Goal: Use online tool/utility: Utilize a website feature to perform a specific function

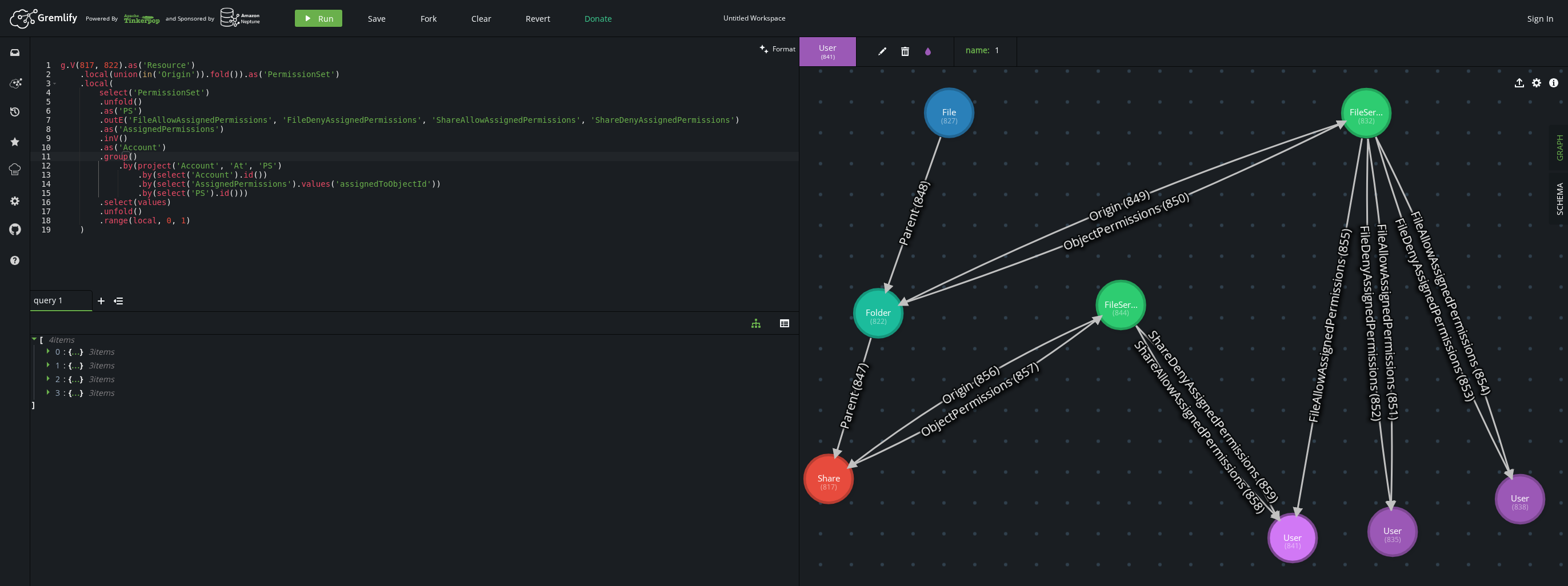
scroll to position [0, 21]
click at [318, 19] on span "Run" at bounding box center [325, 19] width 15 height 11
click at [558, 167] on div "g . V ( 817 , 822 ) . as ( 'Resource' ) . local ( union ( in ( 'Origin' )) . fo…" at bounding box center [428, 184] width 741 height 248
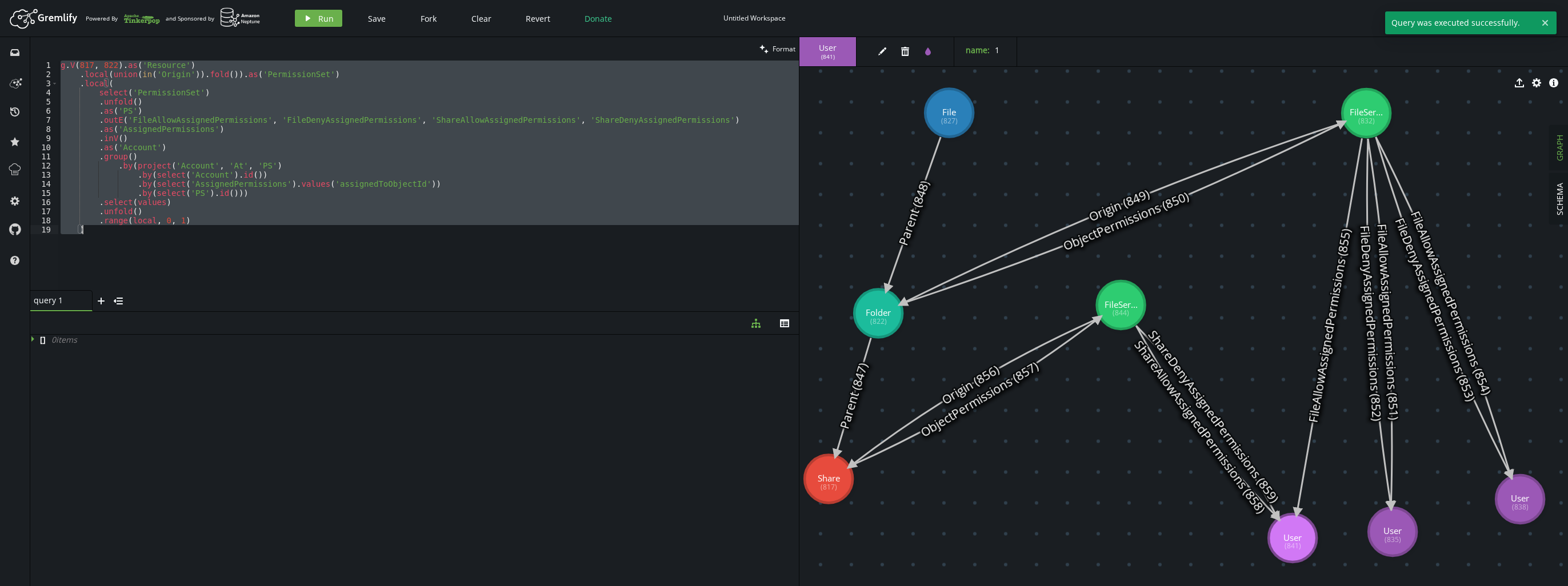
click at [585, 153] on div "g . V ( 817 , 822 ) . as ( 'Resource' ) . local ( union ( in ( 'Origin' )) . fo…" at bounding box center [428, 175] width 741 height 229
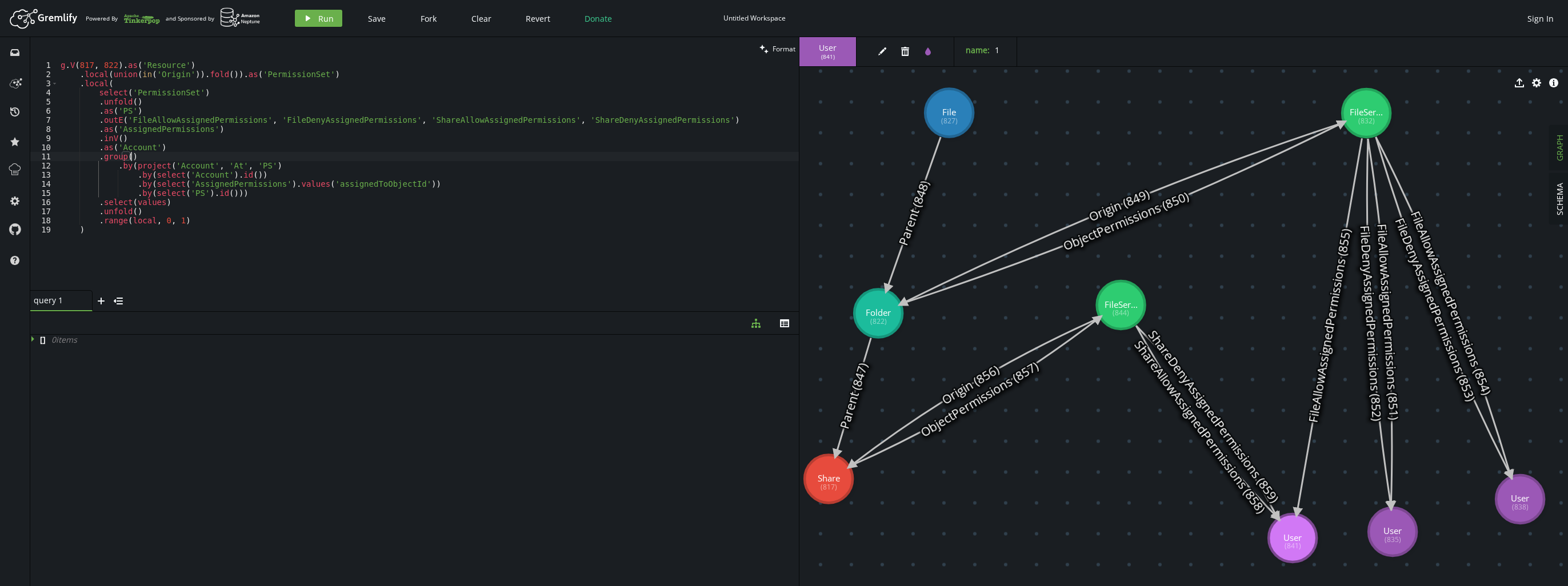
type textarea ".range(local, 0, 1) )"
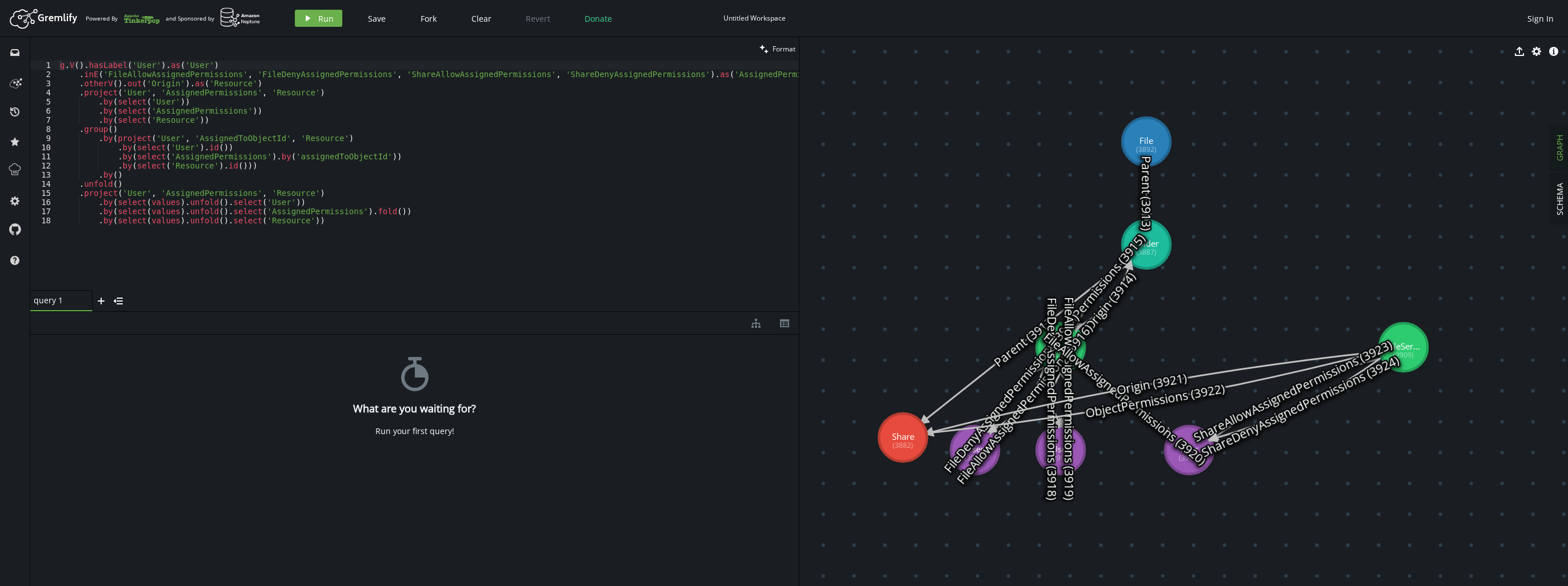
drag, startPoint x: 1390, startPoint y: 462, endPoint x: 905, endPoint y: 440, distance: 485.5
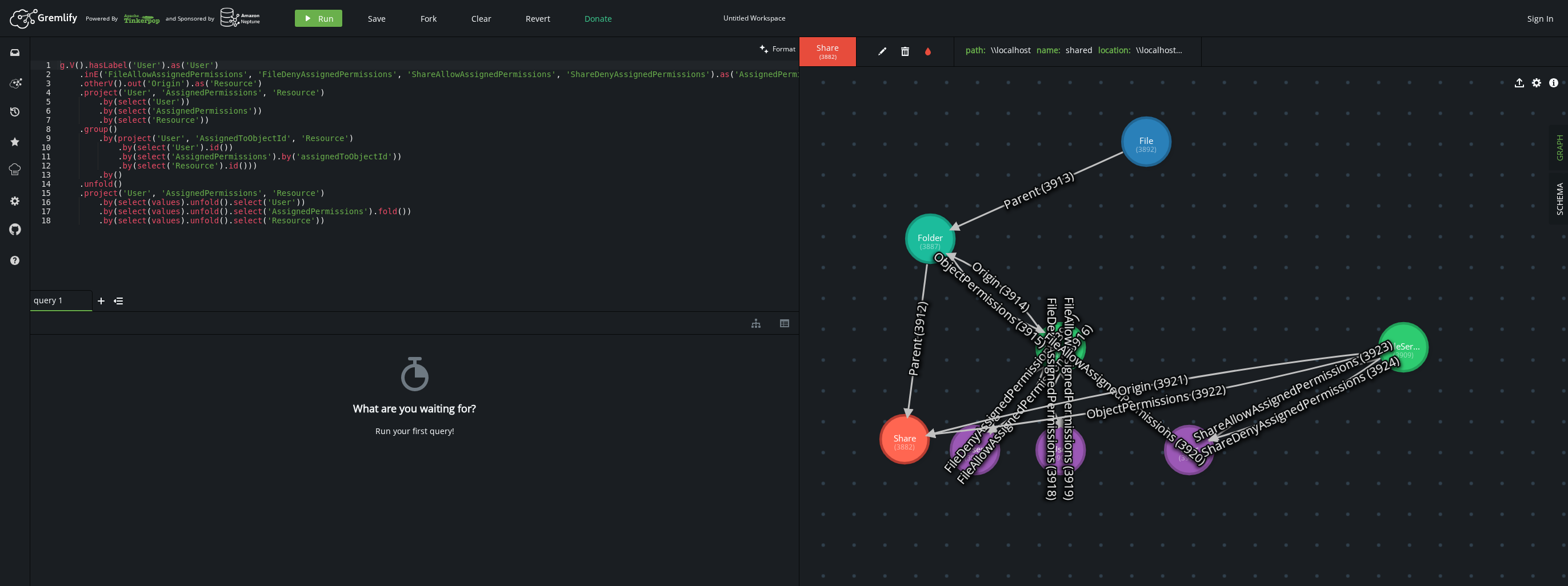
drag, startPoint x: 1157, startPoint y: 253, endPoint x: 940, endPoint y: 244, distance: 217.2
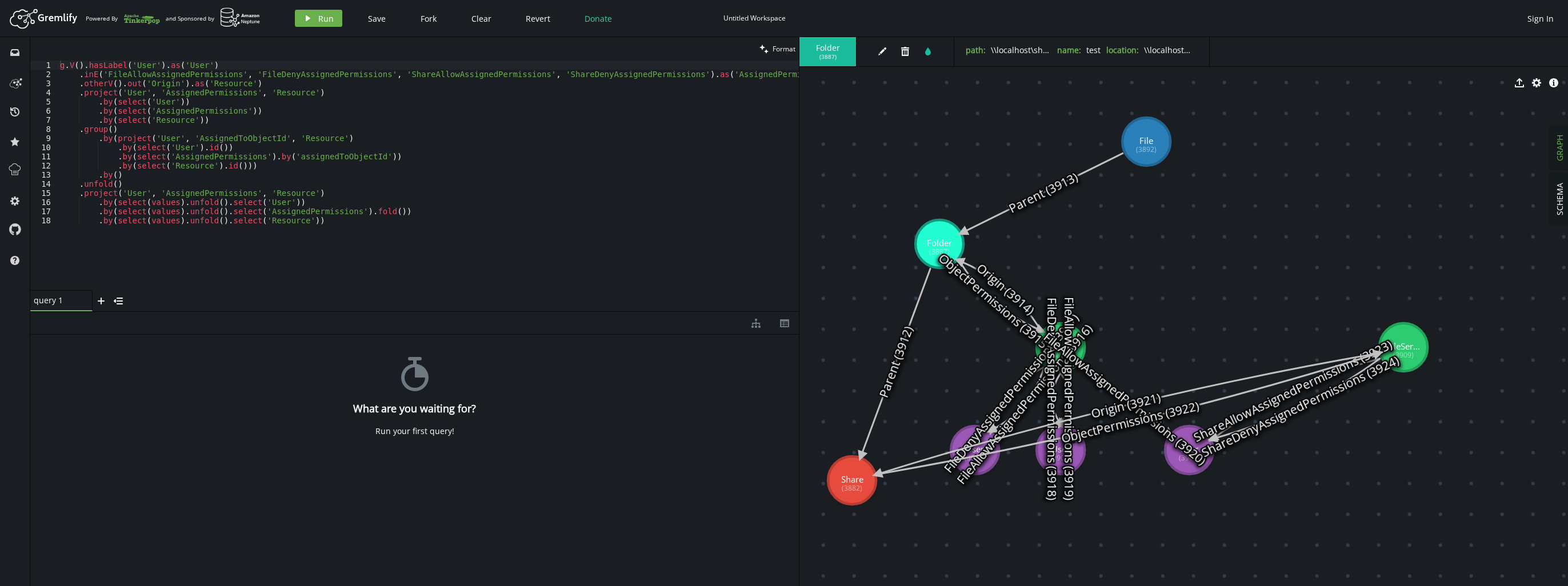
drag, startPoint x: 893, startPoint y: 450, endPoint x: 850, endPoint y: 486, distance: 56.1
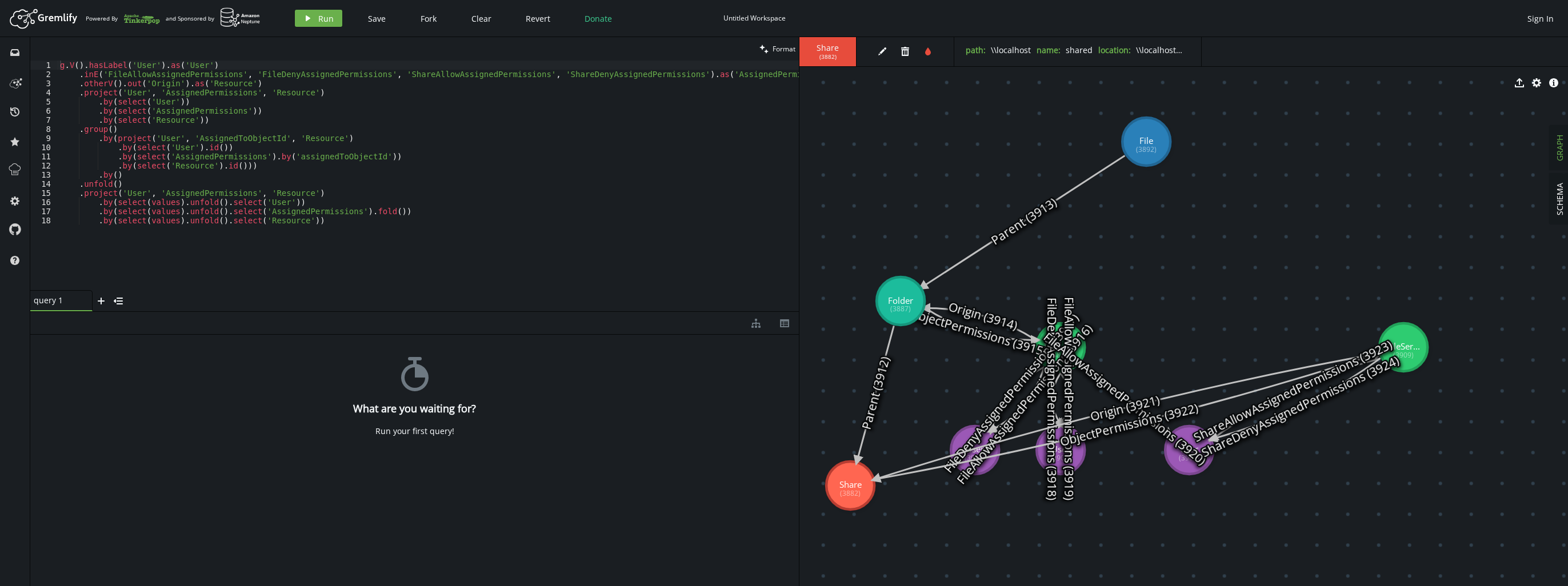
drag, startPoint x: 933, startPoint y: 249, endPoint x: 901, endPoint y: 301, distance: 61.1
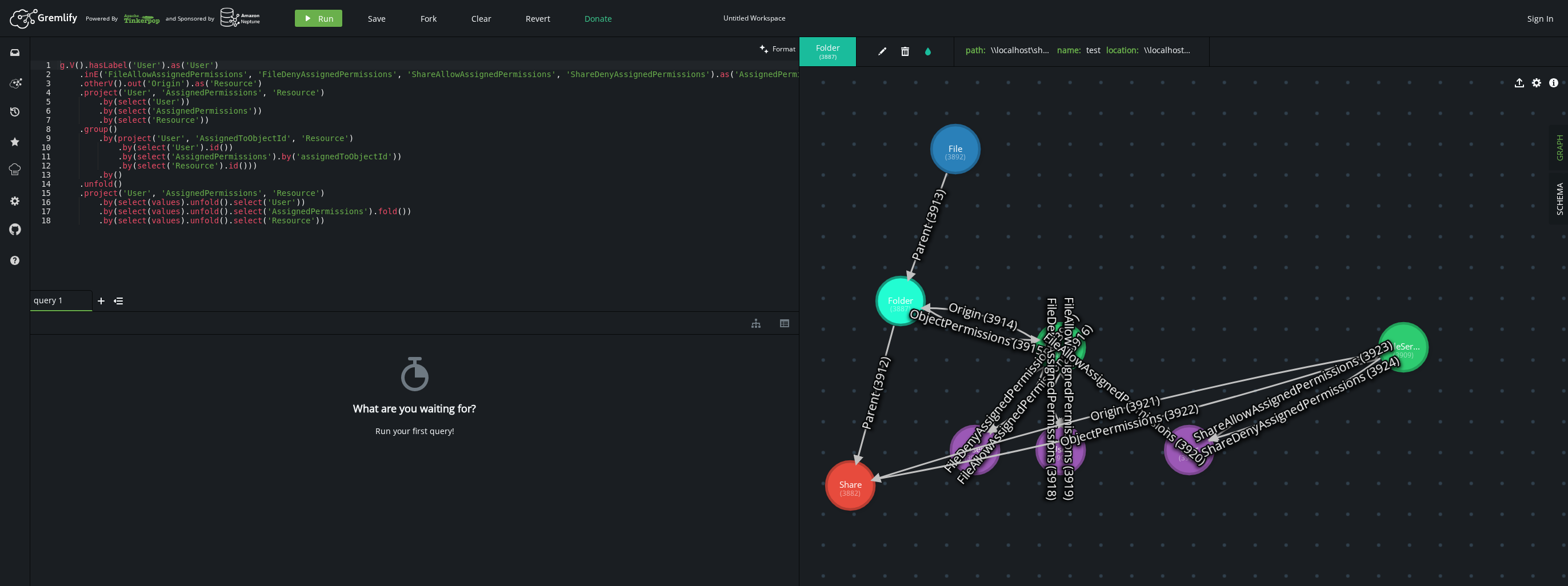
drag, startPoint x: 1144, startPoint y: 153, endPoint x: 956, endPoint y: 149, distance: 188.0
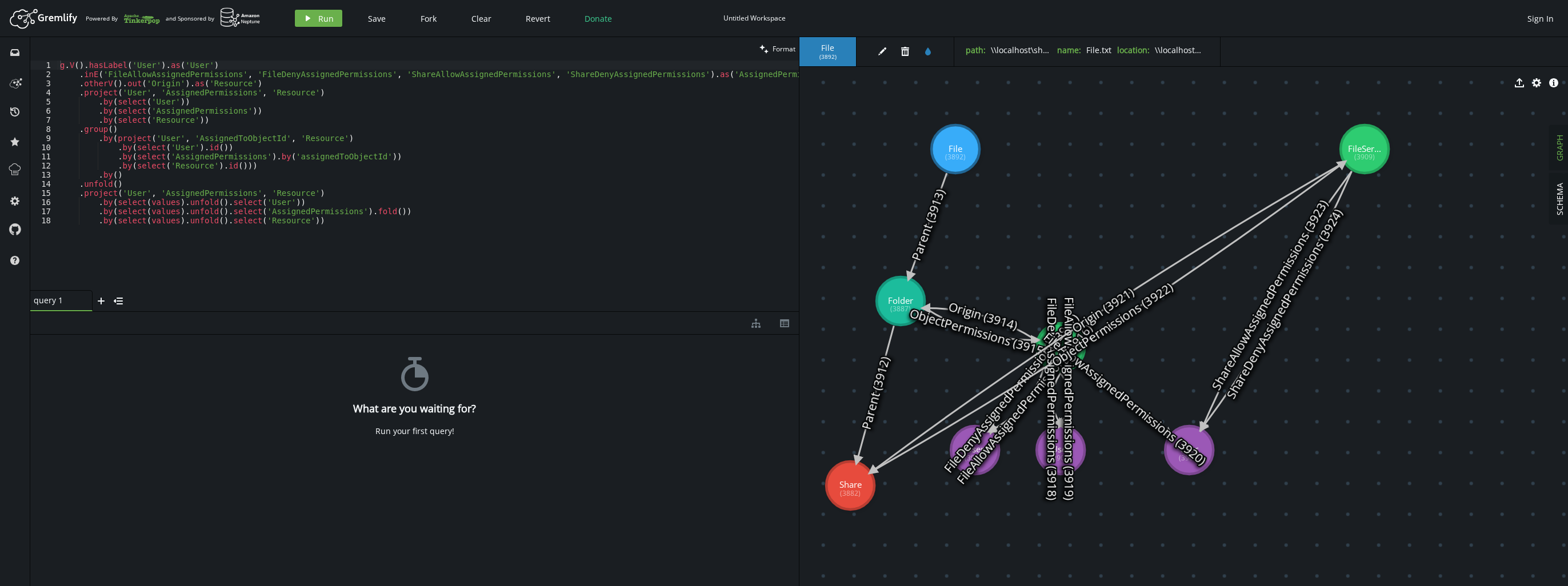
drag, startPoint x: 1408, startPoint y: 348, endPoint x: 1364, endPoint y: 149, distance: 203.8
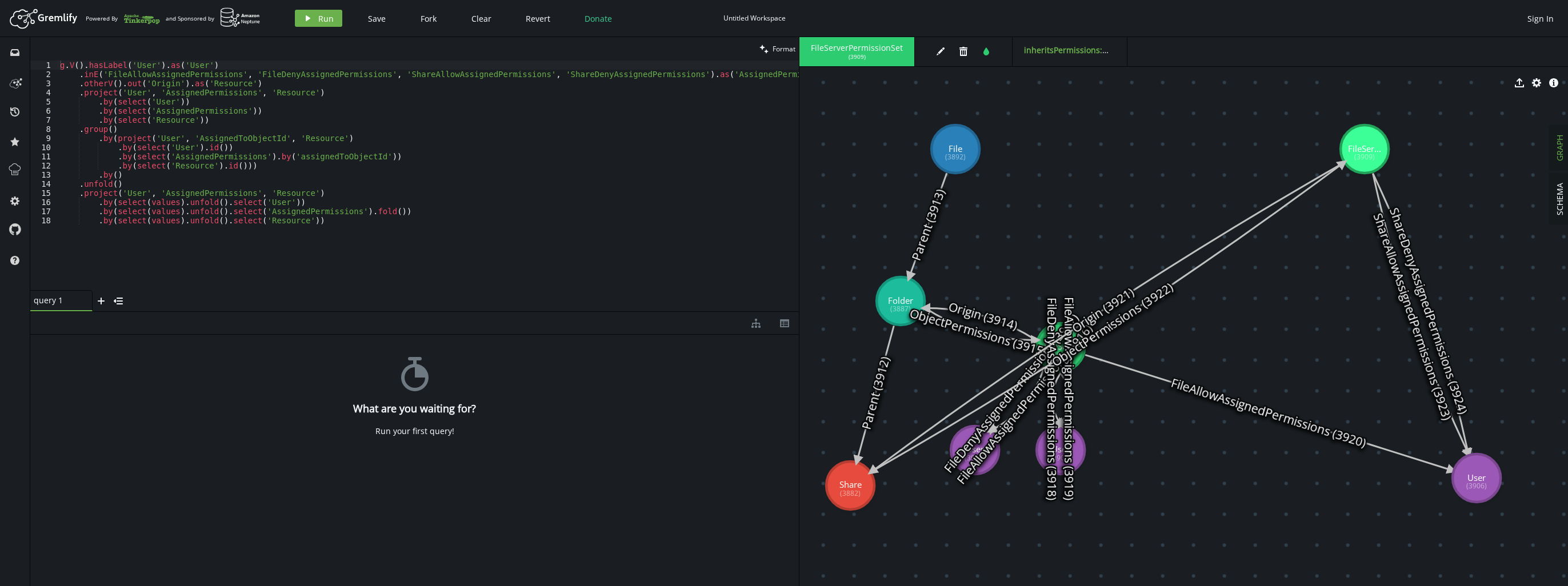
drag, startPoint x: 1201, startPoint y: 446, endPoint x: 1336, endPoint y: 482, distance: 139.7
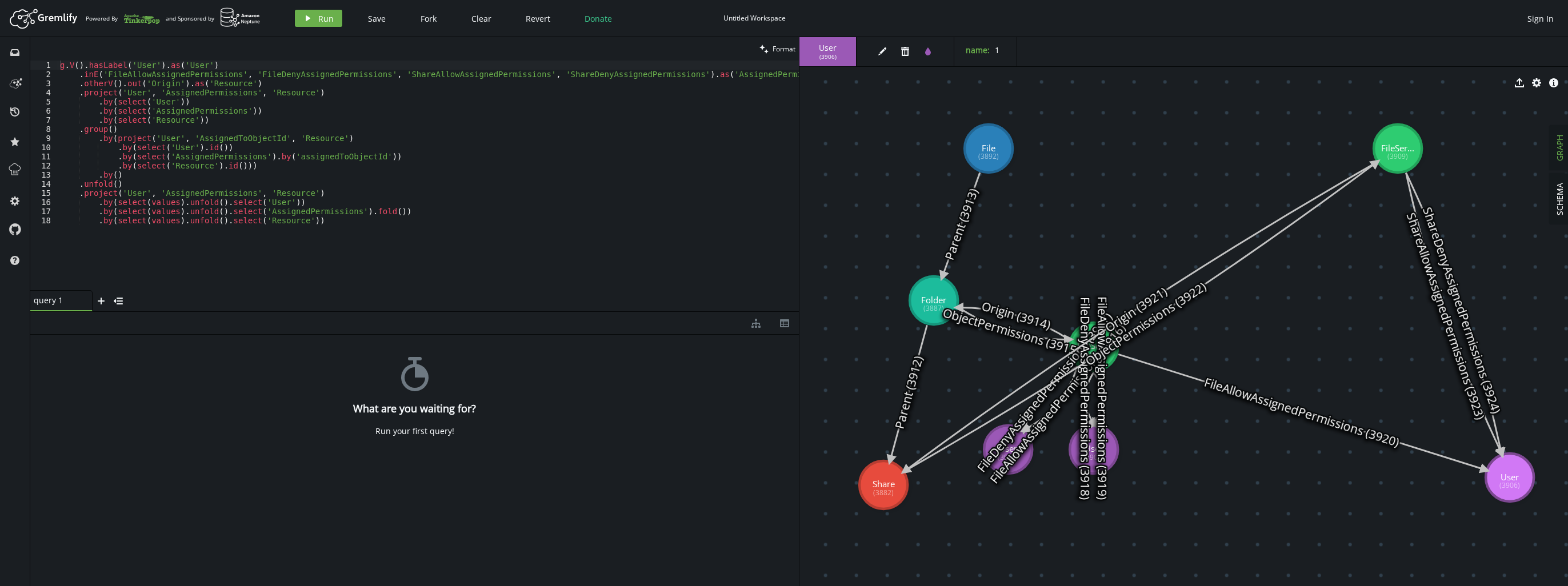
drag, startPoint x: 1076, startPoint y: 363, endPoint x: 1093, endPoint y: 364, distance: 17.0
click at [1094, 364] on text "FileAllowAssignedPermissions (3919)" at bounding box center [1102, 398] width 16 height 204
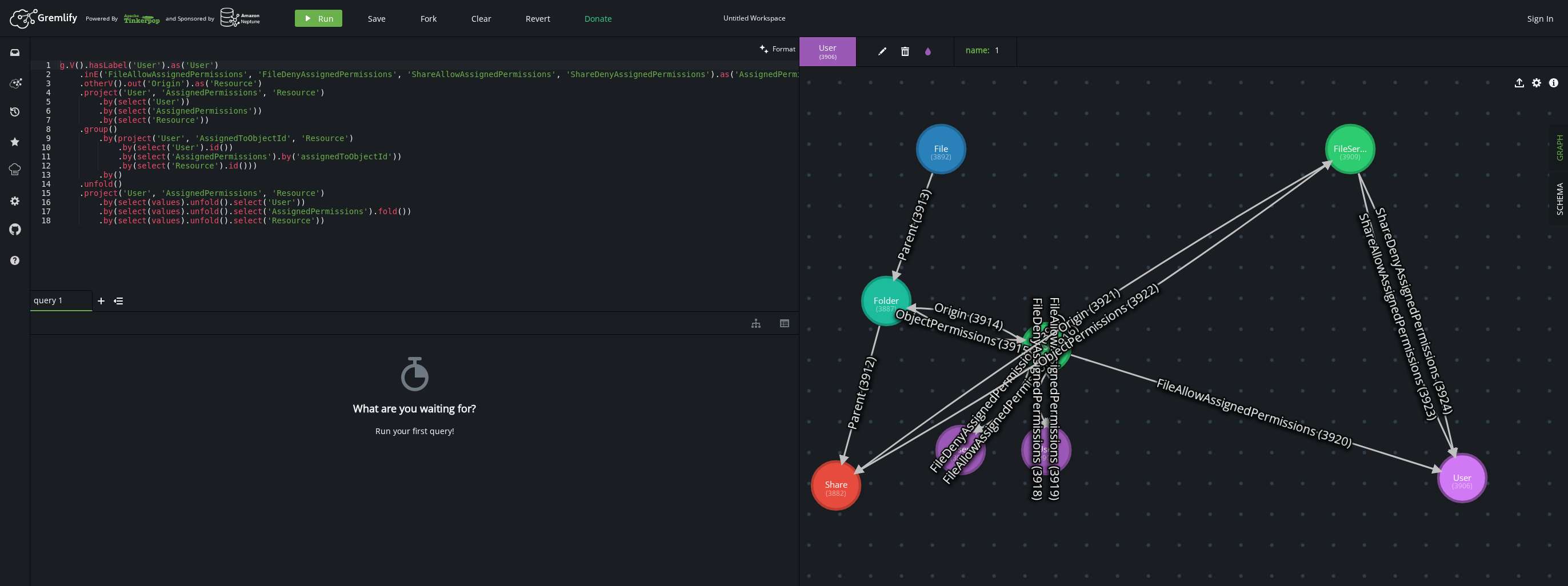
drag, startPoint x: 1093, startPoint y: 458, endPoint x: 1038, endPoint y: 452, distance: 55.3
click at [1059, 455] on text "FileAllowAssignedPermissions (3919)" at bounding box center [1055, 399] width 16 height 204
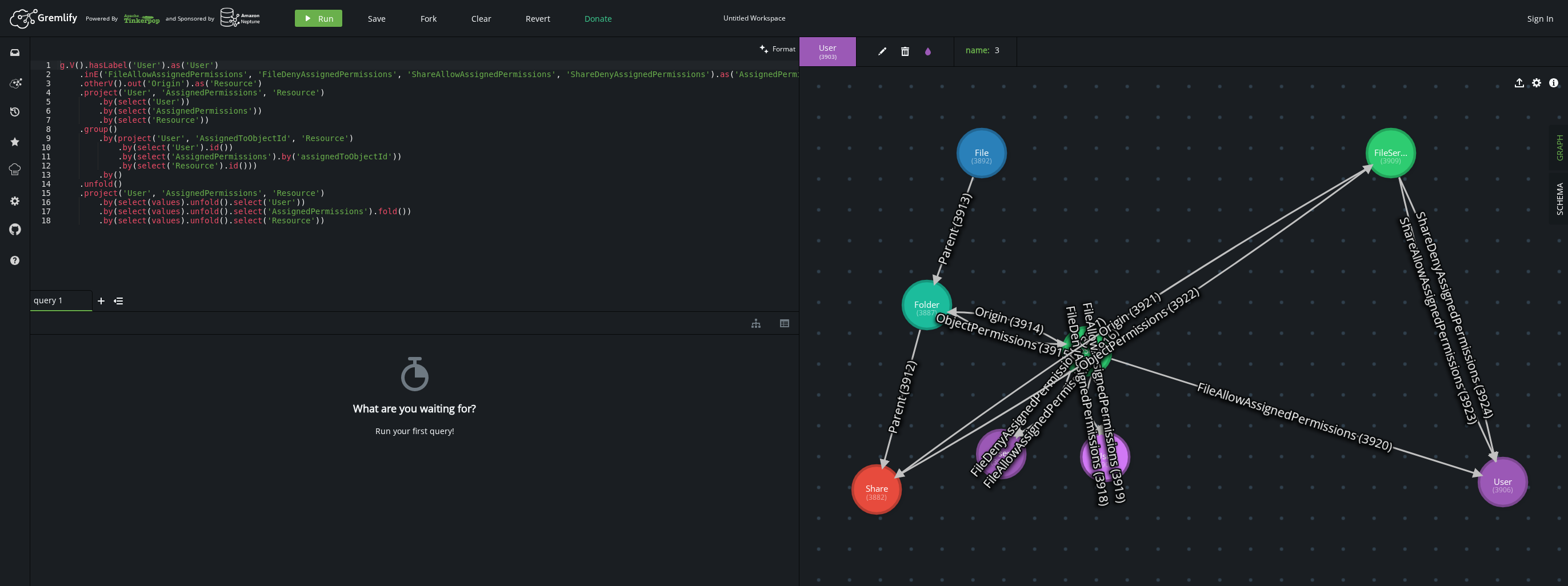
drag, startPoint x: 1074, startPoint y: 450, endPoint x: 1118, endPoint y: 456, distance: 44.4
click at [1118, 456] on text "FileAllowAssignedPermissions (3919)" at bounding box center [1104, 403] width 50 height 204
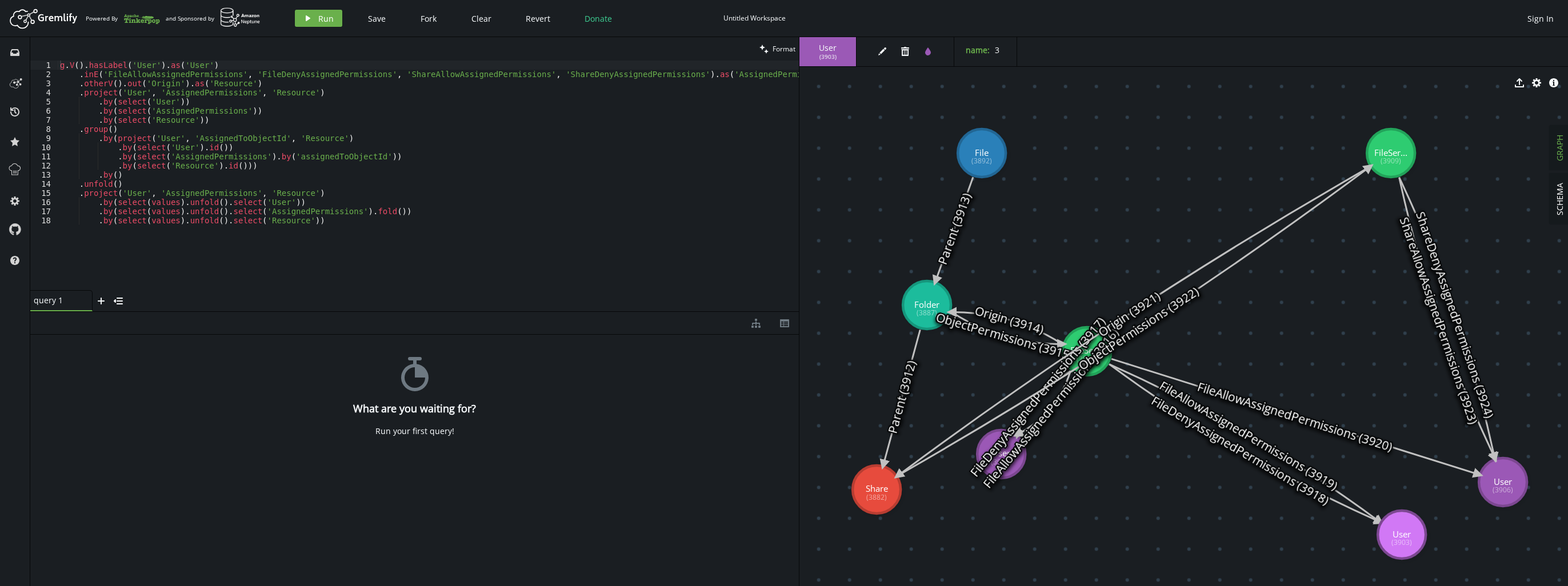
drag, startPoint x: 1123, startPoint y: 452, endPoint x: 1402, endPoint y: 535, distance: 291.1
drag, startPoint x: 1011, startPoint y: 467, endPoint x: 1038, endPoint y: 471, distance: 27.3
click at [1040, 472] on text "FileAllowAssignedPermissions (3916)" at bounding box center [1051, 409] width 142 height 166
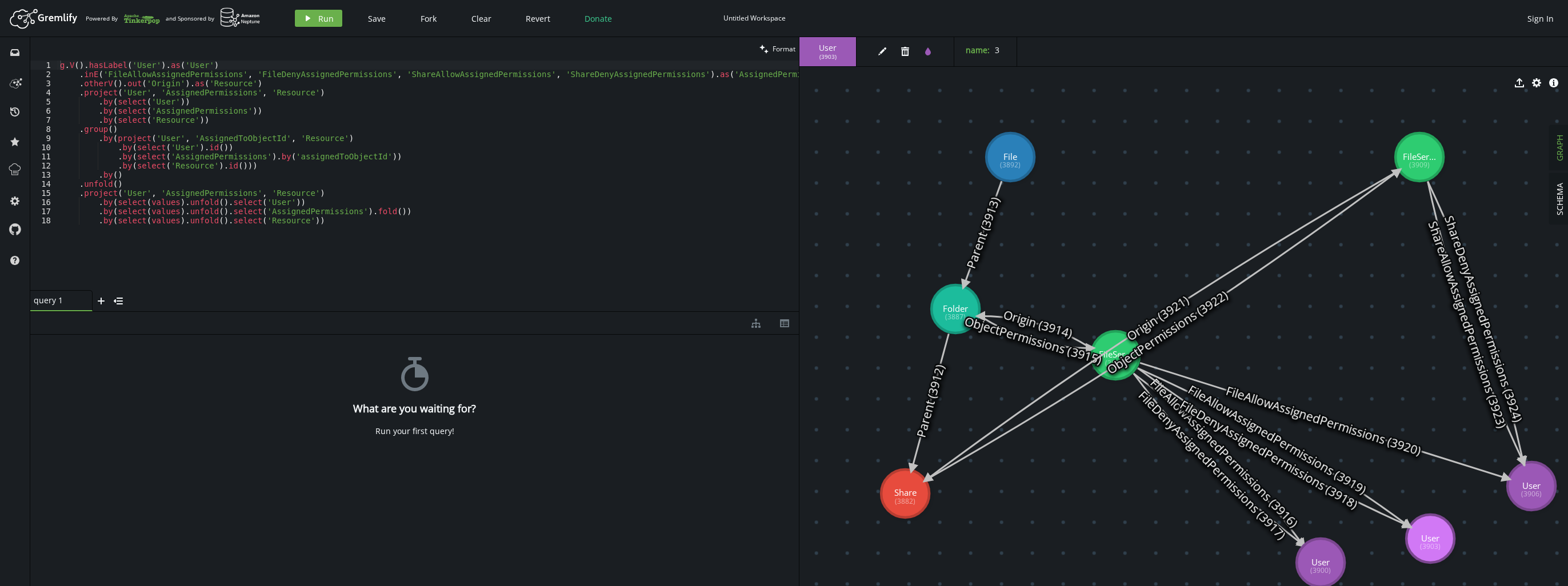
drag, startPoint x: 1049, startPoint y: 466, endPoint x: 1321, endPoint y: 563, distance: 288.8
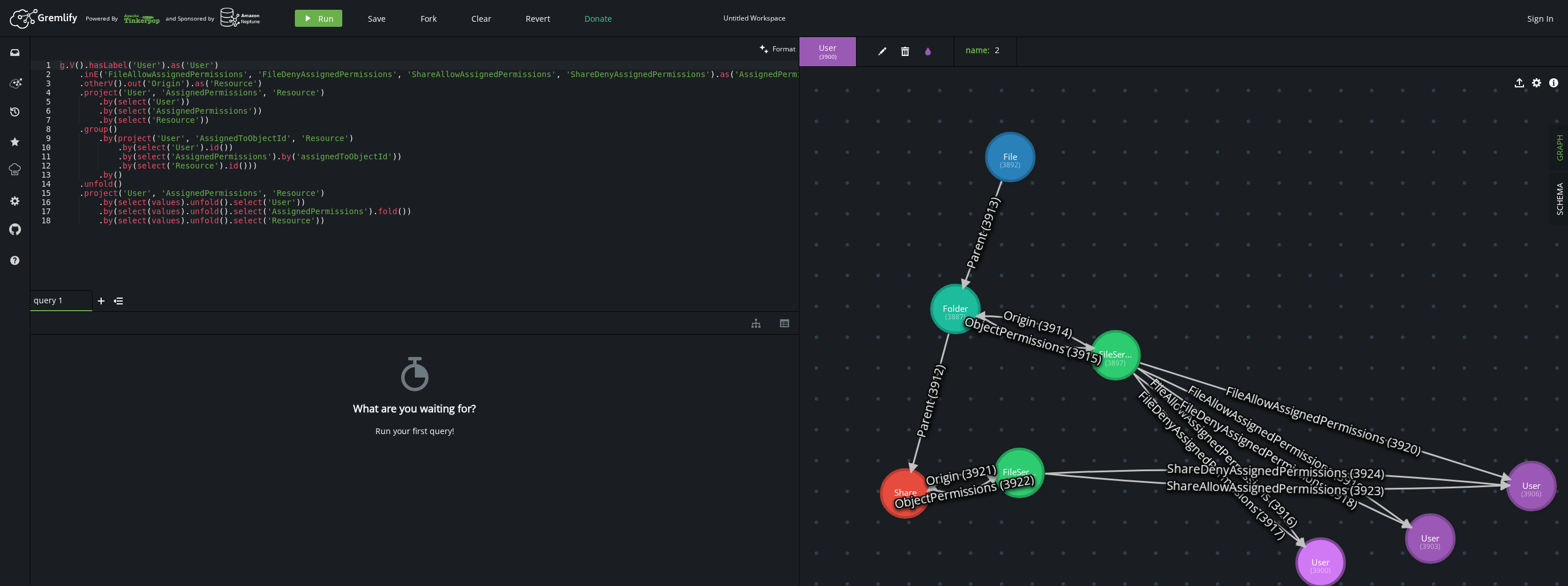
drag, startPoint x: 1431, startPoint y: 156, endPoint x: 1043, endPoint y: 465, distance: 496.0
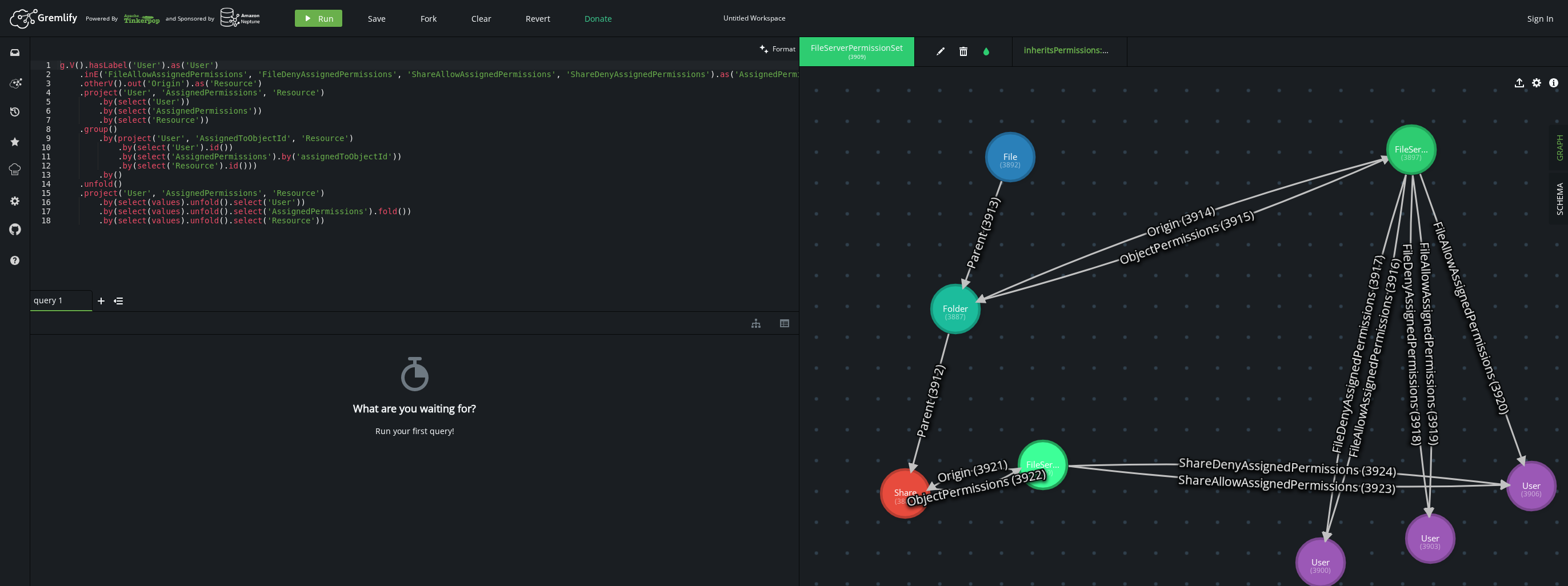
drag, startPoint x: 1130, startPoint y: 348, endPoint x: 1409, endPoint y: 147, distance: 343.9
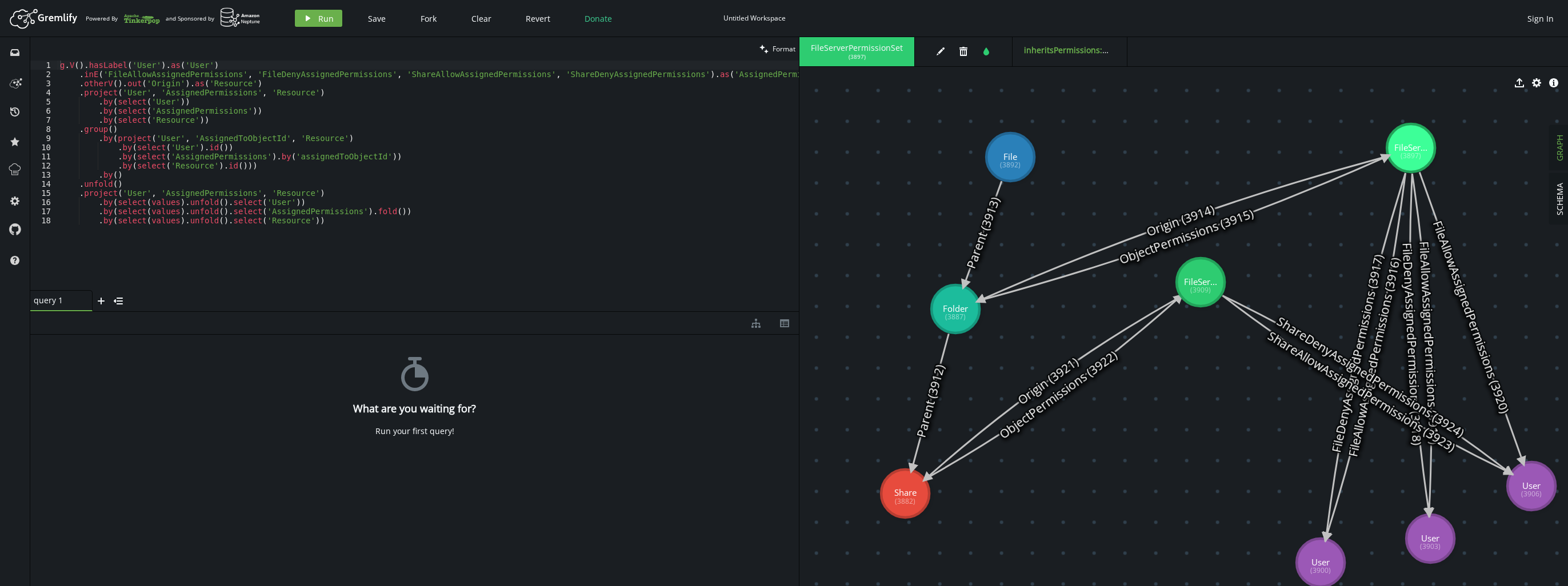
drag, startPoint x: 1048, startPoint y: 456, endPoint x: 1201, endPoint y: 282, distance: 231.7
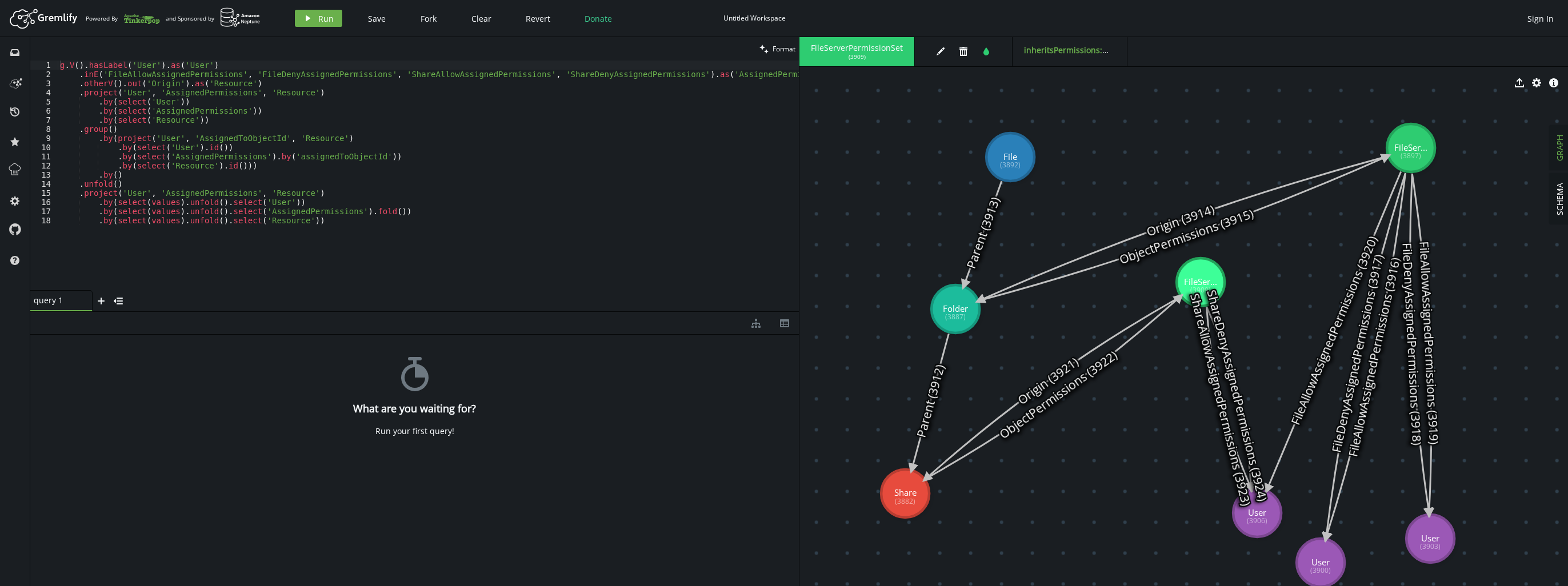
drag, startPoint x: 1520, startPoint y: 501, endPoint x: 1256, endPoint y: 527, distance: 265.3
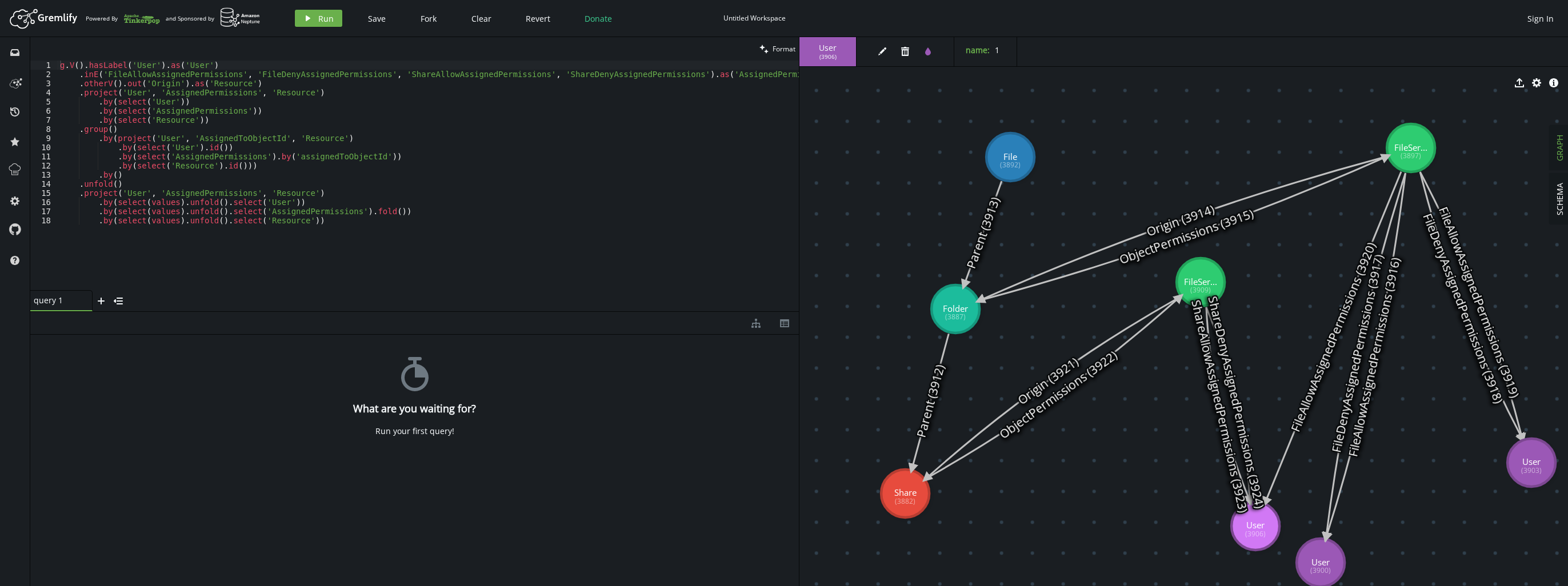
drag, startPoint x: 1460, startPoint y: 536, endPoint x: 1531, endPoint y: 463, distance: 101.8
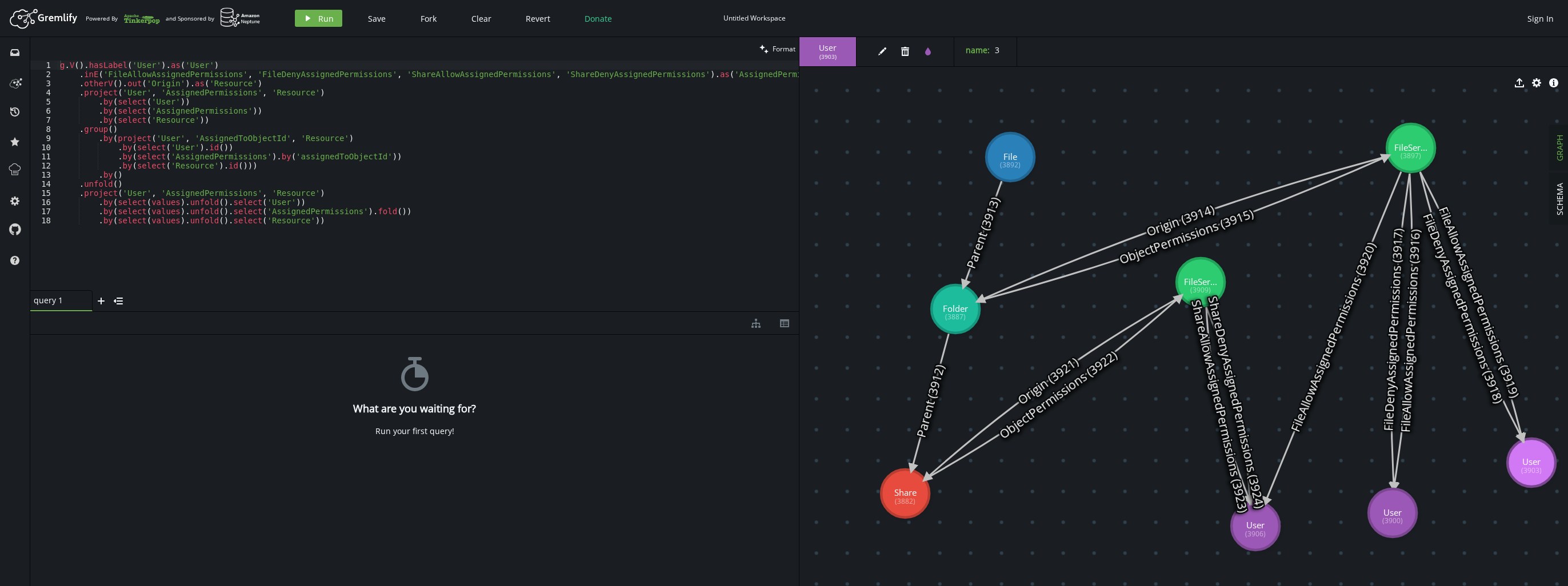
drag, startPoint x: 1339, startPoint y: 561, endPoint x: 1393, endPoint y: 513, distance: 72.2
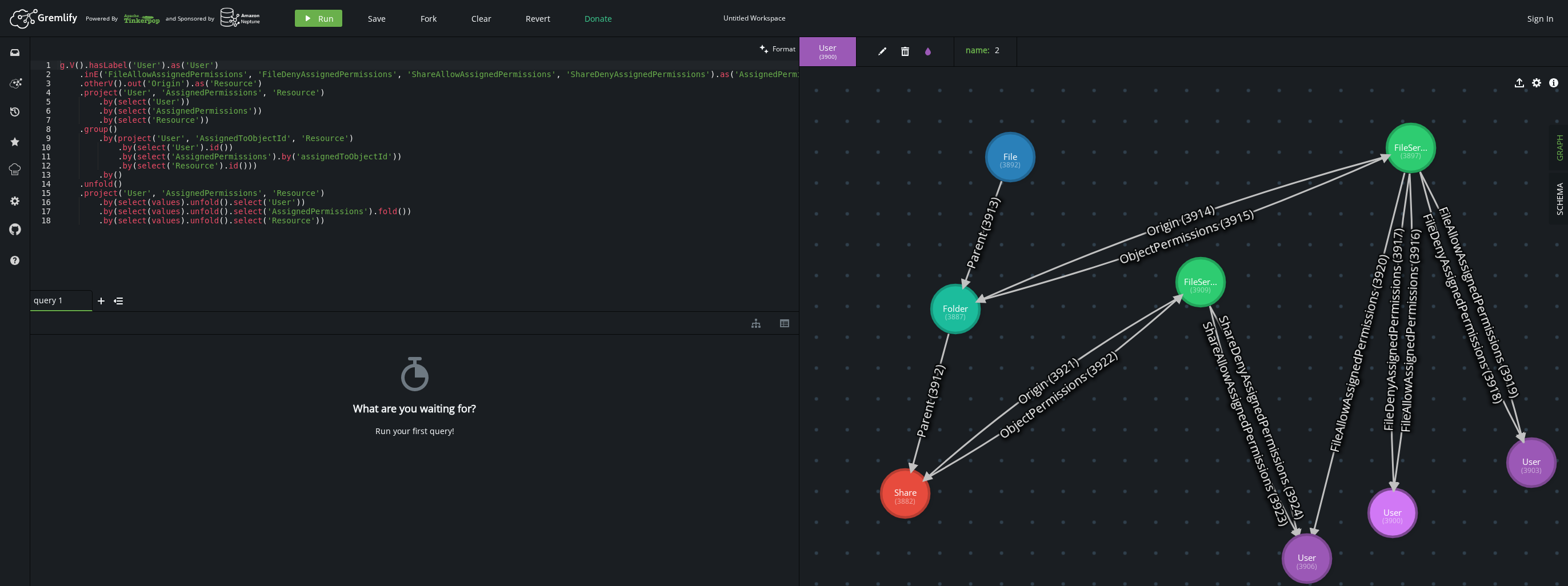
drag, startPoint x: 1261, startPoint y: 540, endPoint x: 1307, endPoint y: 559, distance: 49.8
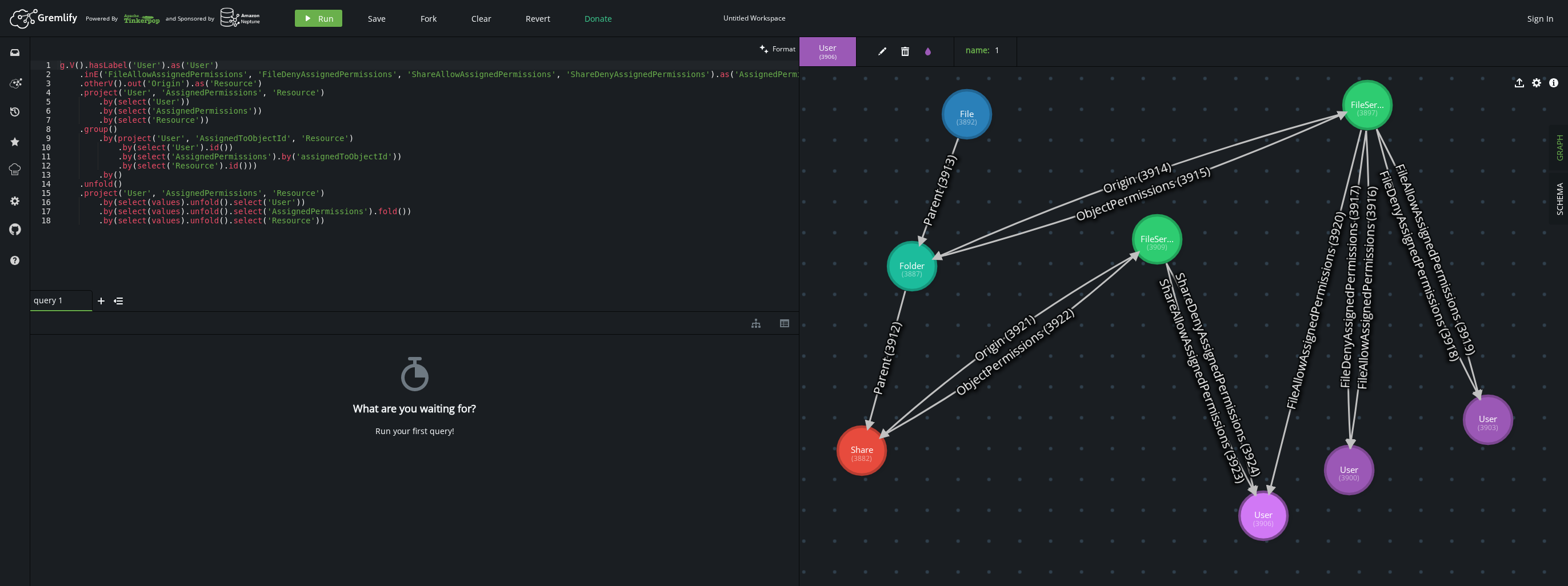
drag, startPoint x: 1296, startPoint y: 353, endPoint x: 1253, endPoint y: 311, distance: 60.1
drag, startPoint x: 1265, startPoint y: 514, endPoint x: 1276, endPoint y: 526, distance: 16.3
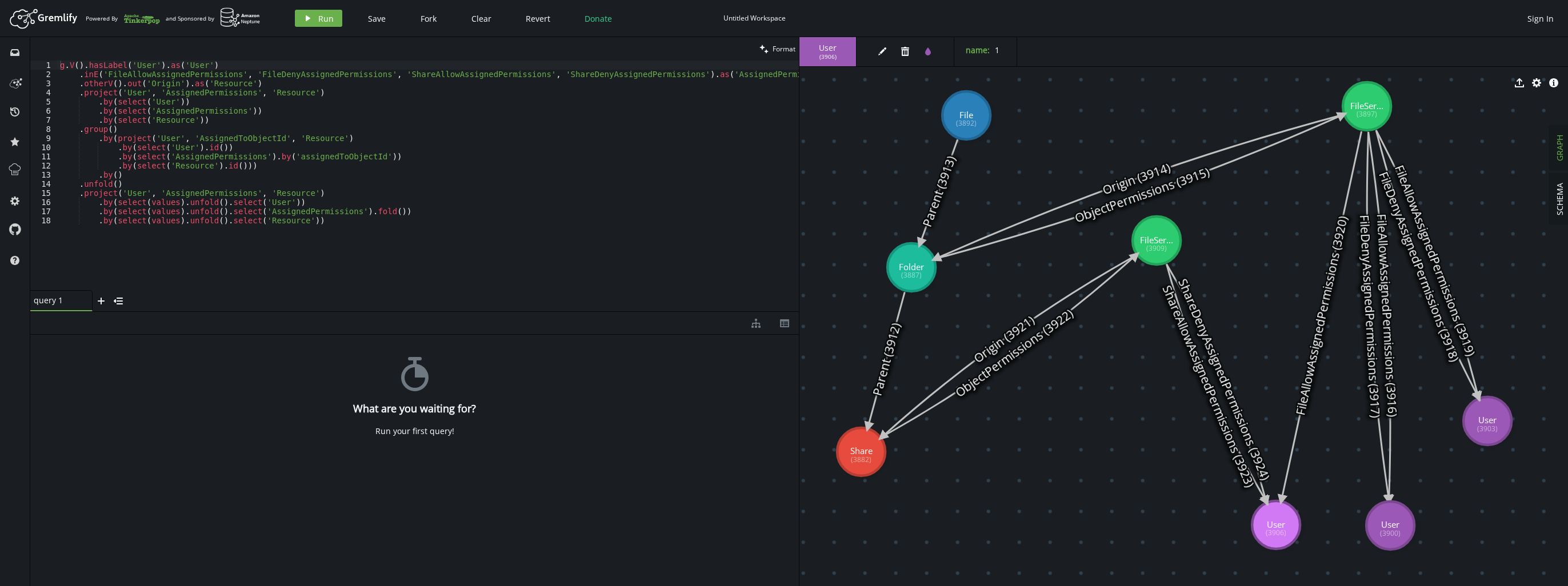
drag, startPoint x: 1362, startPoint y: 475, endPoint x: 1390, endPoint y: 527, distance: 59.1
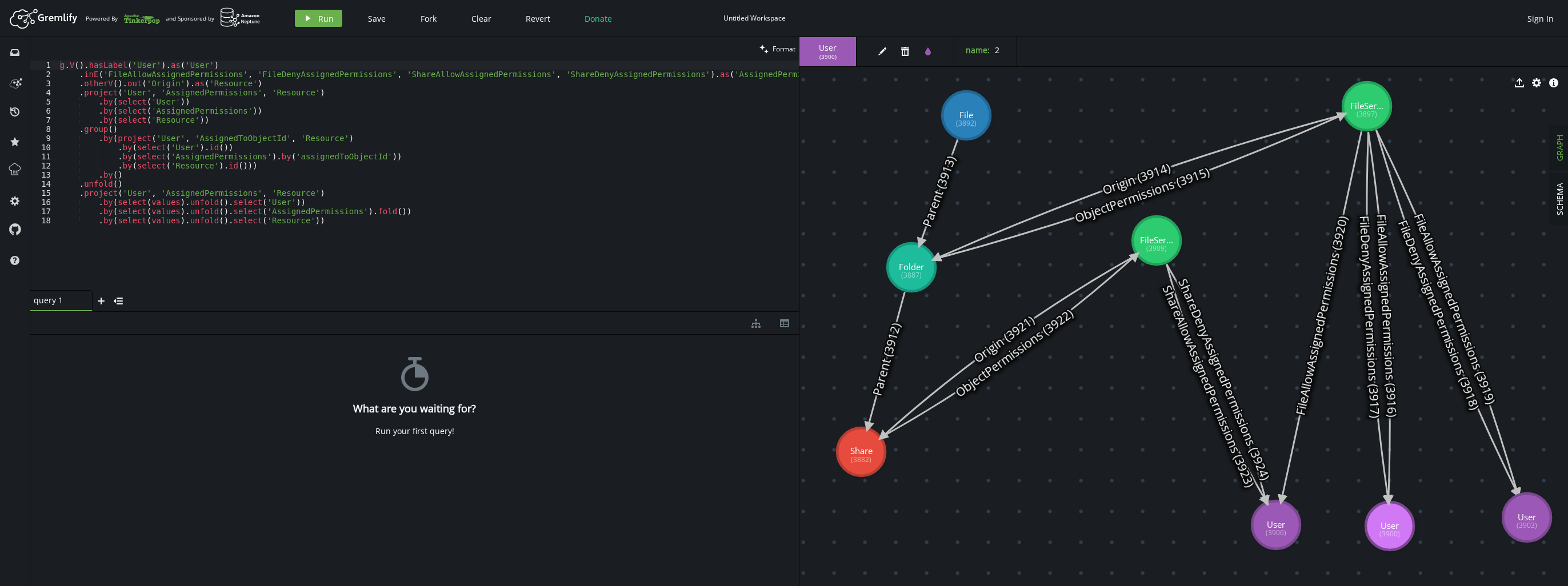
drag, startPoint x: 1493, startPoint y: 437, endPoint x: 1526, endPoint y: 518, distance: 87.5
drag, startPoint x: 1526, startPoint y: 518, endPoint x: 1514, endPoint y: 520, distance: 12.2
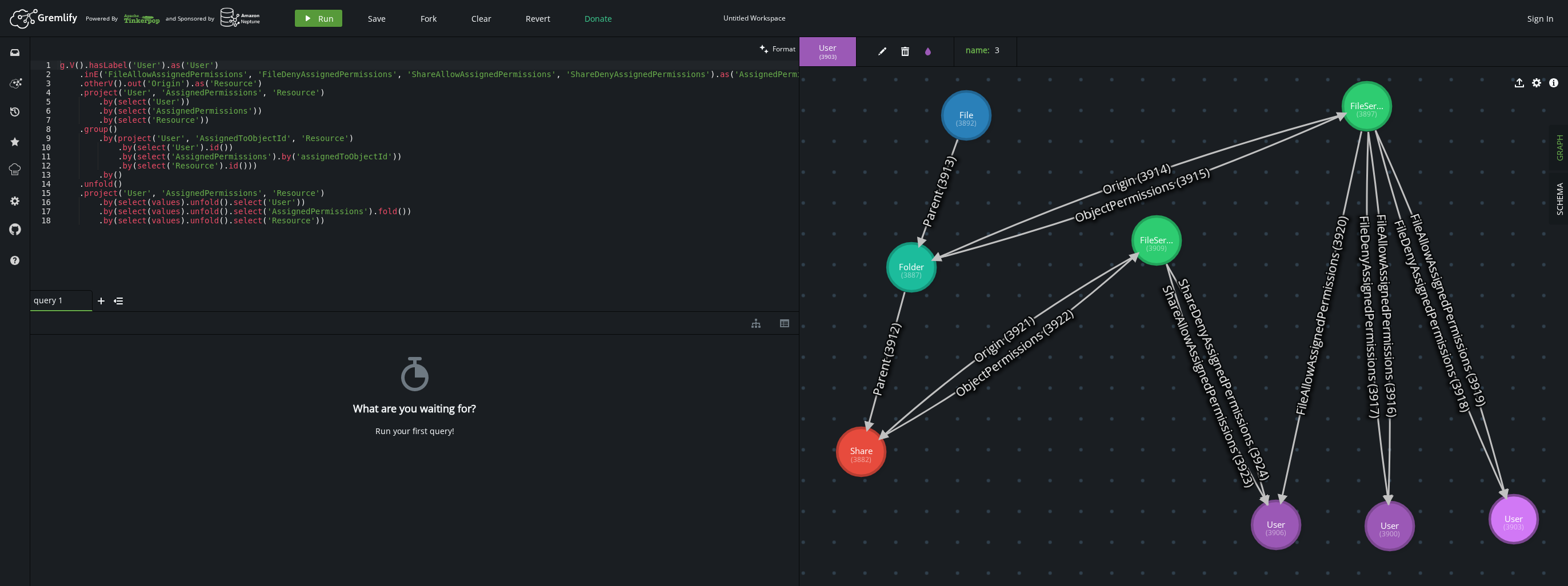
click at [305, 14] on icon "play" at bounding box center [309, 19] width 9 height 9
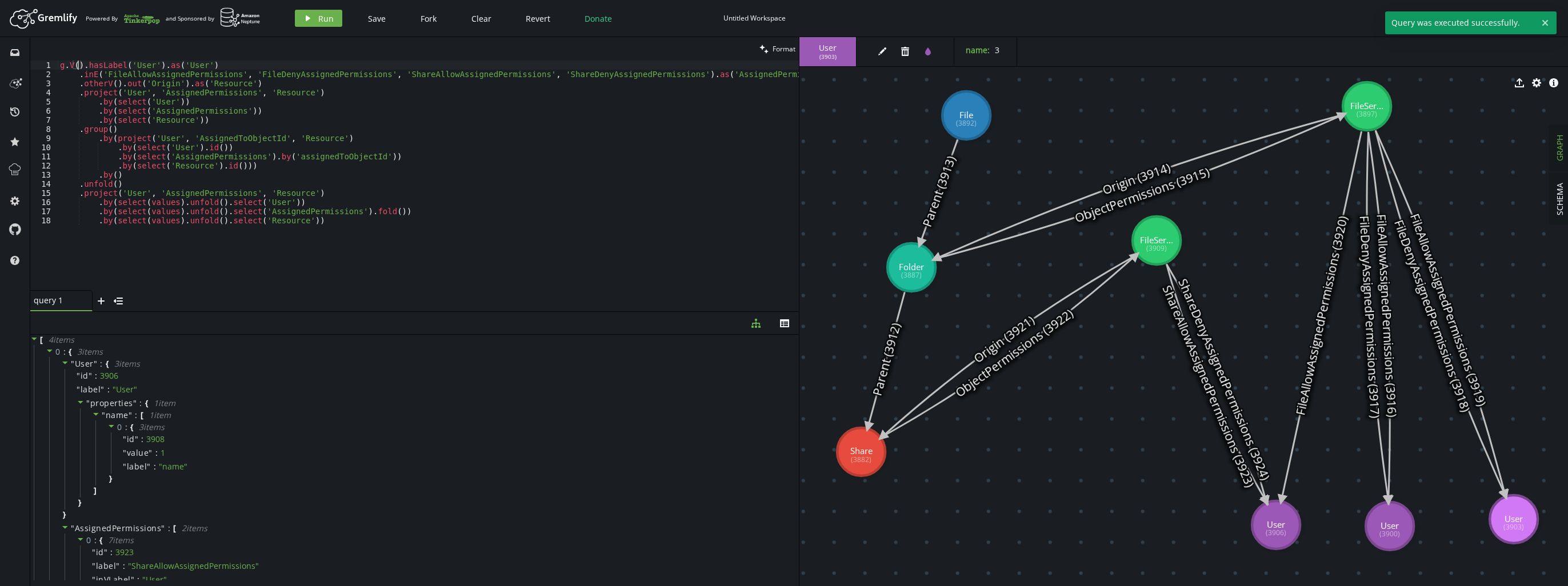
click at [78, 61] on div "g . V ( ) . hasLabel ( 'User' ) . as ( 'User' ) . inE ( 'FileAllowAssignedPermi…" at bounding box center [428, 184] width 742 height 248
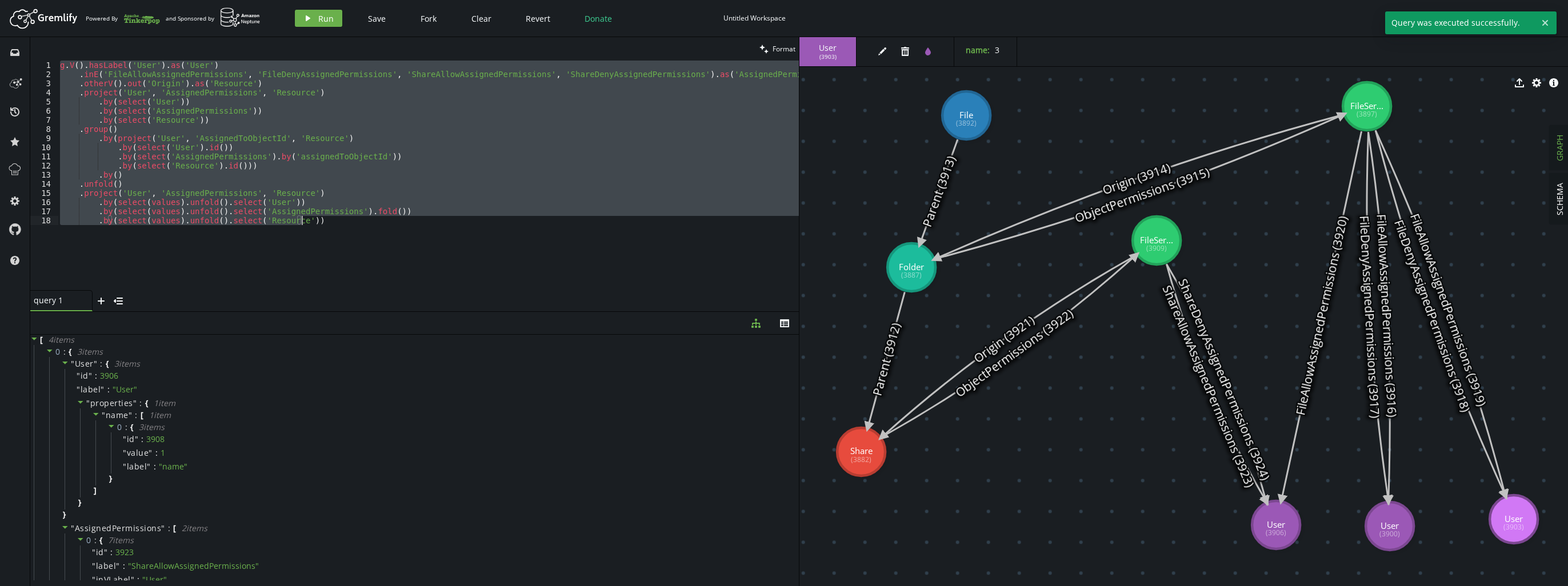
paste textarea
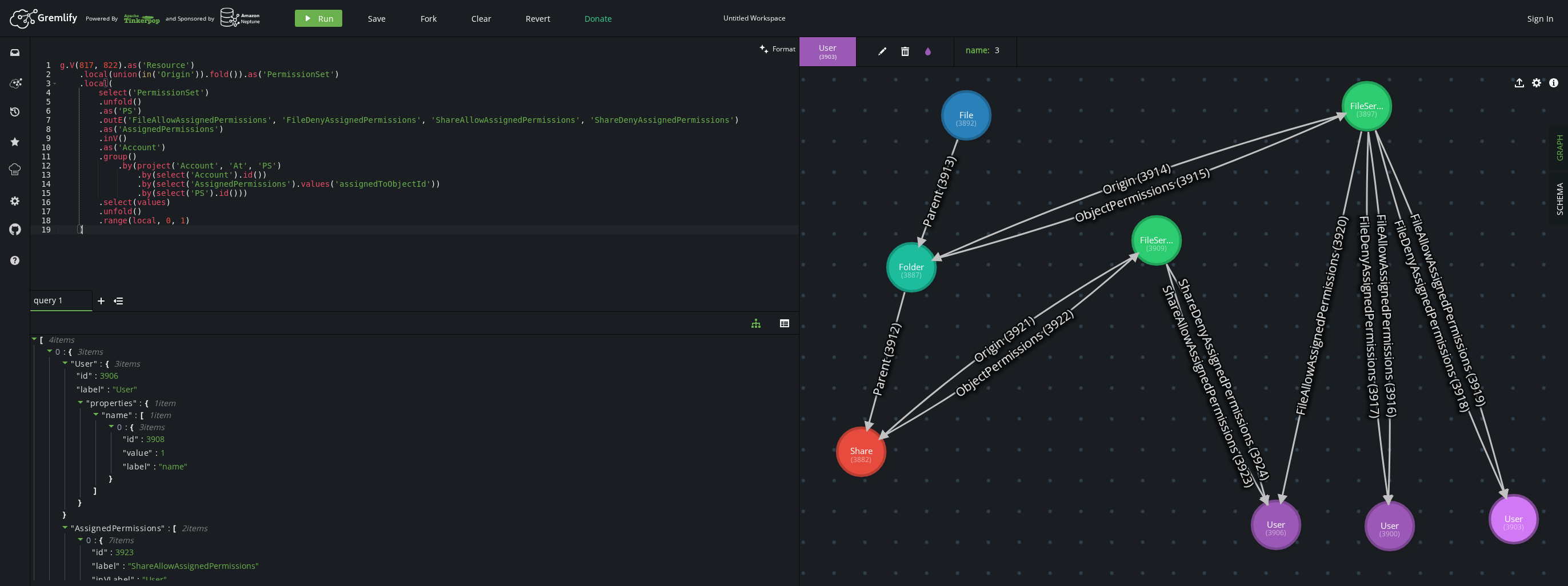
click at [80, 66] on div "g . V ( 817 , 822 ) . as ( 'Resource' ) . local ( union ( in ( 'Origin' )) . fo…" at bounding box center [428, 184] width 742 height 248
click at [323, 17] on span "Run" at bounding box center [325, 19] width 15 height 11
click at [50, 352] on icon at bounding box center [49, 351] width 8 height 8
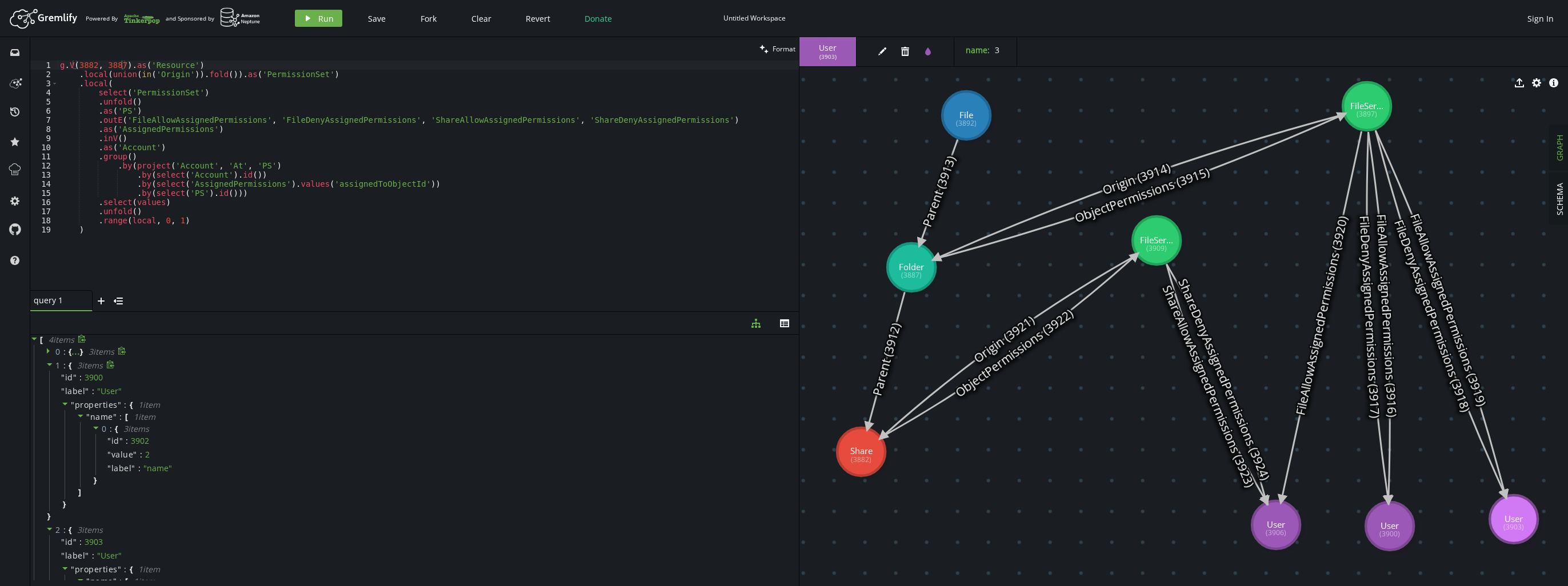
click at [48, 366] on icon at bounding box center [49, 364] width 8 height 8
click at [48, 378] on icon at bounding box center [50, 378] width 6 height 3
click at [48, 395] on icon at bounding box center [49, 392] width 8 height 8
click at [50, 393] on icon at bounding box center [49, 392] width 8 height 8
click at [185, 68] on div "g . V ( 3882 , 3887 ) . as ( 'Resource' ) . local ( union ( in ( 'Origin' )) . …" at bounding box center [428, 184] width 742 height 248
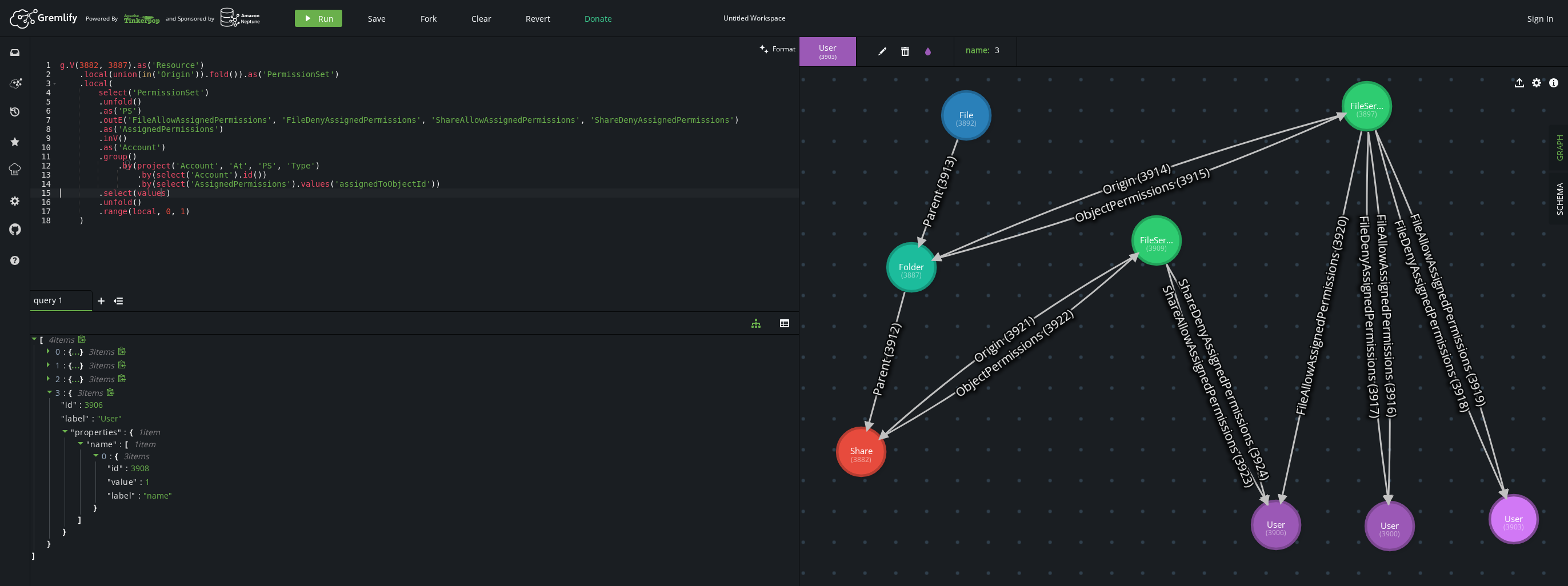
scroll to position [0, 101]
type textarea ".by(select('PS').id()))"
paste textarea ".by(select('PS').id()))"
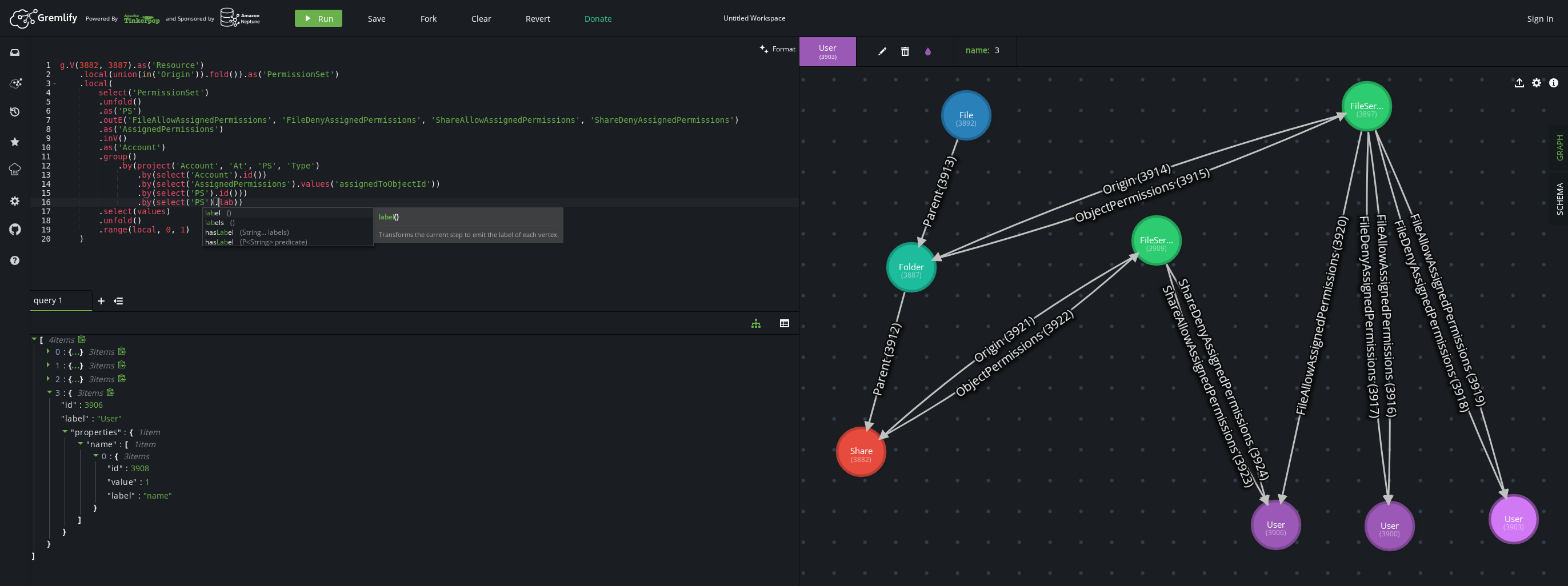
scroll to position [0, 158]
click at [319, 20] on span "Run" at bounding box center [325, 19] width 15 height 11
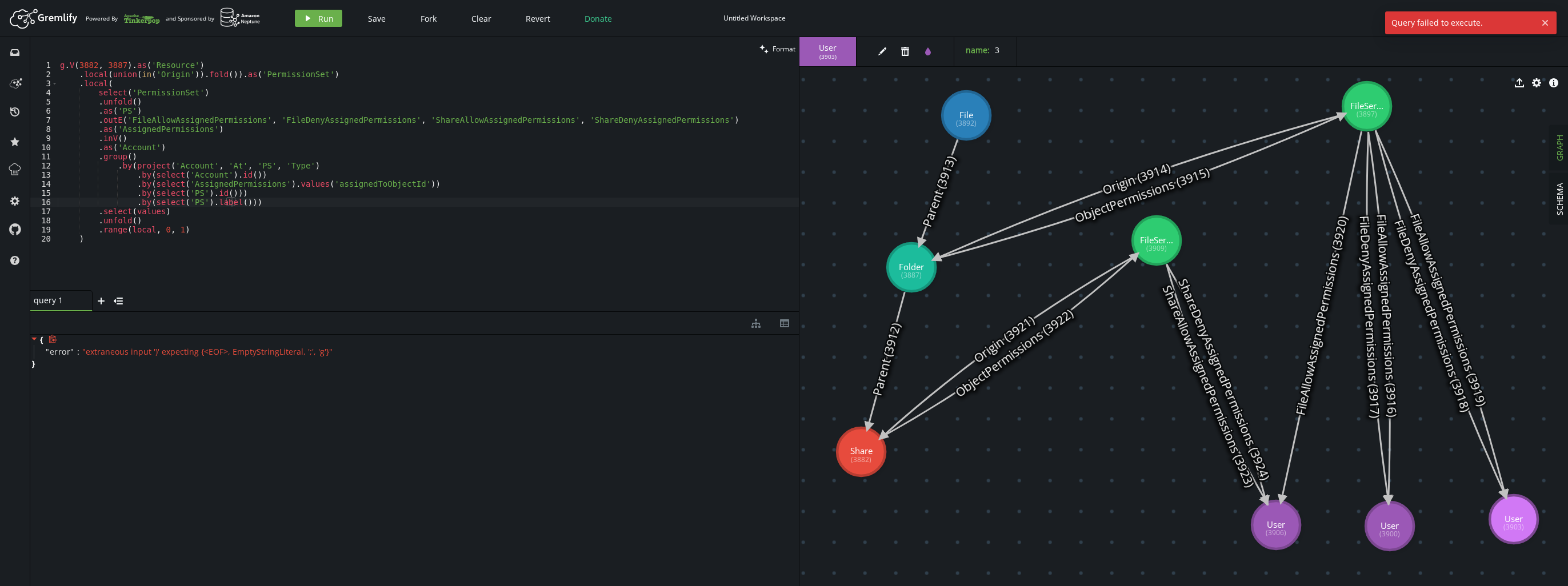
click at [275, 203] on div "g . V ( 3882 , 3887 ) . as ( 'Resource' ) . local ( union ( in ( 'Origin' )) . …" at bounding box center [428, 184] width 742 height 248
click at [308, 20] on icon "button" at bounding box center [308, 18] width 5 height 6
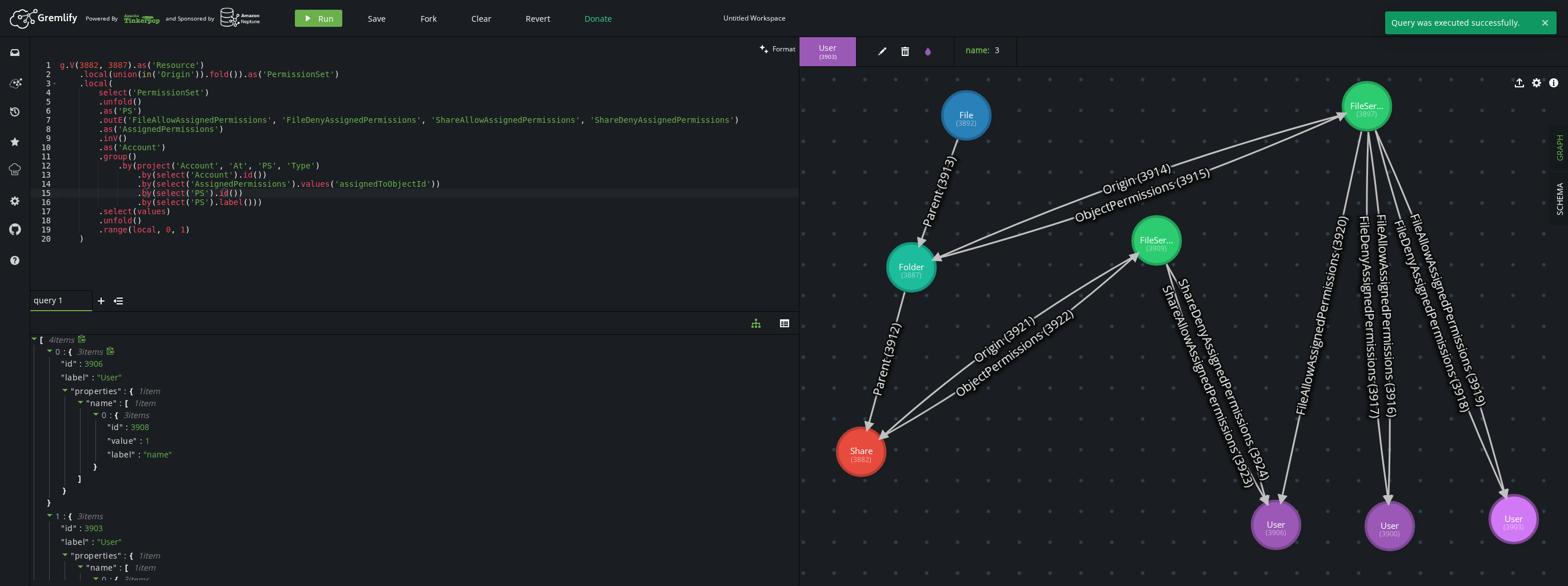
click at [50, 353] on icon at bounding box center [49, 351] width 8 height 8
click at [46, 369] on span at bounding box center [49, 366] width 8 height 11
click at [52, 390] on div "" id " : 3900" at bounding box center [423, 392] width 747 height 14
click at [52, 383] on span at bounding box center [49, 379] width 8 height 11
click at [50, 400] on div "" id " : 3906" at bounding box center [423, 405] width 747 height 14
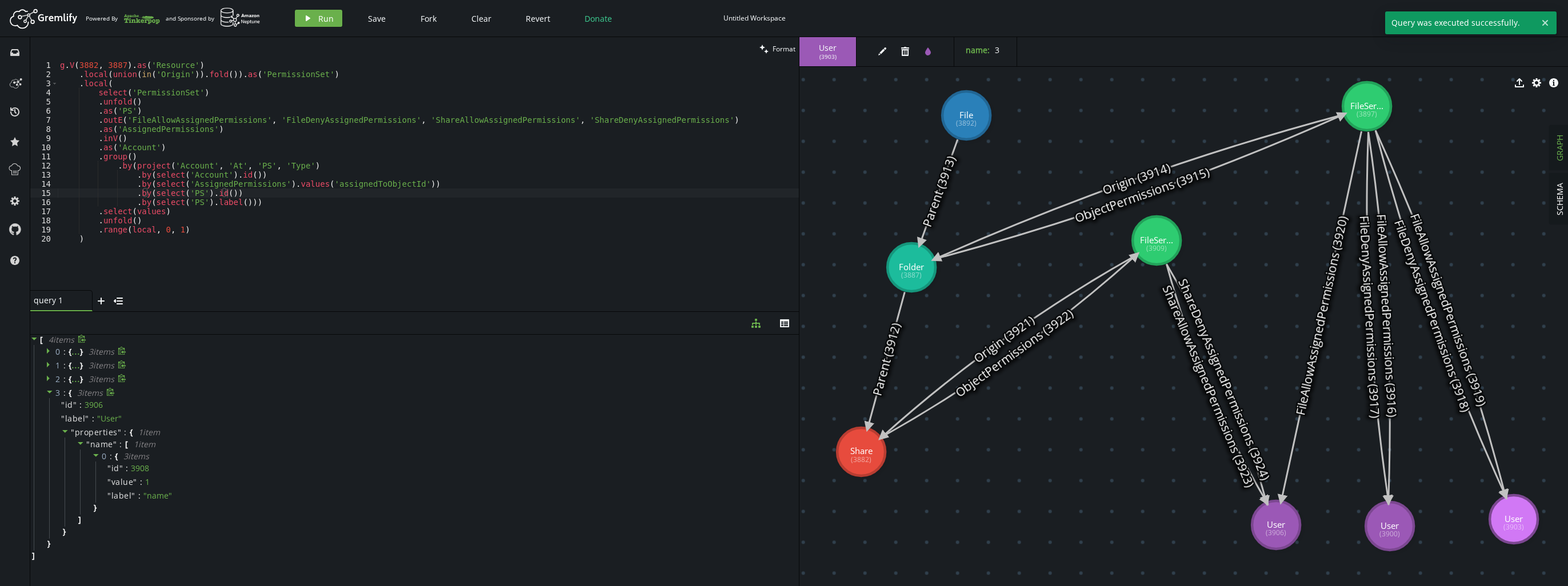
drag, startPoint x: 50, startPoint y: 393, endPoint x: 167, endPoint y: 373, distance: 118.7
click at [51, 393] on icon at bounding box center [49, 392] width 8 height 8
click at [556, 204] on div "g . V ( 3882 , 3887 ) . as ( 'Resource' ) . local ( union ( in ( 'Origin' )) . …" at bounding box center [428, 184] width 742 height 248
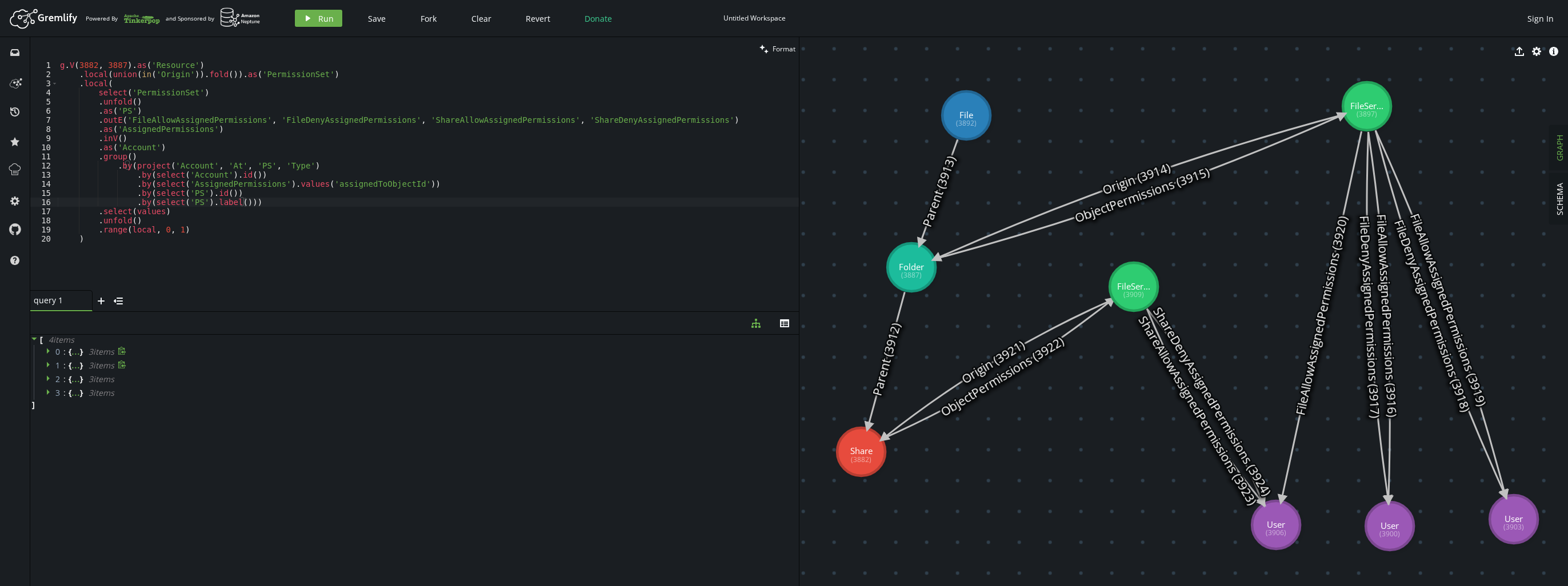
drag, startPoint x: 1142, startPoint y: 271, endPoint x: 1133, endPoint y: 286, distance: 17.5
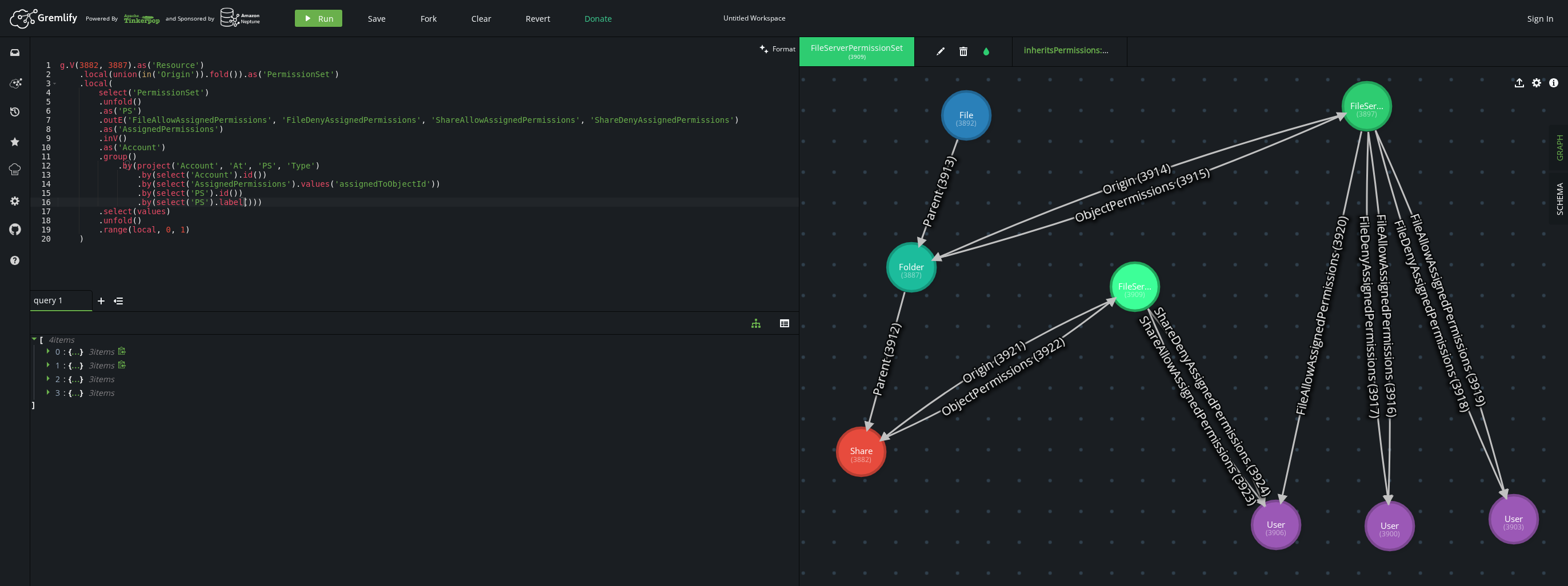
click at [274, 204] on div "g . V ( 3882 , 3887 ) . as ( 'Resource' ) . local ( union ( in ( 'Origin' )) . …" at bounding box center [428, 184] width 742 height 248
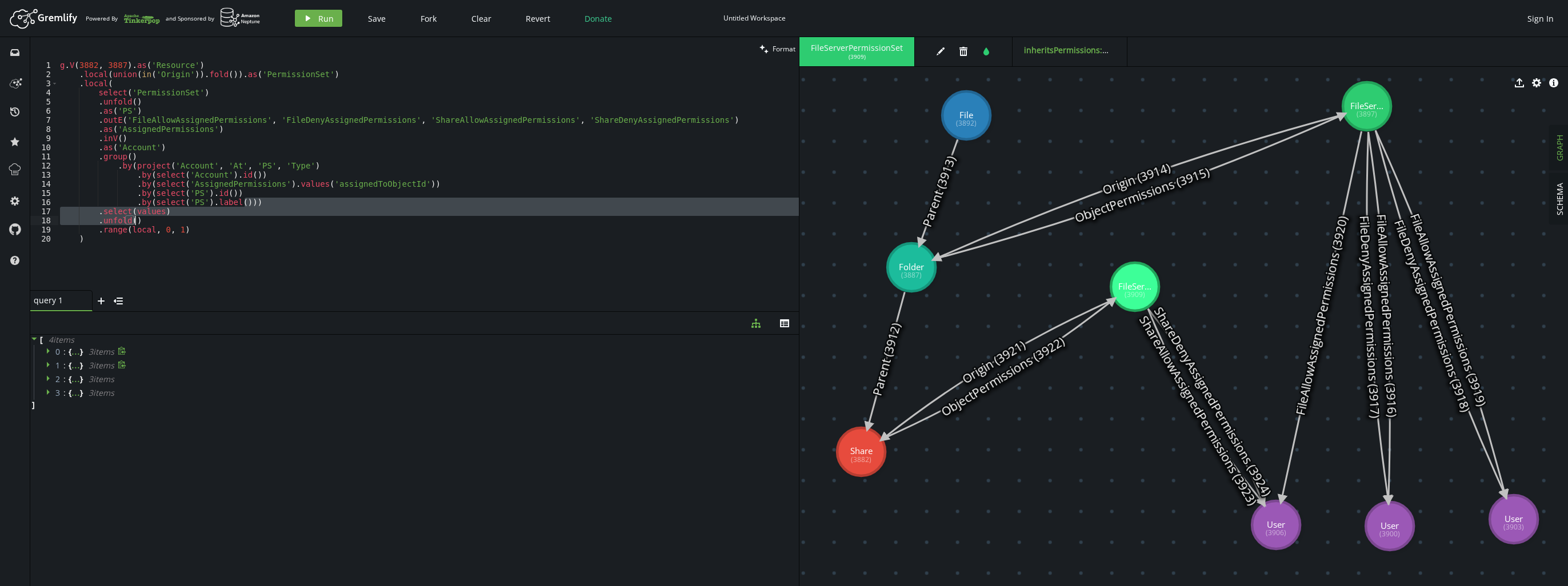
scroll to position [0, 101]
type textarea ".by(select('PS').label()))"
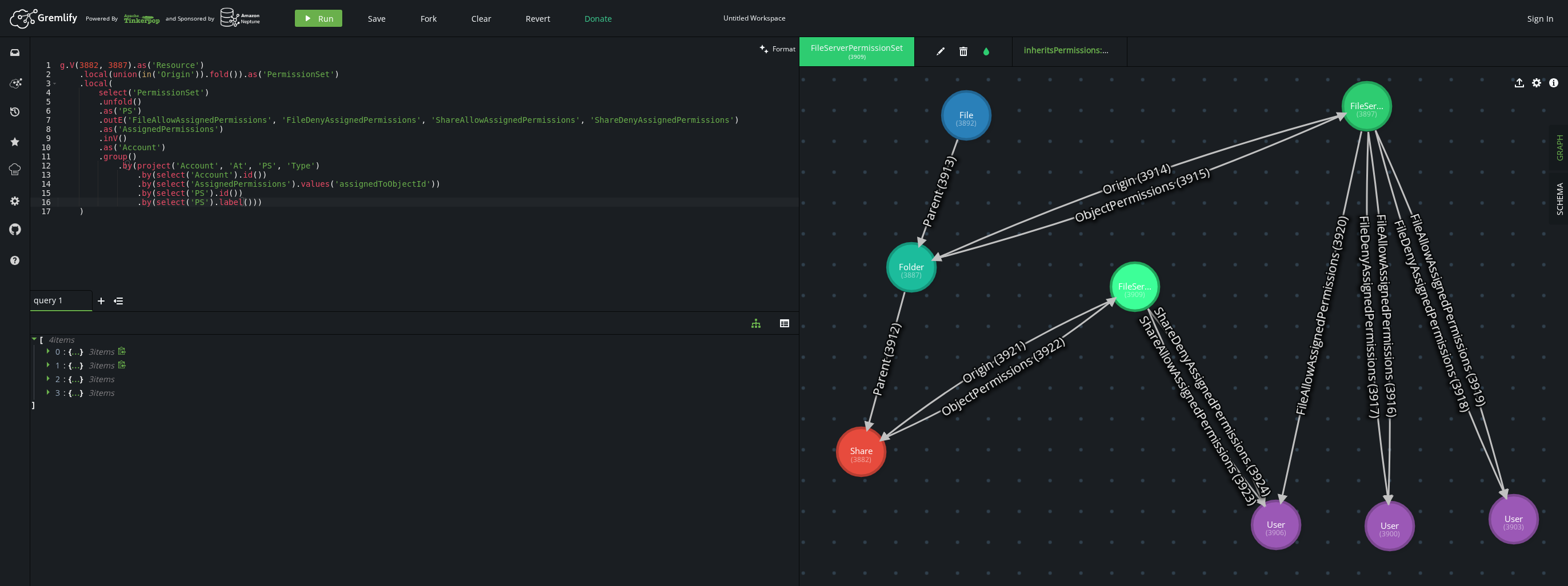
click at [317, 8] on div "Artboard Created with Sketch. Powered By and Sponsored by play Run Save Fork Cl…" at bounding box center [784, 18] width 1557 height 23
click at [314, 18] on button "play Run" at bounding box center [319, 18] width 47 height 17
click at [53, 353] on icon at bounding box center [49, 351] width 8 height 8
click at [62, 363] on icon at bounding box center [65, 362] width 8 height 8
click at [53, 389] on icon at bounding box center [49, 389] width 8 height 8
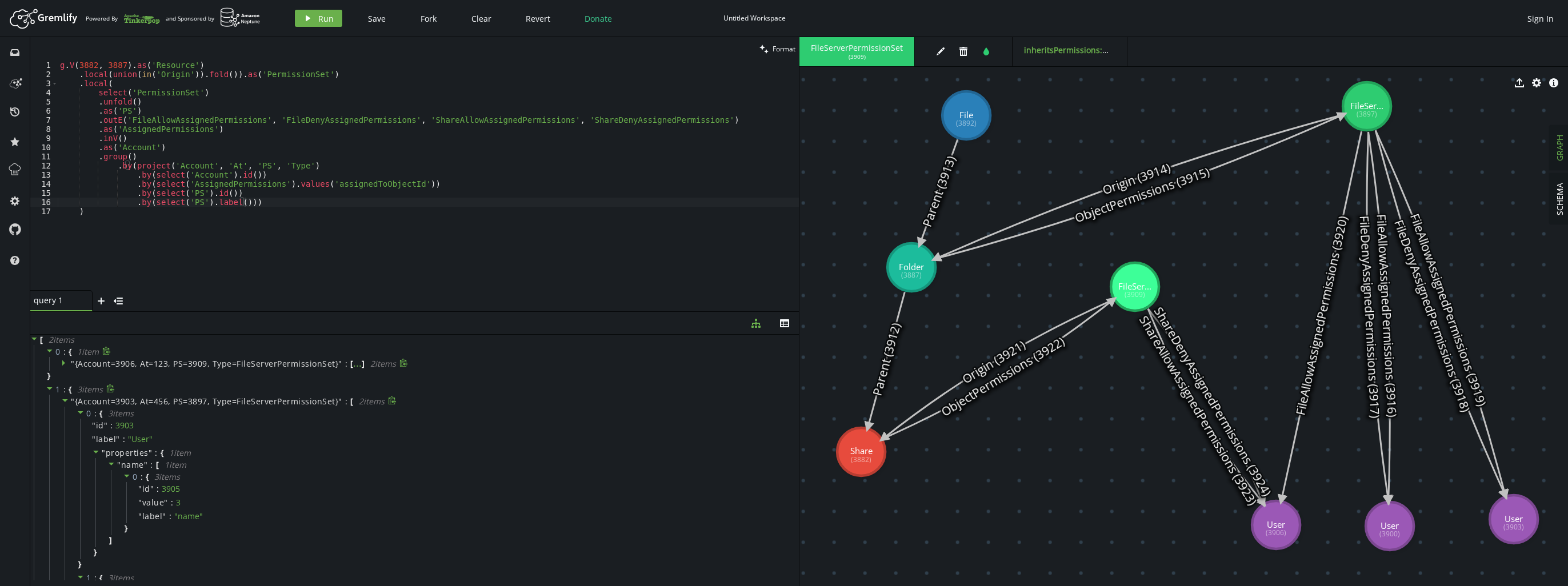
click at [64, 403] on icon at bounding box center [65, 400] width 8 height 8
click at [67, 415] on icon at bounding box center [65, 414] width 8 height 8
click at [63, 432] on span at bounding box center [65, 429] width 8 height 11
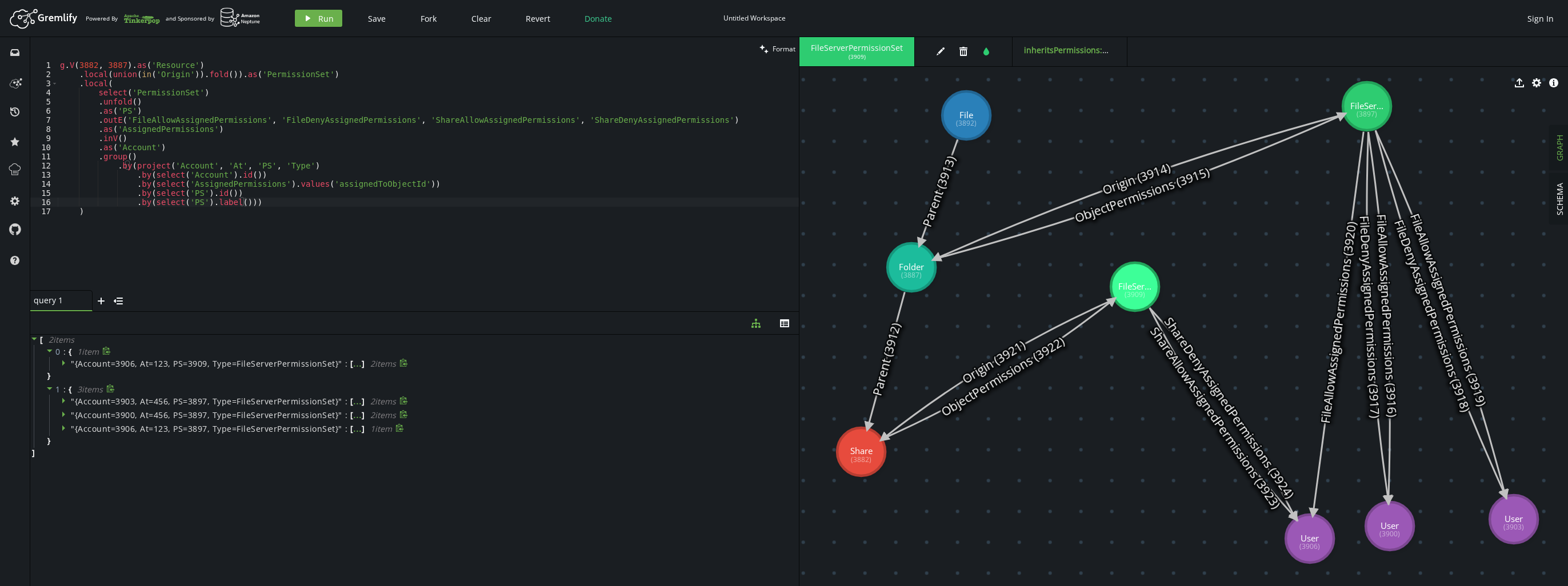
drag, startPoint x: 1283, startPoint y: 536, endPoint x: 1310, endPoint y: 537, distance: 27.0
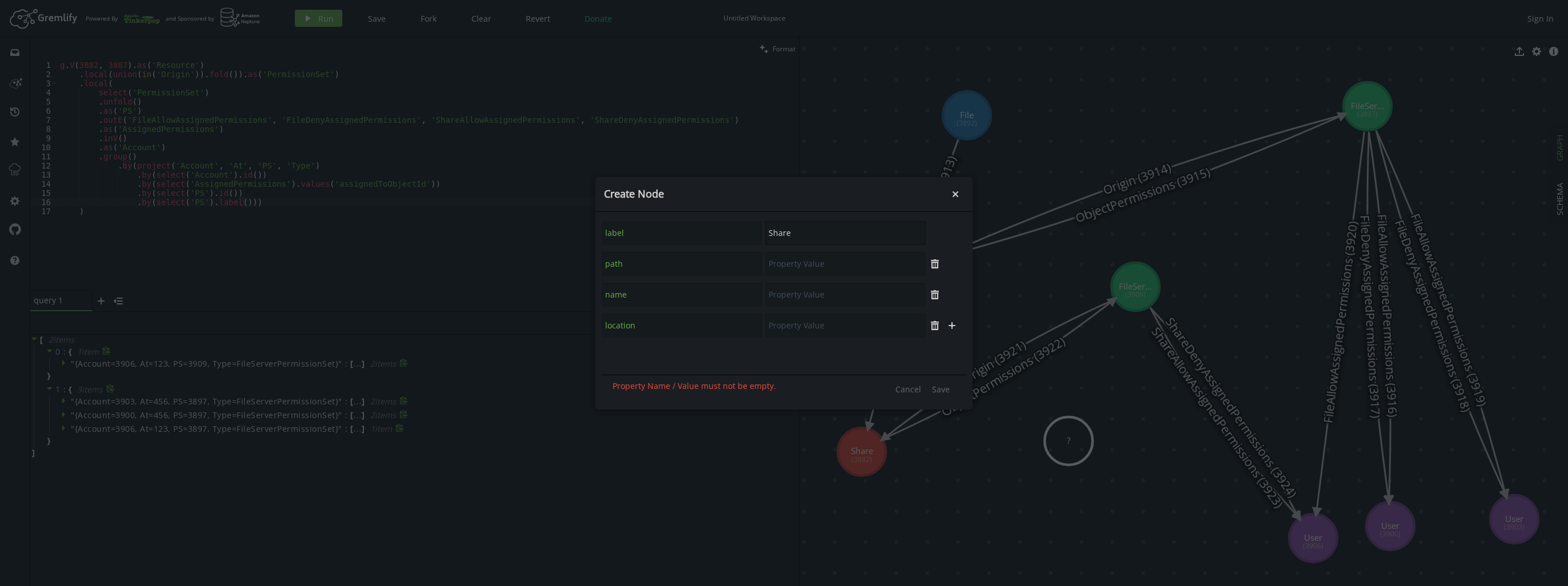
click at [605, 242] on div "label Share" at bounding box center [763, 233] width 325 height 25
type input "Shar"
type input "AnotherPermissionSet"
click at [949, 391] on span "Save" at bounding box center [941, 390] width 18 height 11
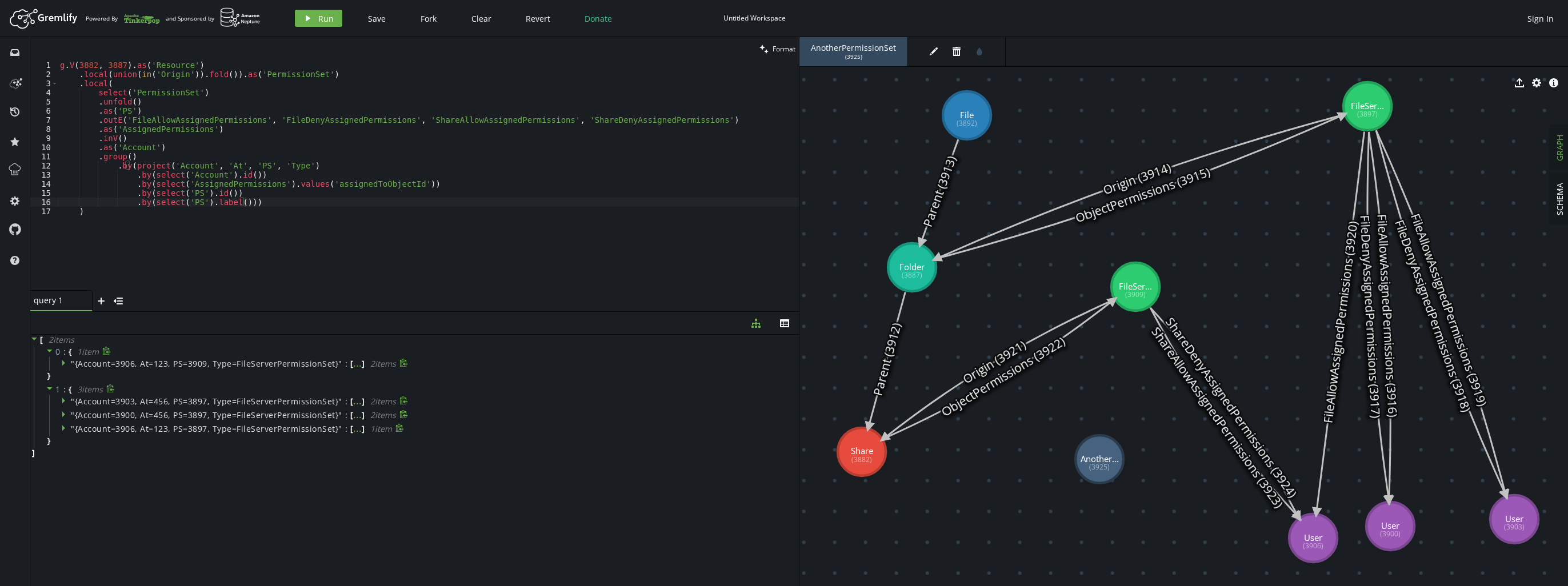
drag, startPoint x: 1074, startPoint y: 453, endPoint x: 1099, endPoint y: 460, distance: 26.0
drag, startPoint x: 866, startPoint y: 449, endPoint x: 882, endPoint y: 453, distance: 16.5
drag, startPoint x: 1108, startPoint y: 463, endPoint x: 867, endPoint y: 463, distance: 241.0
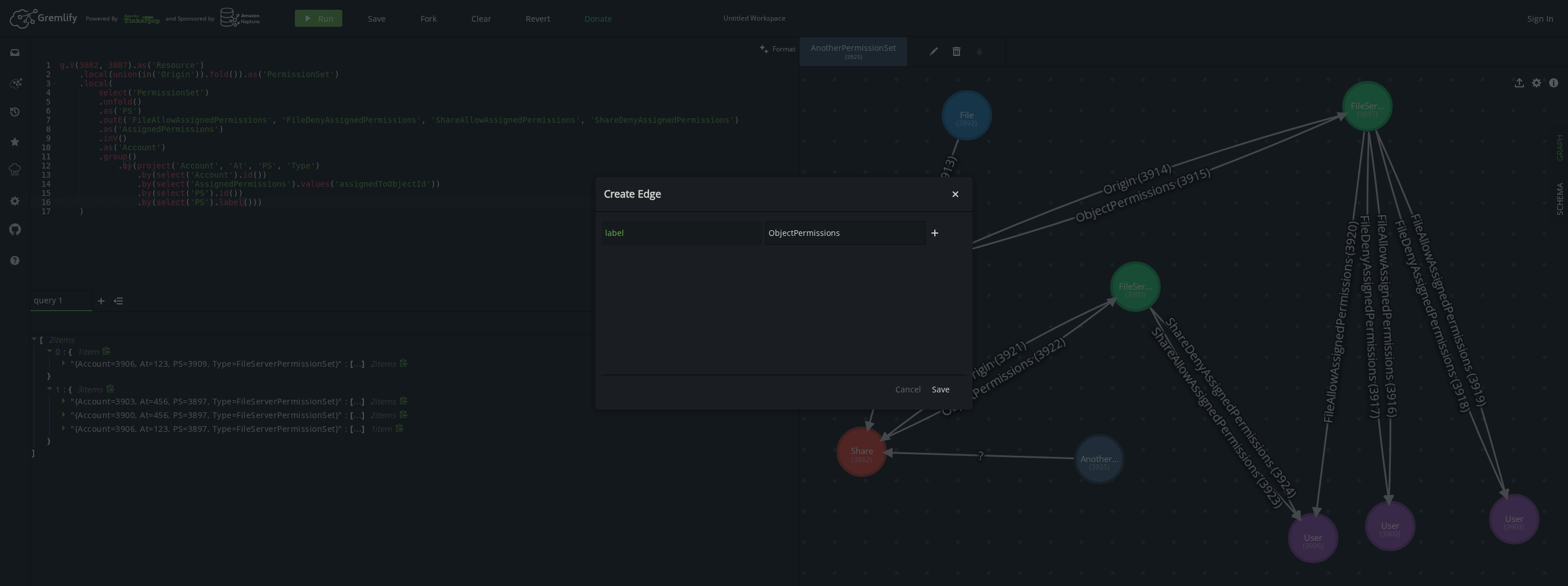
drag, startPoint x: 880, startPoint y: 235, endPoint x: 471, endPoint y: 250, distance: 409.3
click at [471, 250] on div "Create Edge small-cross label ObjectPermissions plus Cancel Save" at bounding box center [784, 293] width 1568 height 586
type input "Origin"
click at [934, 393] on span "Save" at bounding box center [941, 390] width 18 height 11
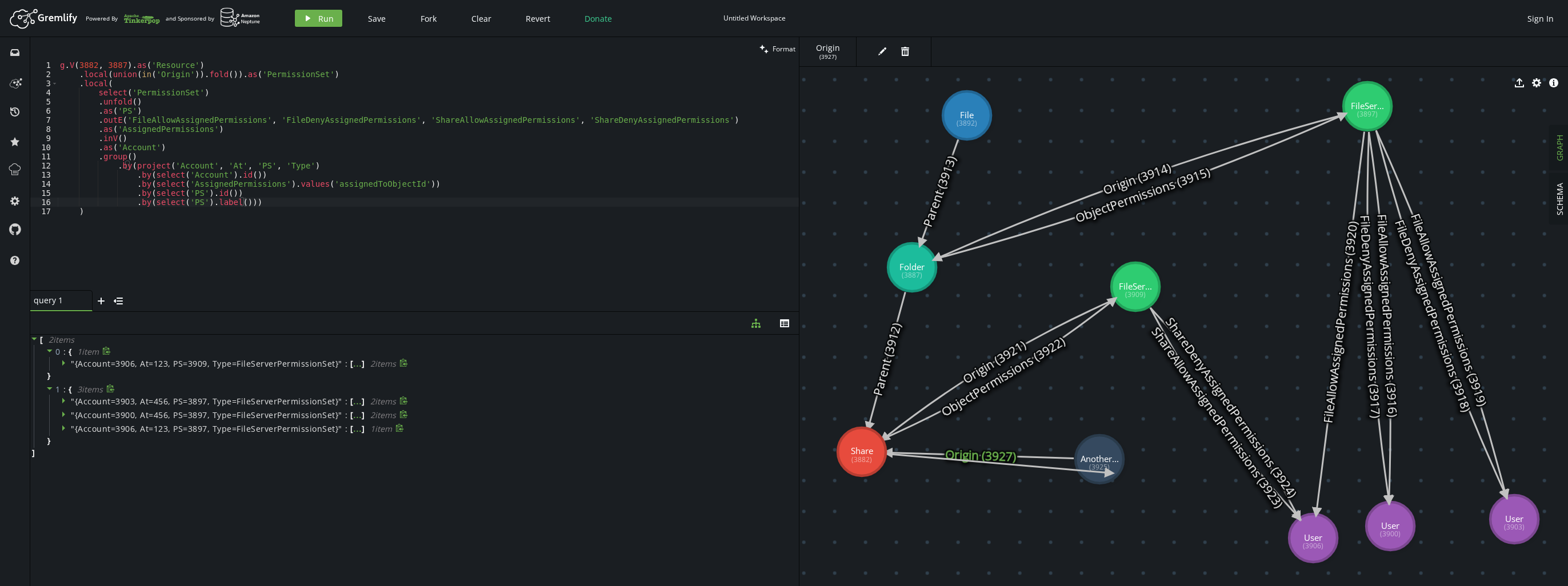
drag, startPoint x: 875, startPoint y: 467, endPoint x: 1109, endPoint y: 474, distance: 234.1
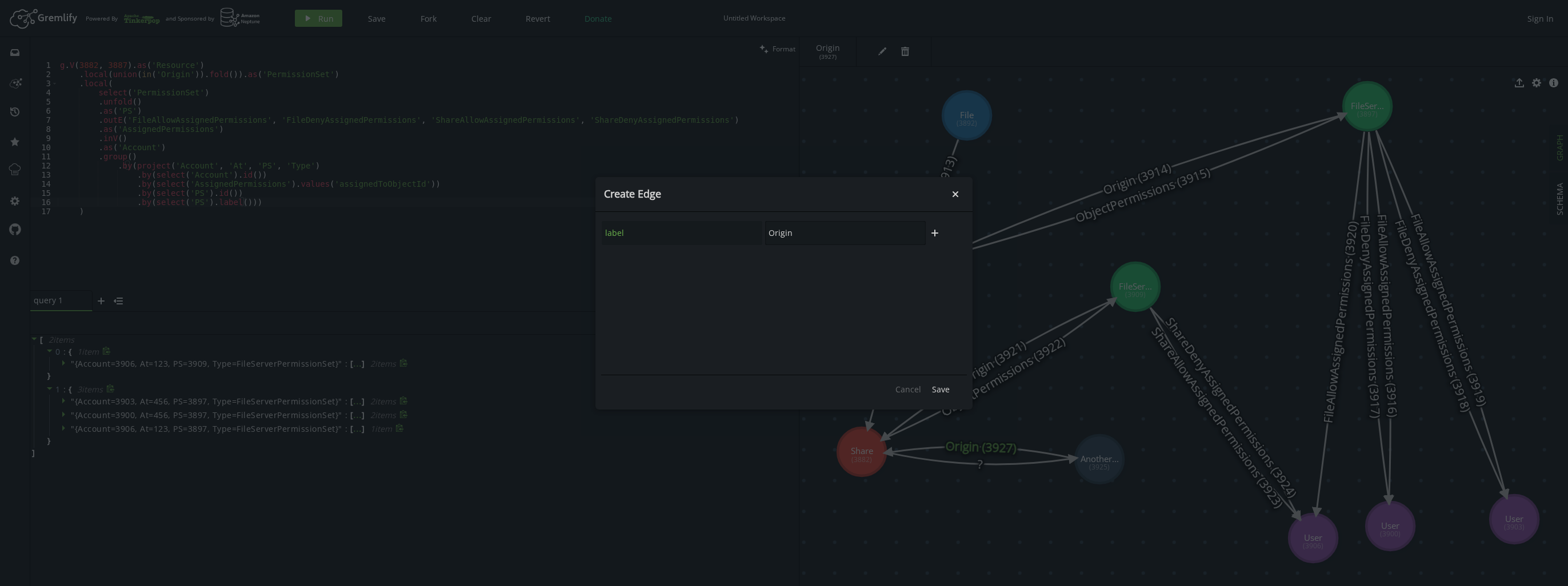
drag, startPoint x: 846, startPoint y: 225, endPoint x: 473, endPoint y: 263, distance: 374.9
click at [473, 263] on div "Create Edge small-cross label Origin plus Cancel Save" at bounding box center [784, 293] width 1568 height 586
click at [815, 266] on div "ObjectPermissions" at bounding box center [845, 265] width 89 height 11
type input "ObjectPermissions"
click at [946, 391] on span "Save" at bounding box center [941, 390] width 18 height 11
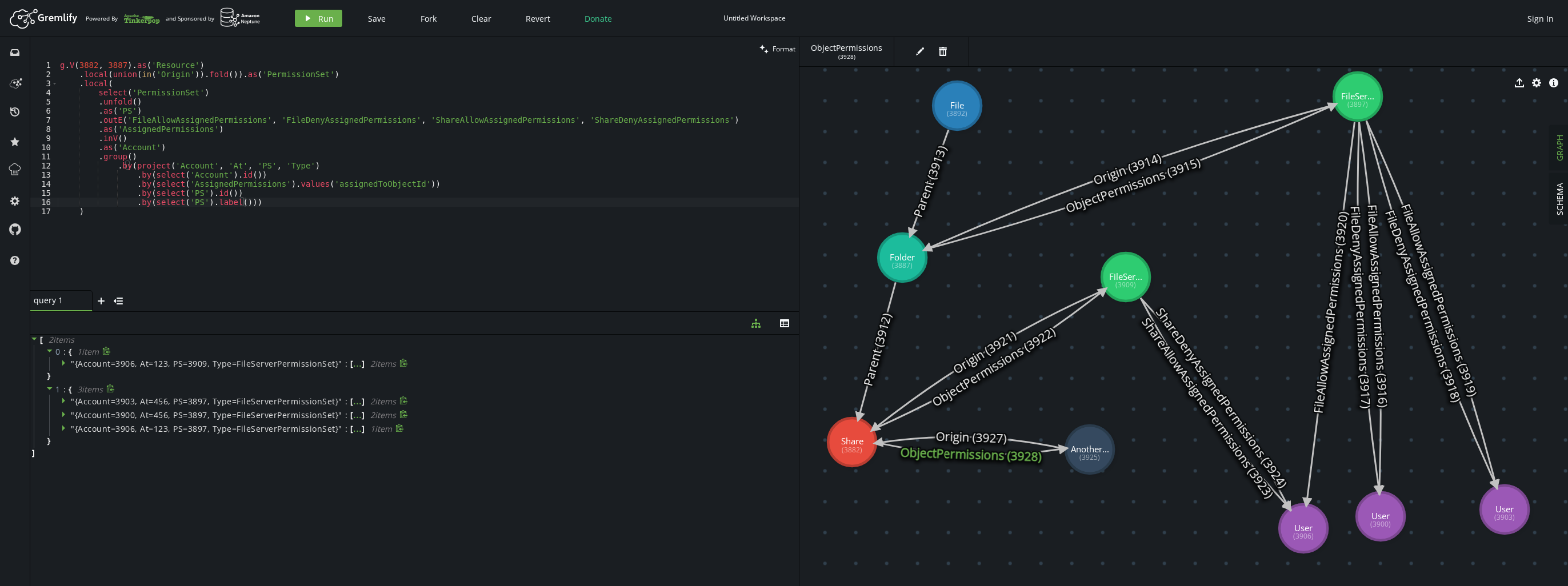
drag, startPoint x: 1165, startPoint y: 477, endPoint x: 1156, endPoint y: 467, distance: 13.5
drag, startPoint x: 1102, startPoint y: 464, endPoint x: 1299, endPoint y: 544, distance: 212.6
drag, startPoint x: 1080, startPoint y: 456, endPoint x: 1291, endPoint y: 535, distance: 225.3
drag, startPoint x: 1105, startPoint y: 467, endPoint x: 1298, endPoint y: 543, distance: 207.4
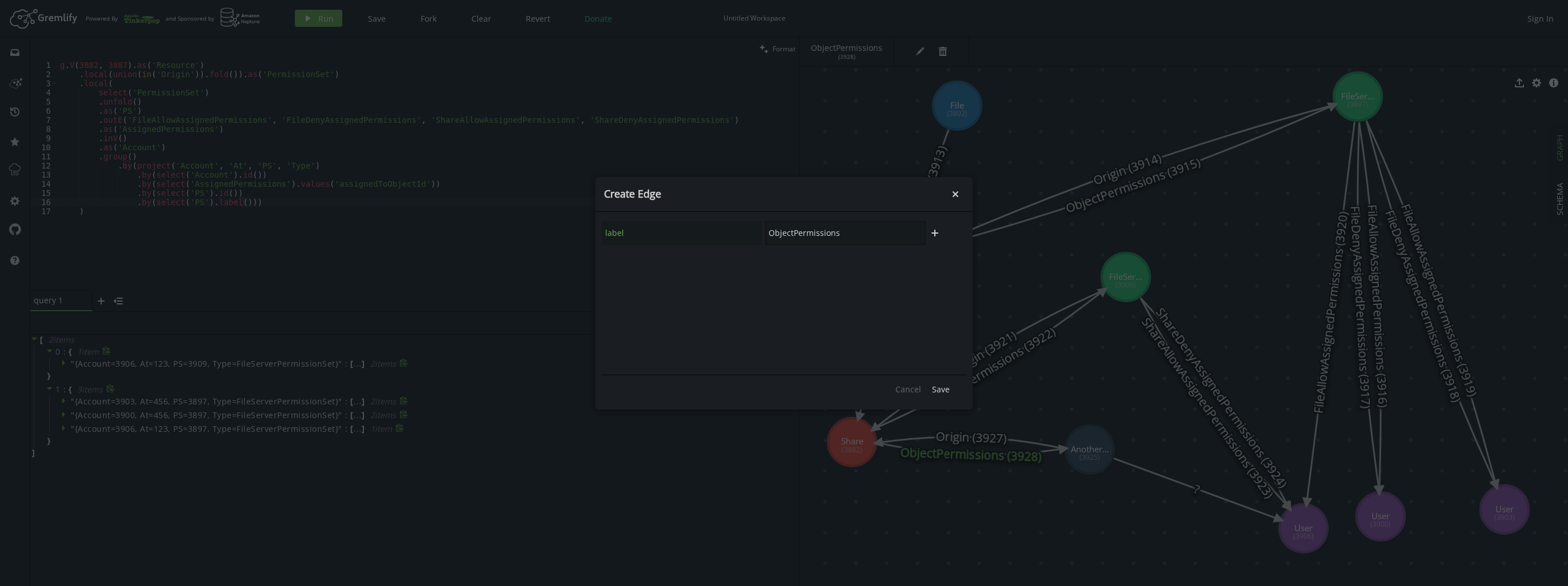
click at [676, 226] on div "label ObjectPermissions" at bounding box center [763, 233] width 325 height 25
click at [796, 278] on div "FileAllowAssignedPermissions" at bounding box center [846, 282] width 115 height 11
type input "FileAllowAssignedPermissions"
click at [809, 266] on input "text" at bounding box center [845, 263] width 160 height 24
type input "123"
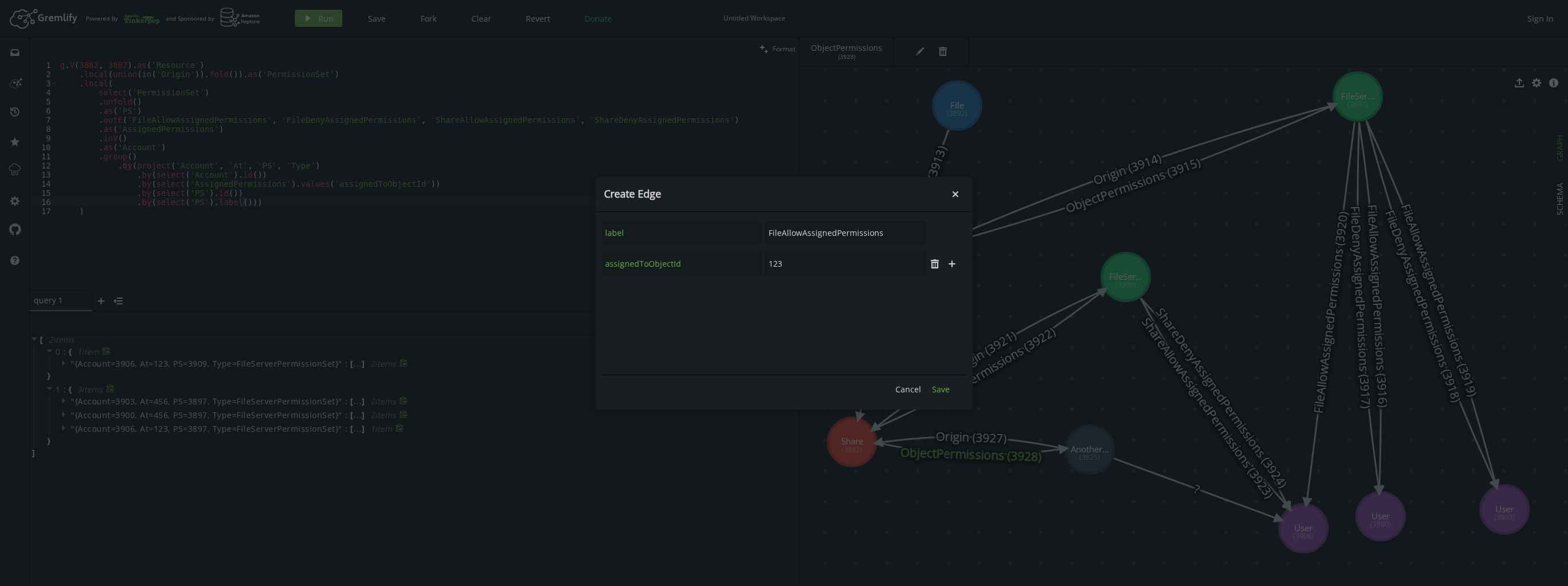
click at [942, 384] on span "Save" at bounding box center [941, 390] width 18 height 11
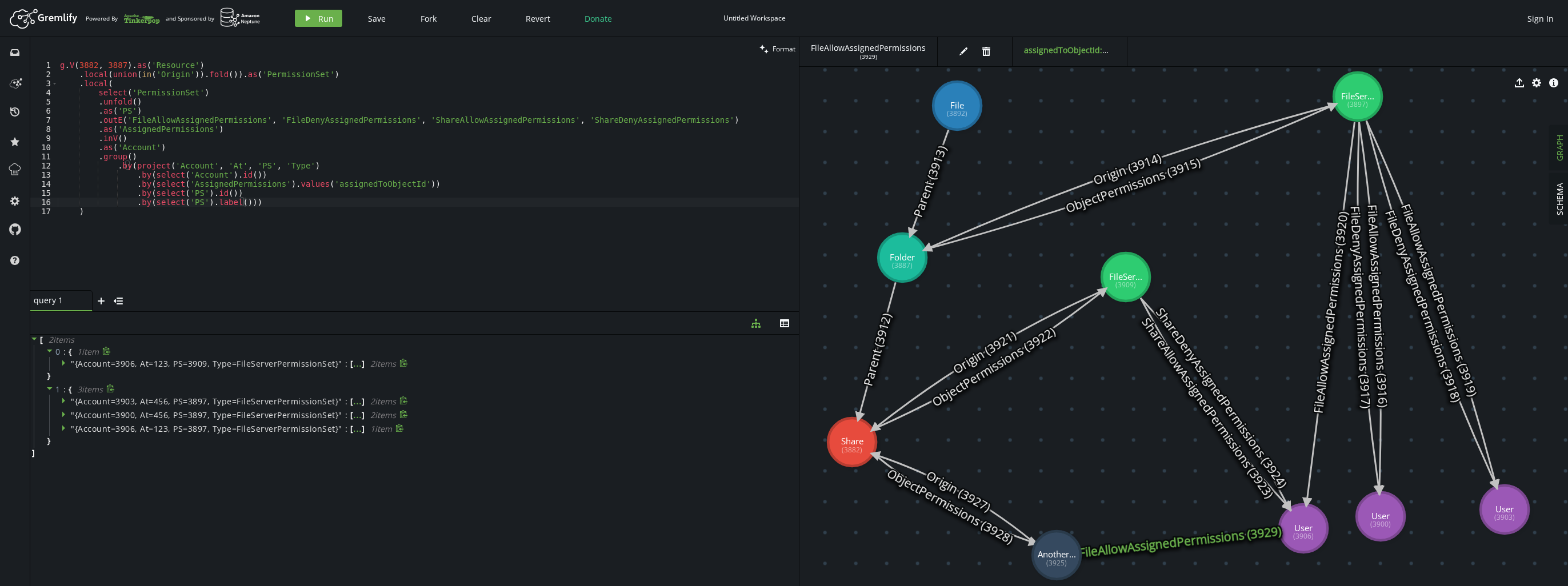
drag, startPoint x: 1073, startPoint y: 450, endPoint x: 1057, endPoint y: 556, distance: 107.2
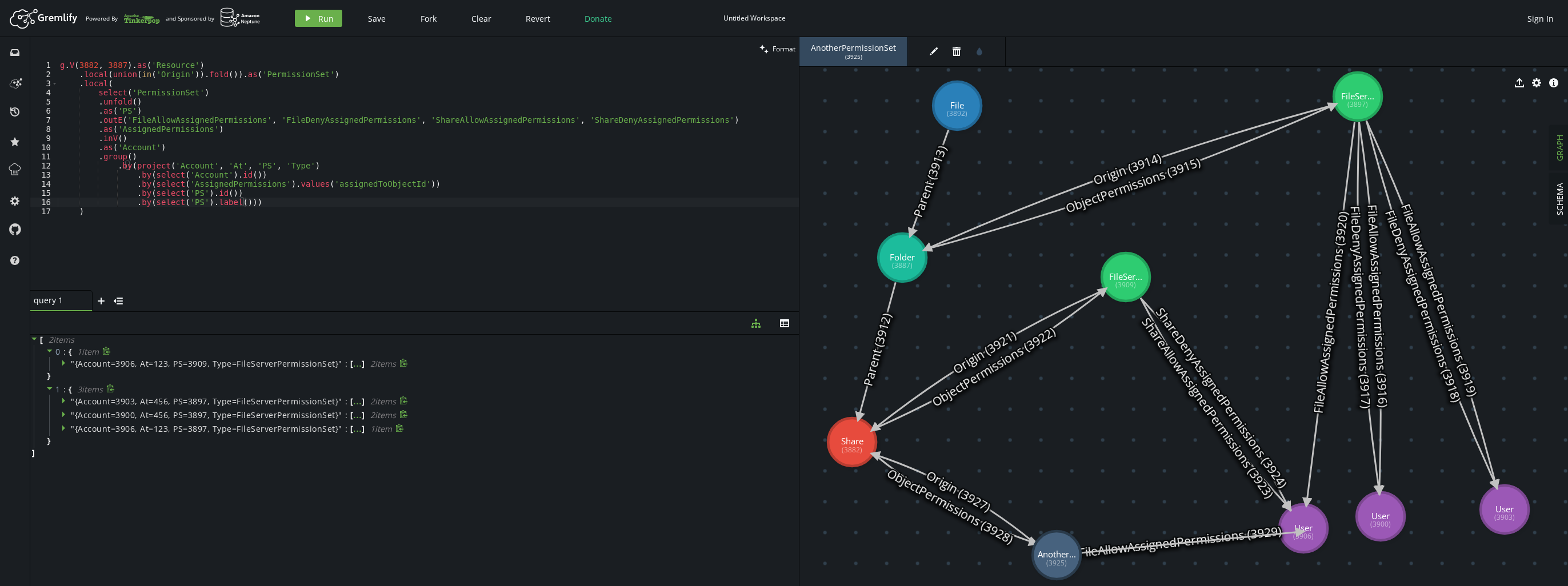
drag, startPoint x: 1070, startPoint y: 542, endPoint x: 1301, endPoint y: 532, distance: 231.2
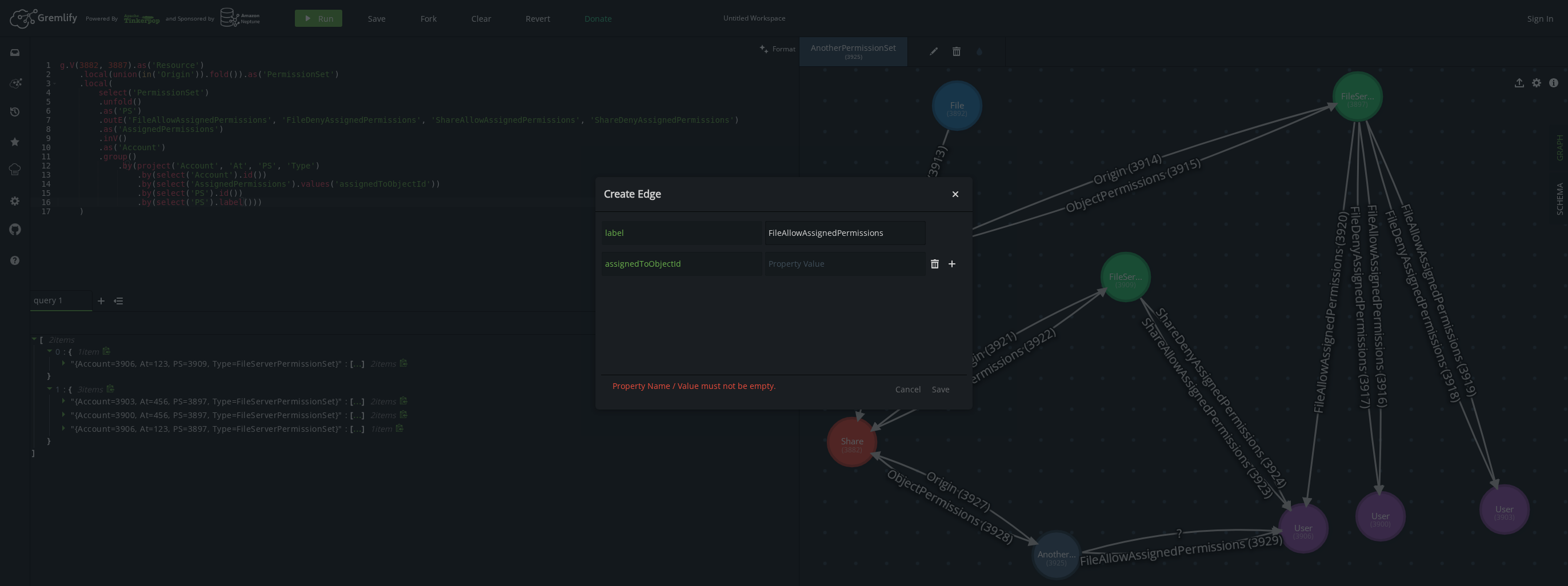
click at [859, 237] on input "FileAllowAssignedPermissions" at bounding box center [845, 232] width 160 height 24
click at [859, 262] on div "FileDenyAssignedPermissions" at bounding box center [846, 265] width 114 height 11
type input "FileDenyAssignedPermissions"
click at [839, 260] on input "text" at bounding box center [845, 263] width 160 height 24
type input "123"
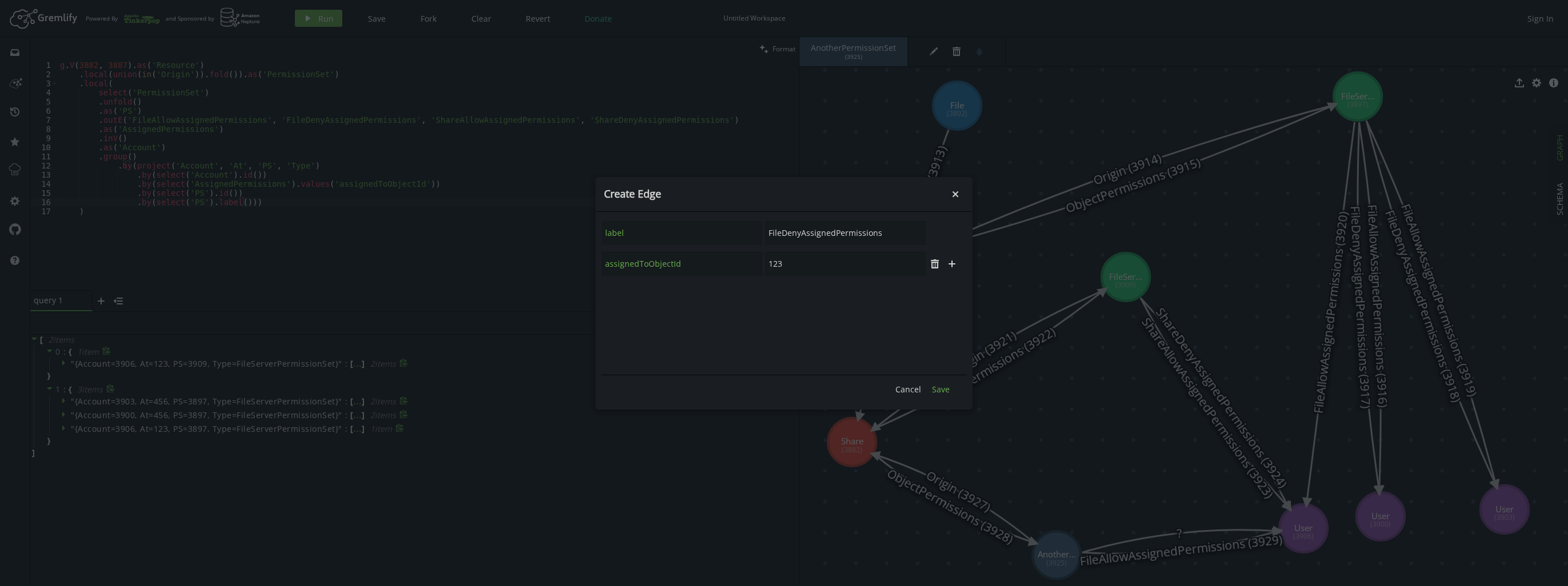
click at [945, 396] on button "Save" at bounding box center [941, 390] width 29 height 17
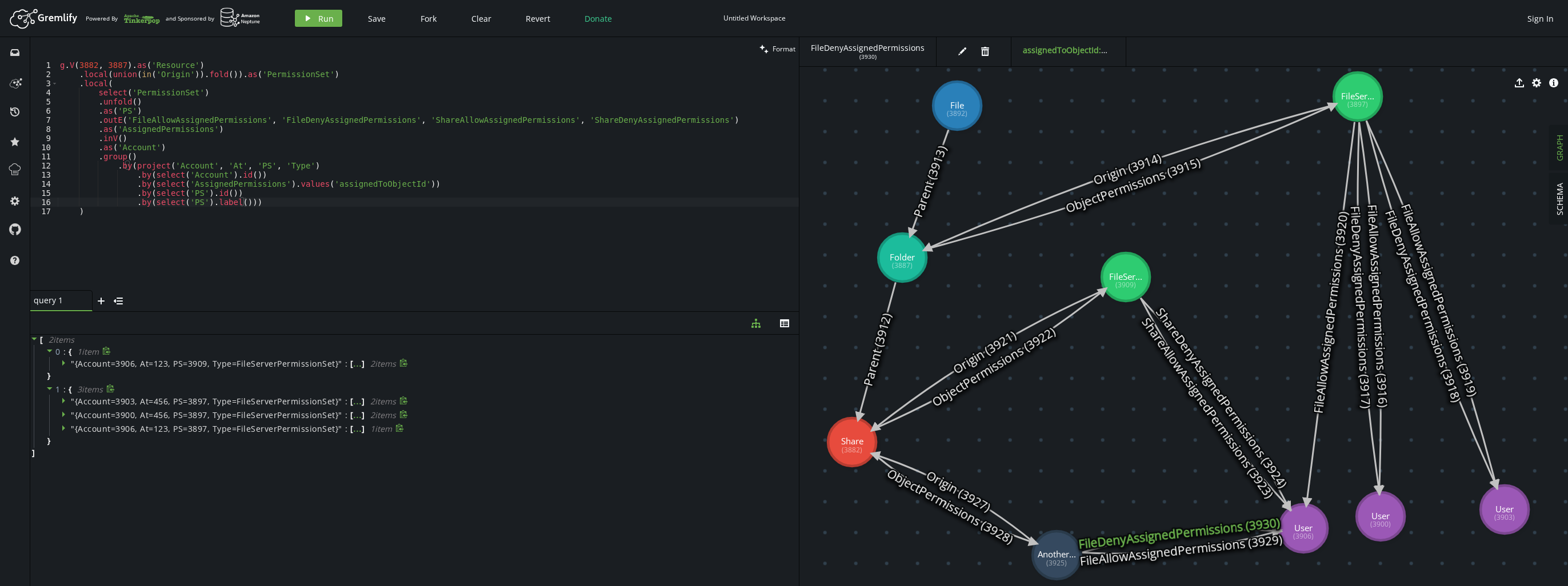
click at [1212, 425] on icon at bounding box center [1214, 403] width 148 height 209
click at [968, 46] on button "edit" at bounding box center [968, 51] width 17 height 17
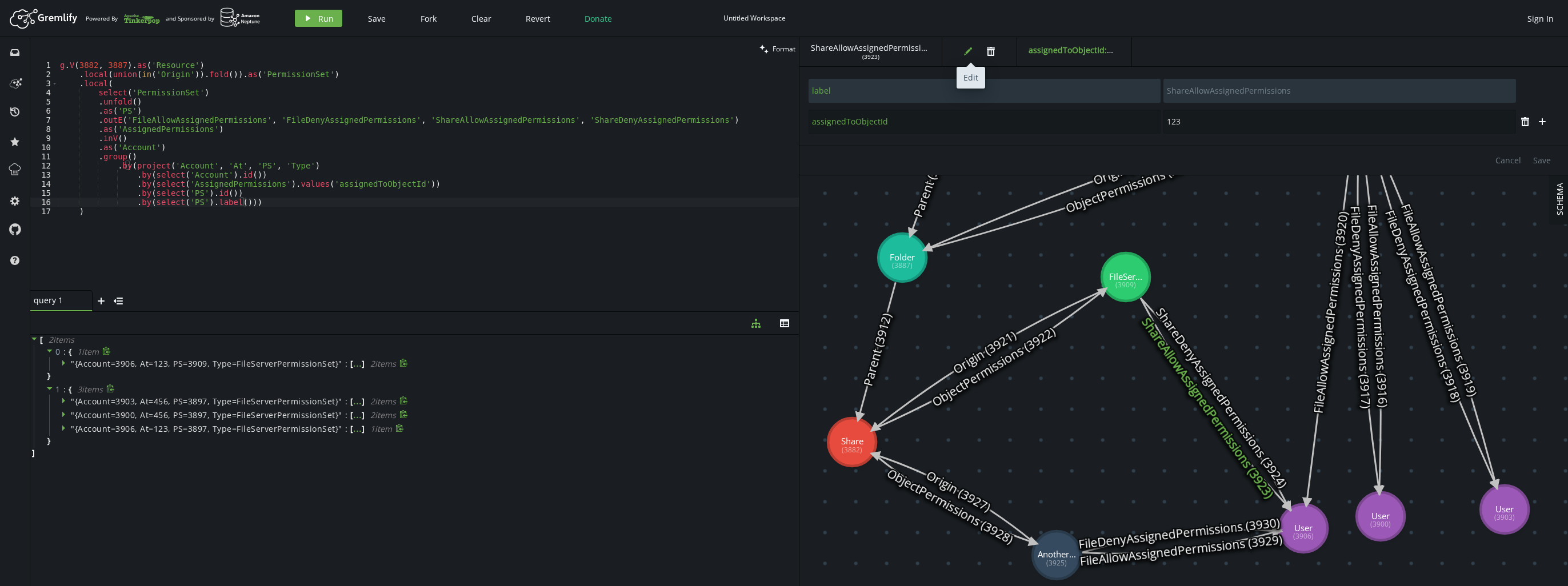
click at [968, 46] on button "edit" at bounding box center [968, 51] width 17 height 17
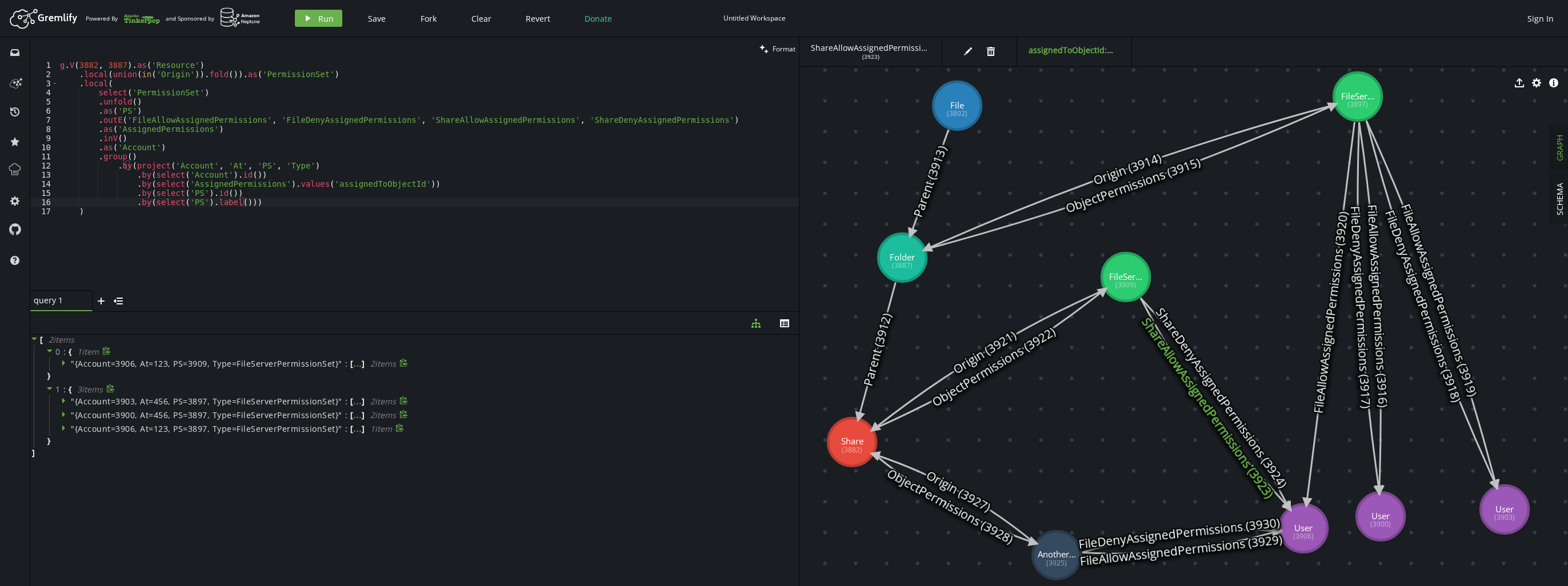
scroll to position [0, 74]
click at [357, 100] on div "g . V ( 3882 , 3887 ) . as ( 'Resource' ) . local ( union ( in ( 'Origin' )) . …" at bounding box center [428, 184] width 742 height 248
click at [323, 15] on span "Run" at bounding box center [325, 19] width 15 height 11
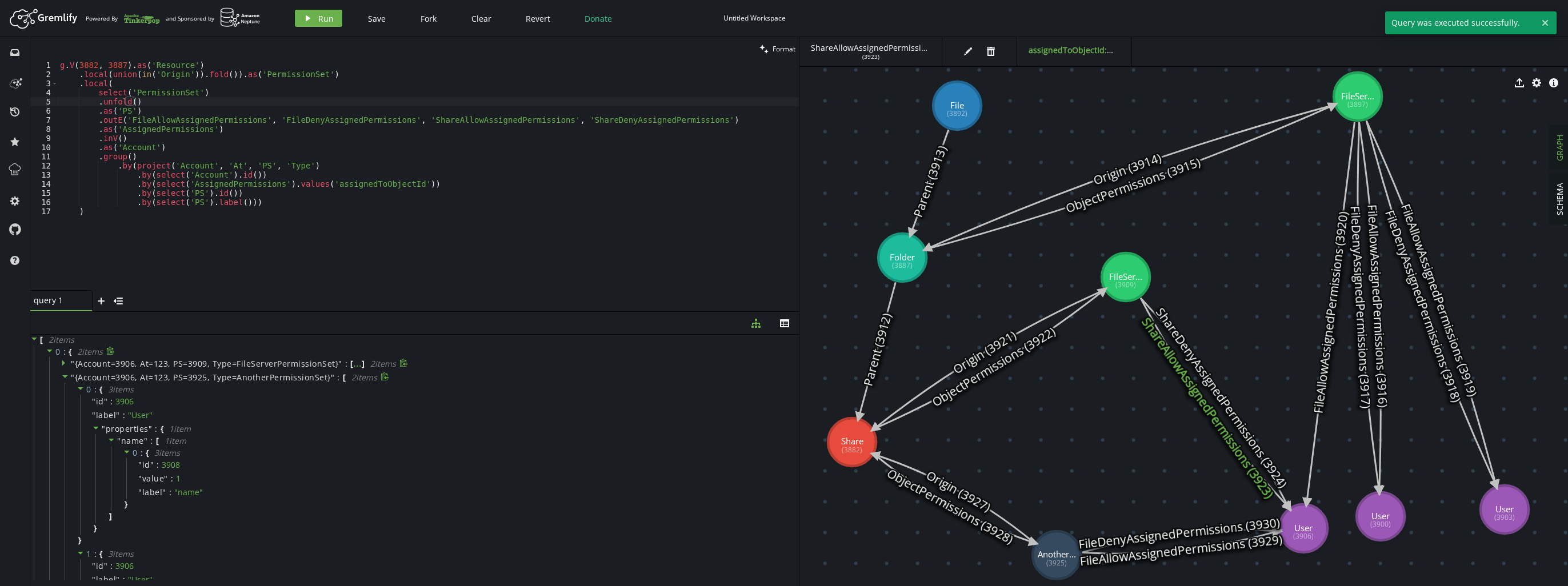
click at [64, 379] on icon at bounding box center [65, 377] width 8 height 8
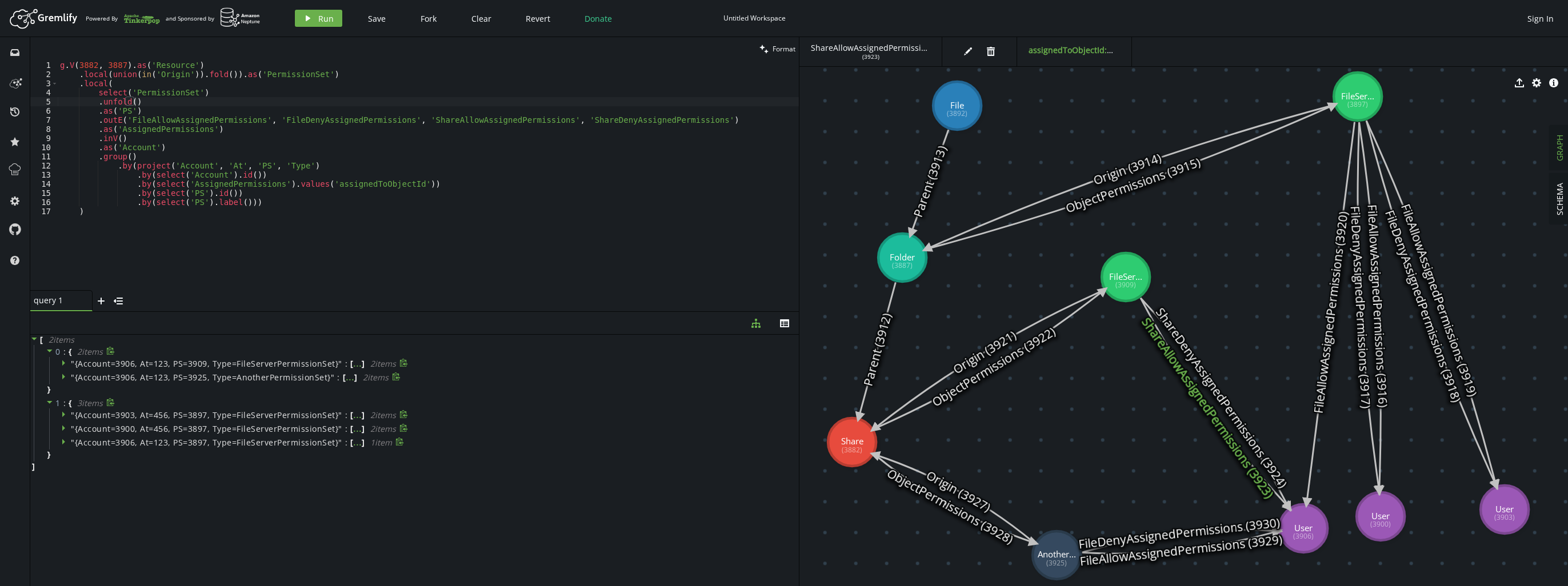
click at [292, 202] on div "g . V ( 3882 , 3887 ) . as ( 'Resource' ) . local ( union ( in ( 'Origin' )) . …" at bounding box center [428, 184] width 742 height 248
click at [321, 17] on span "Run" at bounding box center [325, 19] width 15 height 11
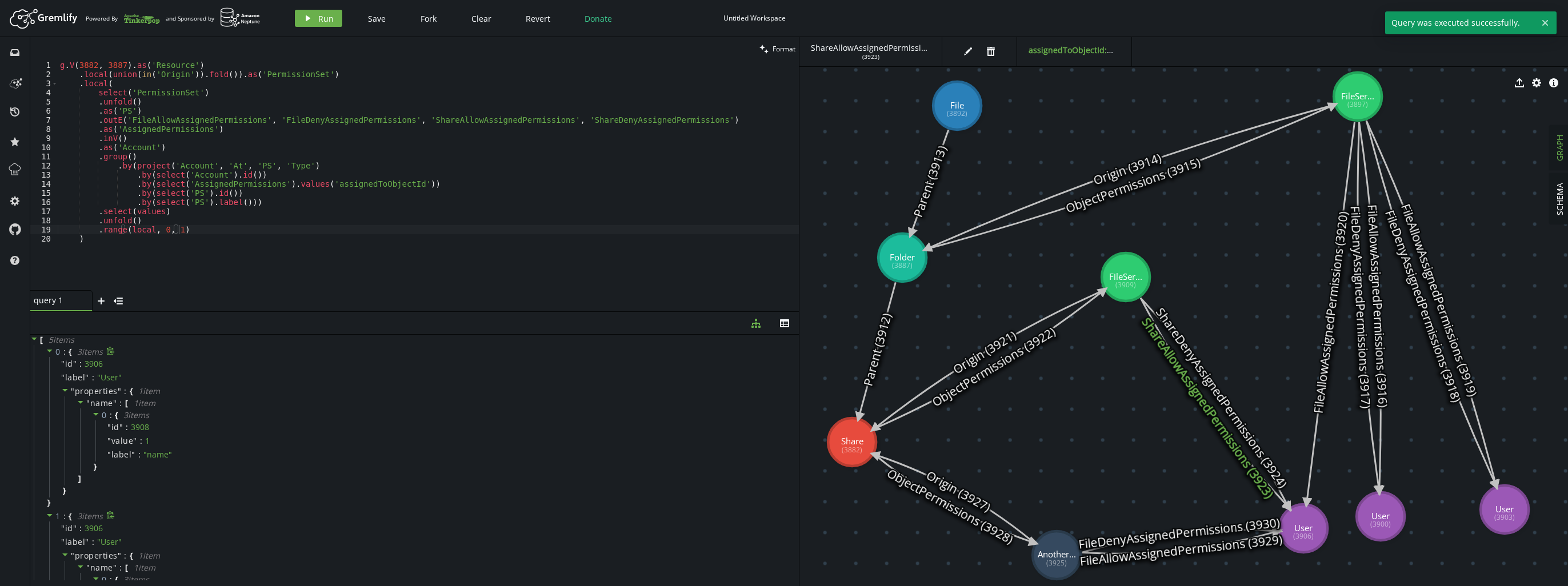
click at [52, 350] on icon at bounding box center [49, 351] width 8 height 8
click at [50, 365] on icon at bounding box center [49, 364] width 8 height 8
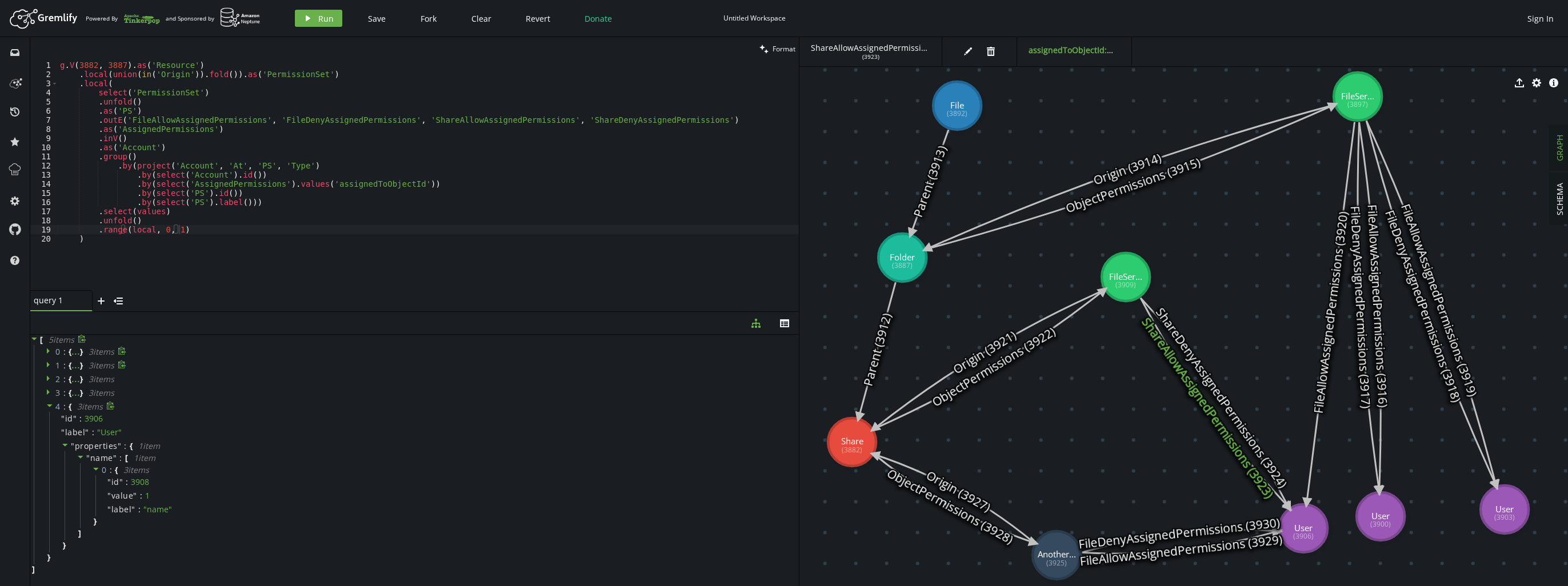
click at [48, 404] on icon at bounding box center [49, 406] width 8 height 8
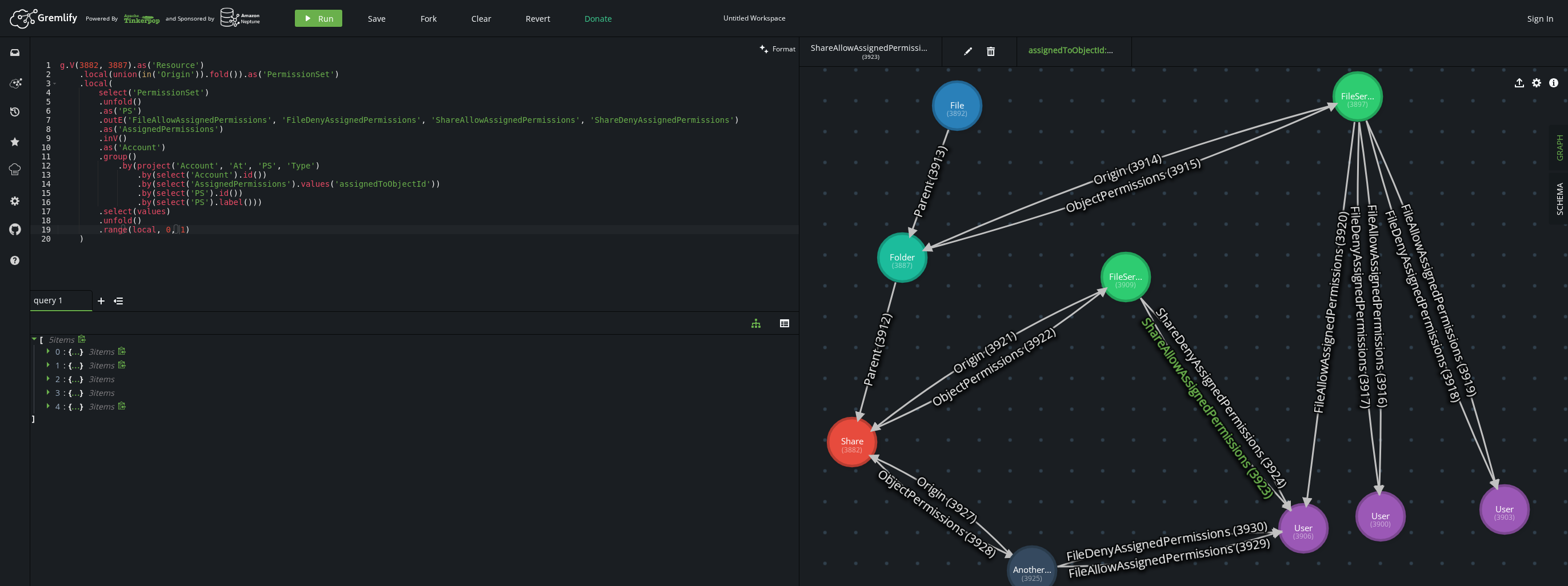
drag, startPoint x: 1035, startPoint y: 563, endPoint x: 1032, endPoint y: 571, distance: 8.5
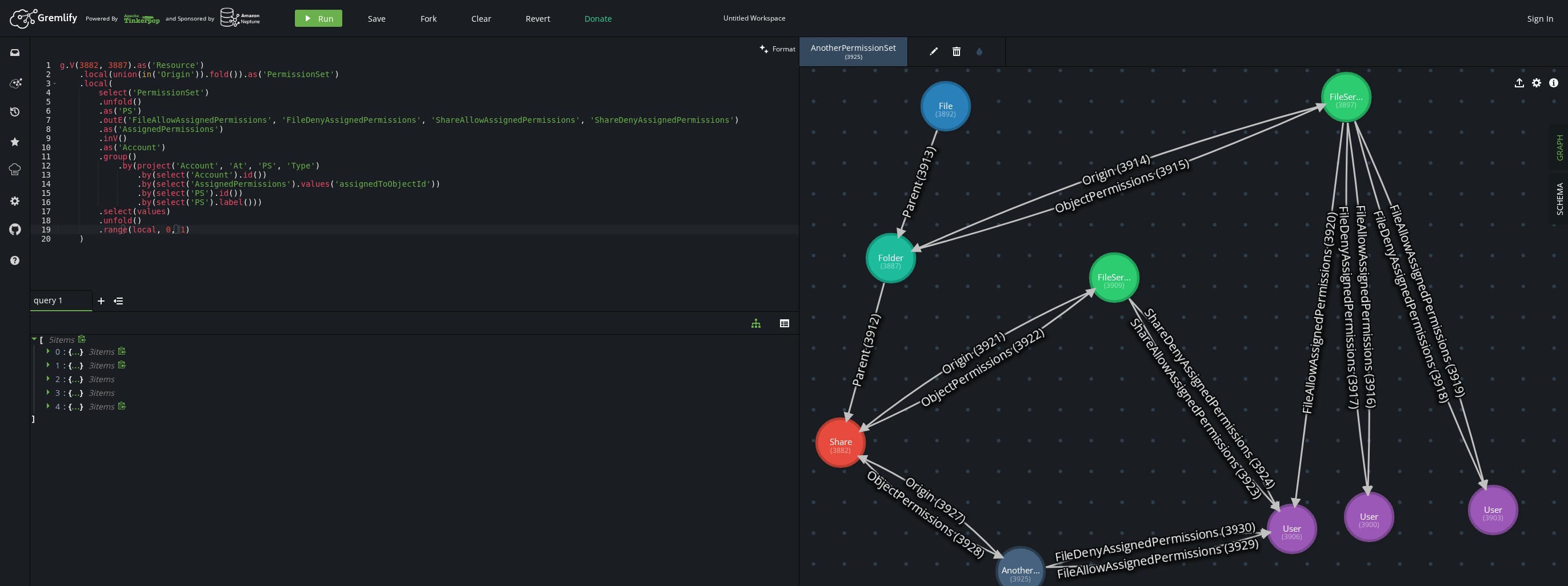
drag, startPoint x: 1022, startPoint y: 503, endPoint x: 1011, endPoint y: 502, distance: 11.0
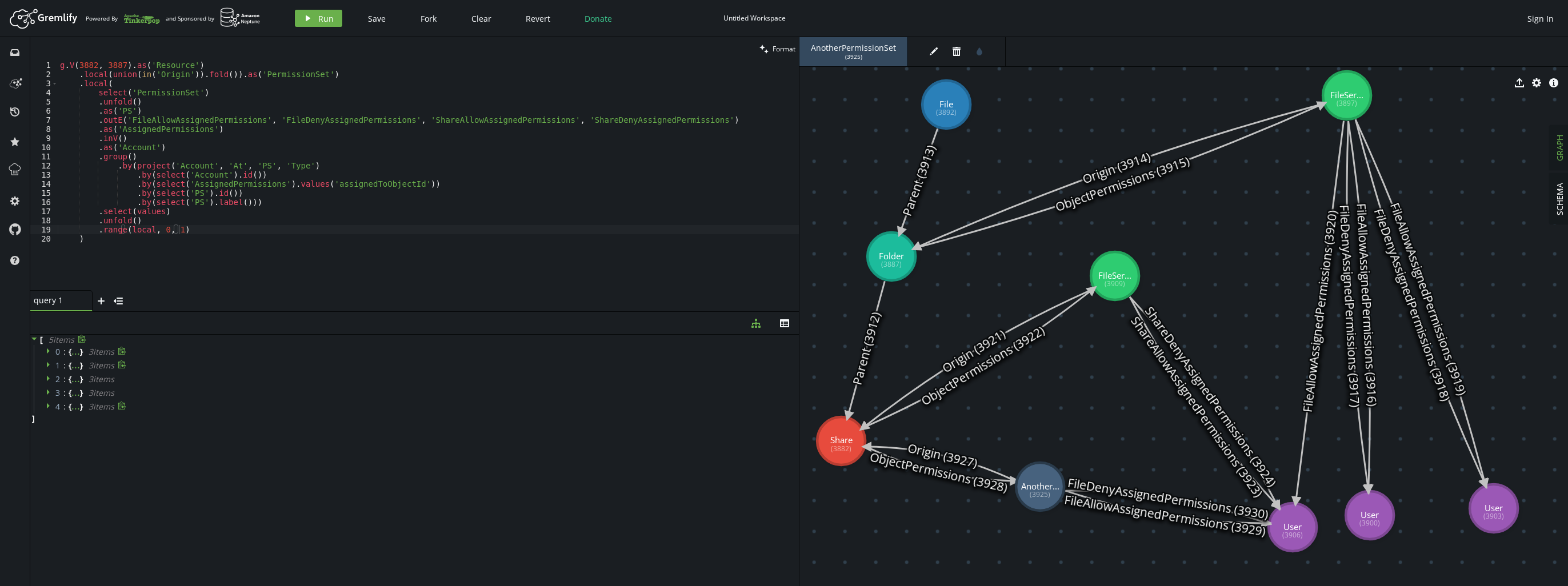
drag, startPoint x: 1026, startPoint y: 559, endPoint x: 1040, endPoint y: 487, distance: 73.3
click at [276, 191] on div "g . V ( 3882 , 3887 ) . as ( 'Resource' ) . local ( union ( in ( 'Origin' )) . …" at bounding box center [428, 184] width 742 height 248
type textarea ".by(select('PS').id()))"
type textarea ".by(select(values).unfold().select('AssignedPermissions').fold()) .by(select(va…"
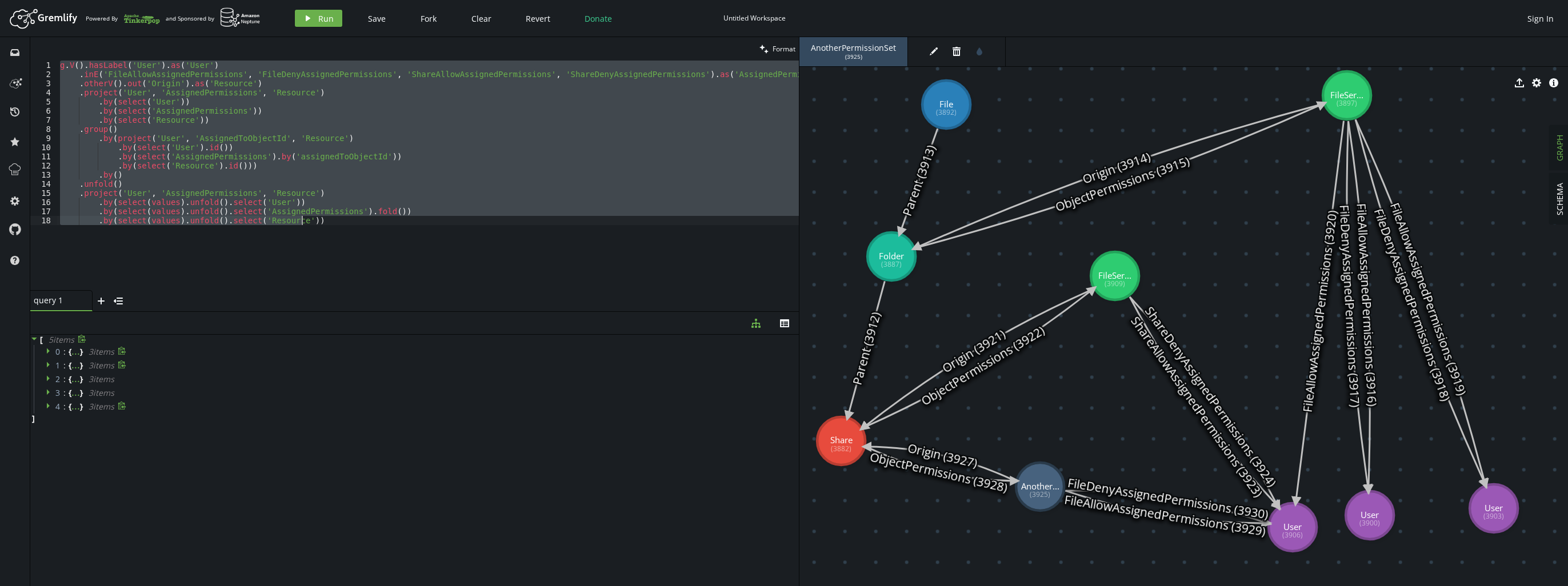
scroll to position [0, 0]
click at [362, 152] on div "g . V ( ) . hasLabel ( 'User' ) . as ( 'User' ) . inE ( 'FileAllowAssignedPermi…" at bounding box center [428, 175] width 742 height 229
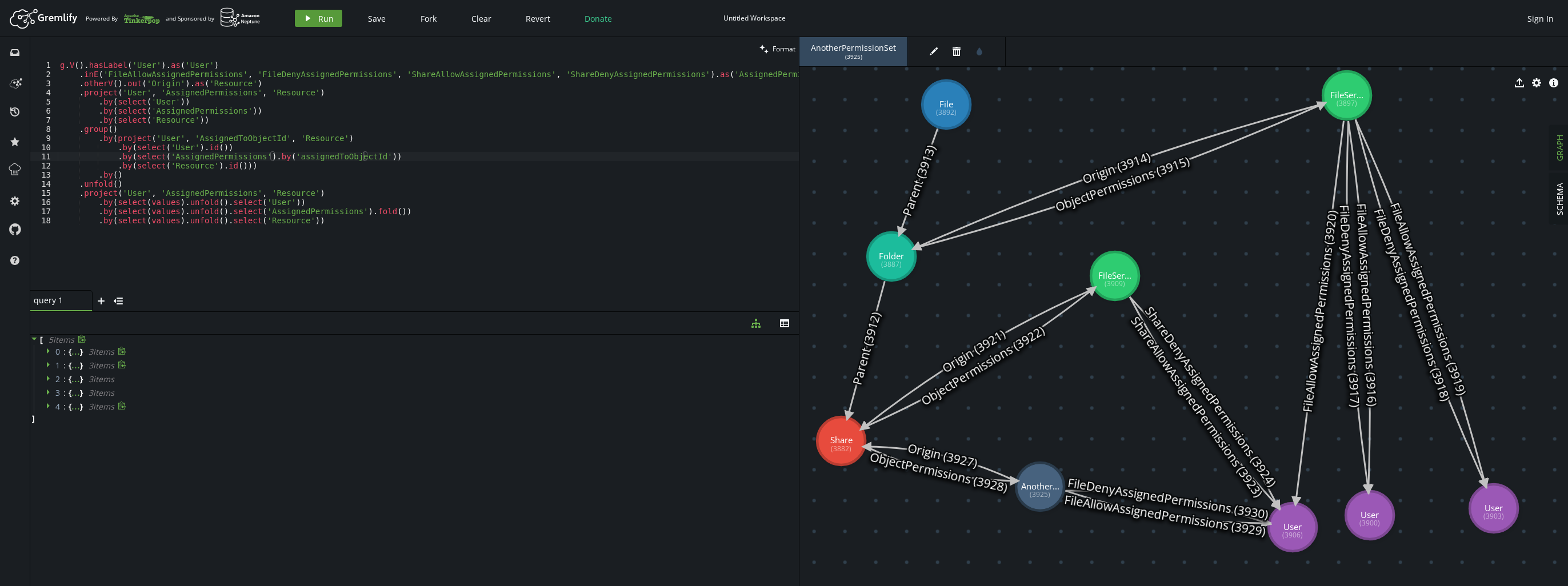
click at [328, 21] on span "Run" at bounding box center [325, 19] width 15 height 11
click at [331, 22] on span "Run" at bounding box center [325, 19] width 15 height 11
click at [50, 351] on icon at bounding box center [49, 351] width 8 height 8
click at [50, 351] on icon at bounding box center [50, 351] width 6 height 3
click at [50, 353] on icon at bounding box center [49, 351] width 8 height 8
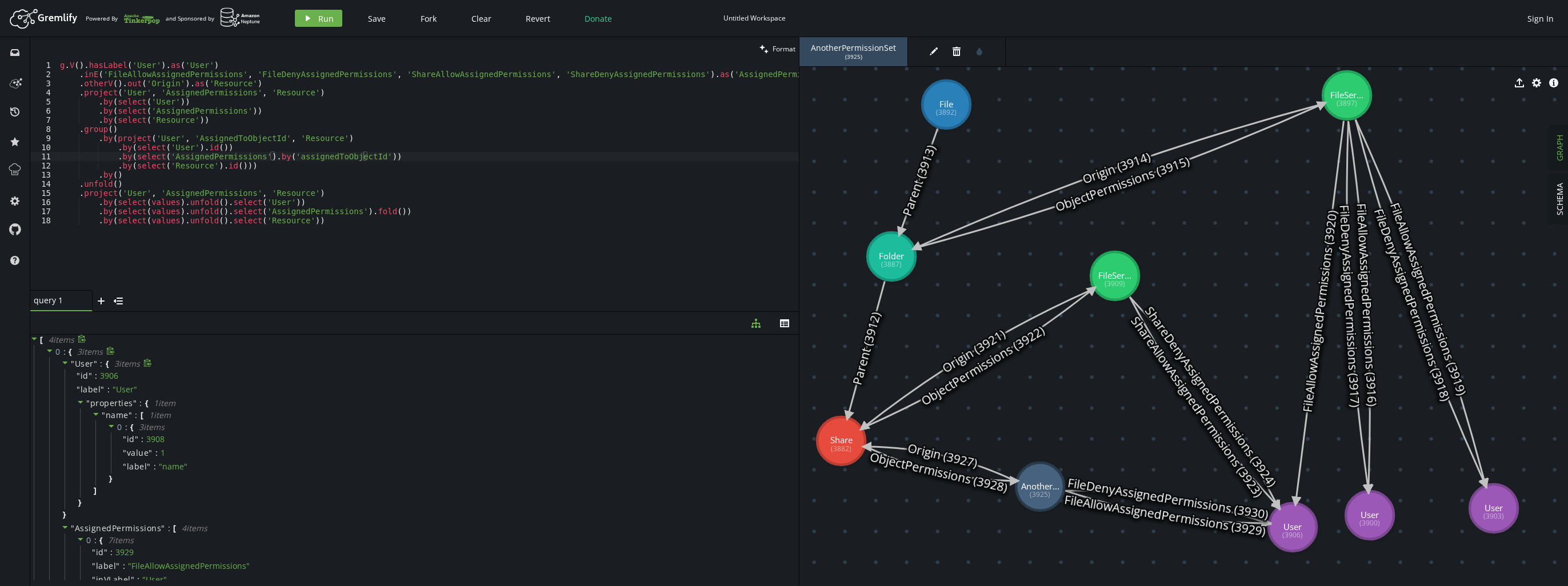
click at [61, 364] on icon at bounding box center [65, 362] width 8 height 8
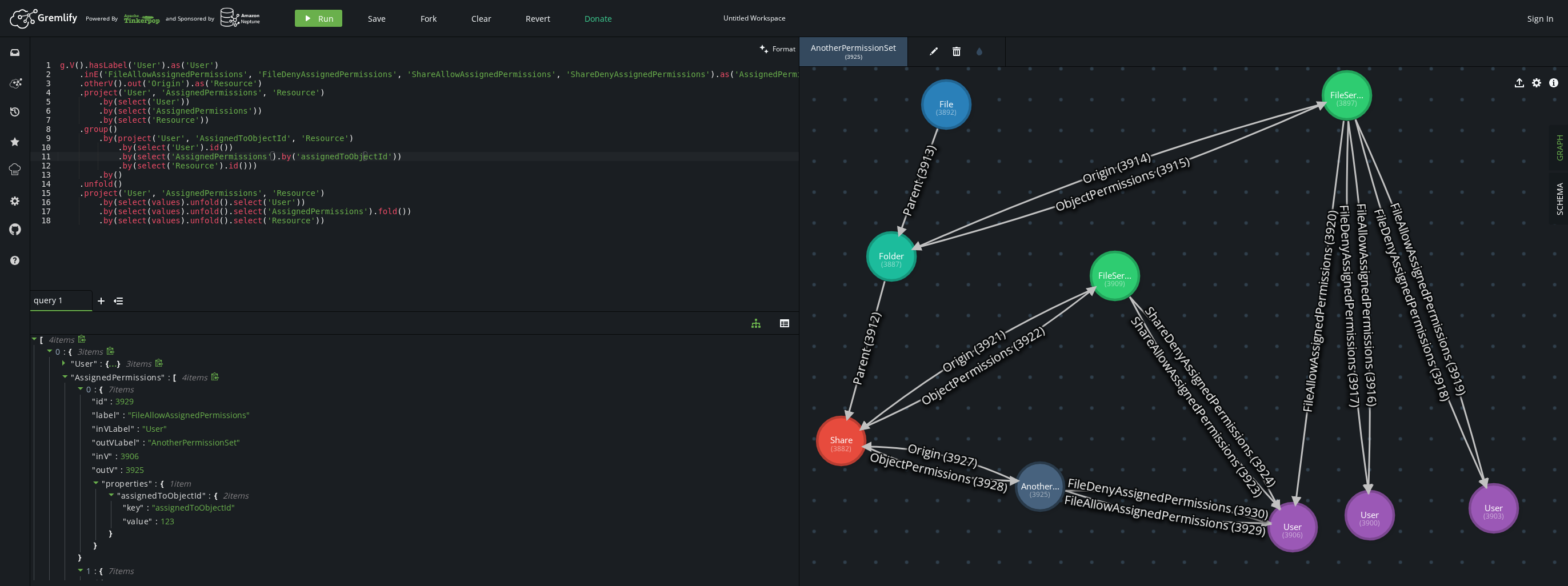
click at [66, 377] on icon at bounding box center [65, 377] width 8 height 8
click at [64, 390] on icon at bounding box center [65, 390] width 6 height 3
click at [50, 420] on icon at bounding box center [49, 416] width 8 height 8
click at [324, 139] on div "g . V ( ) . hasLabel ( 'User' ) . as ( 'User' ) . inE ( 'FileAllowAssignedPermi…" at bounding box center [428, 184] width 742 height 248
click at [742, 77] on div "g . V ( ) . hasLabel ( 'User' ) . as ( 'User' ) . inE ( 'FileAllowAssignedPermi…" at bounding box center [428, 184] width 742 height 248
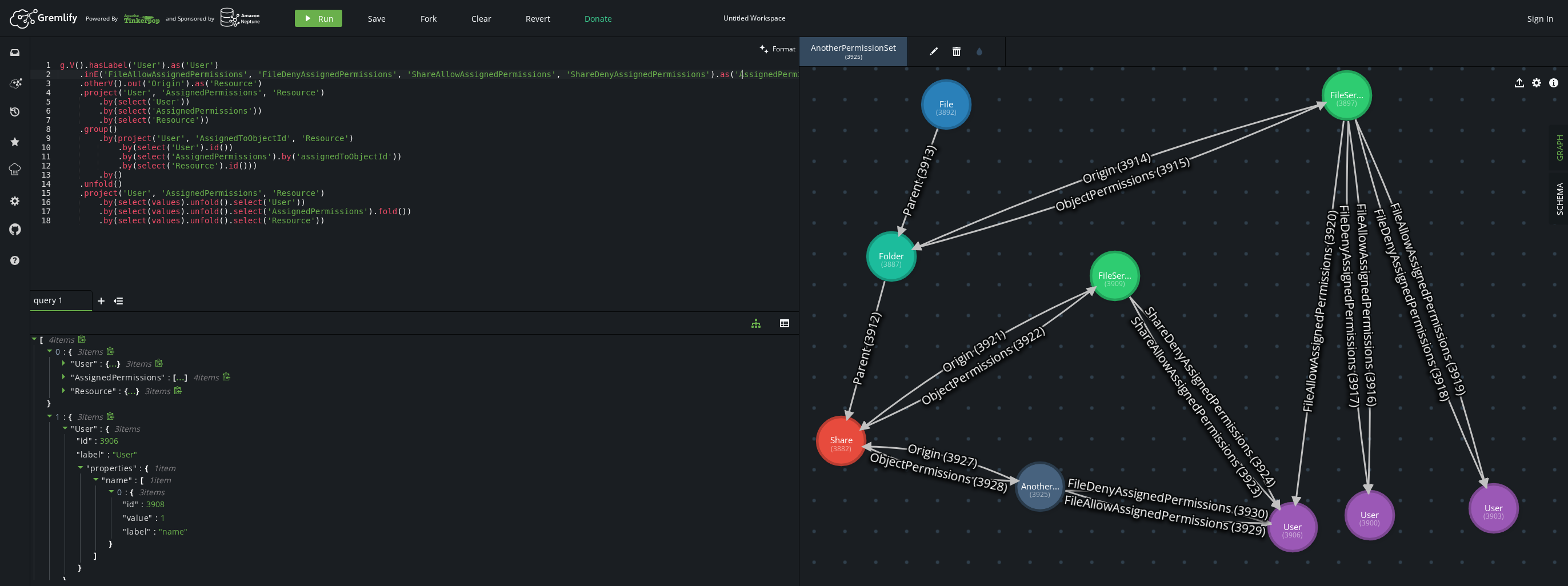
click at [742, 77] on div "g . V ( ) . hasLabel ( 'User' ) . as ( 'User' ) . inE ( 'FileAllowAssignedPermi…" at bounding box center [428, 184] width 742 height 248
click at [195, 85] on div "g . V ( ) . hasLabel ( 'User' ) . as ( 'User' ) . inE ( 'FileAllowAssignedPermi…" at bounding box center [428, 184] width 742 height 248
click at [119, 85] on div "g . V ( ) . hasLabel ( 'User' ) . as ( 'User' ) . inE ( 'FileAllowAssignedPermi…" at bounding box center [428, 184] width 742 height 248
type textarea ".by(select('Resource').id())"
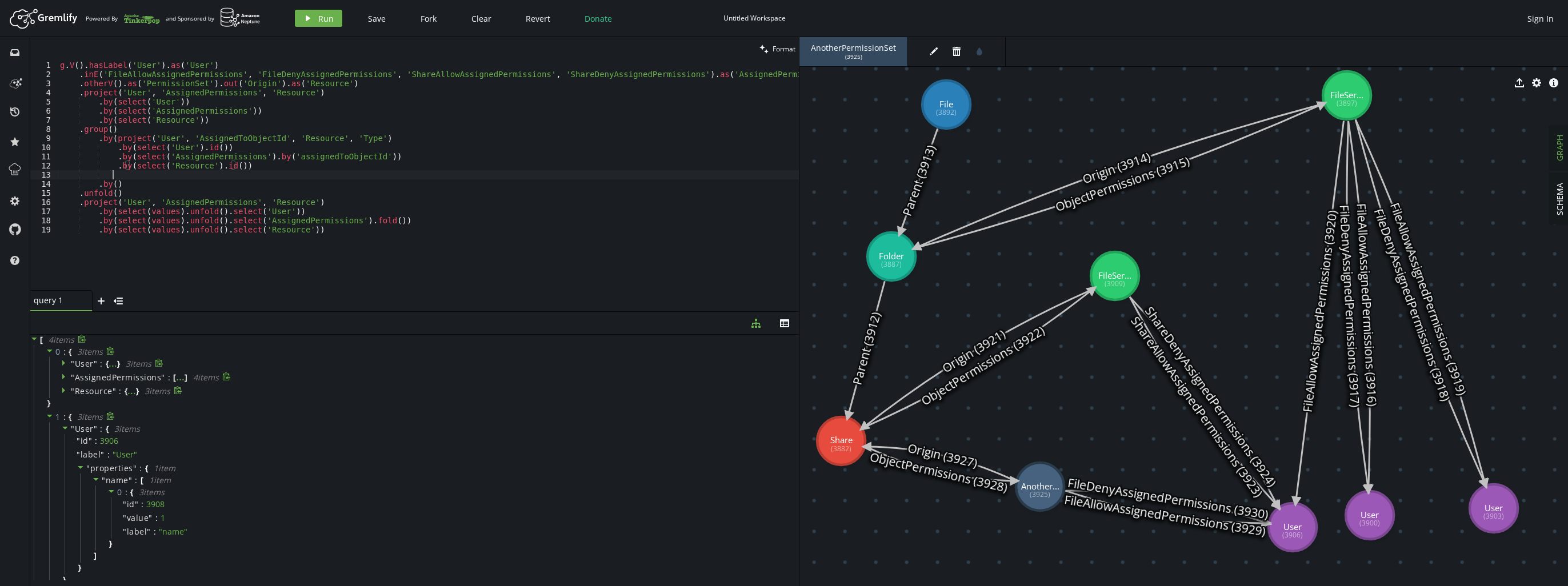
scroll to position [0, 52]
paste textarea ".by(select('Resource').id()))"
click at [175, 109] on div "g . V ( ) . hasLabel ( 'User' ) . as ( 'User' ) . inE ( 'FileAllowAssignedPermi…" at bounding box center [428, 184] width 742 height 248
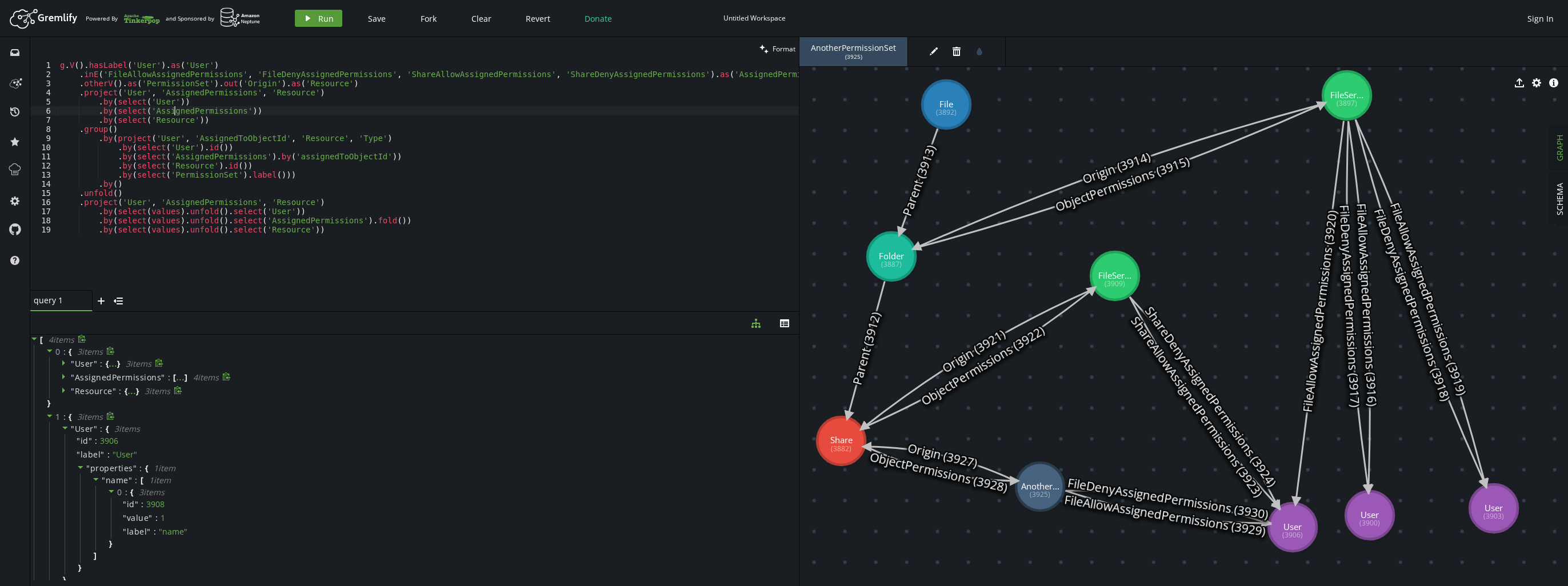
click at [318, 22] on span "Run" at bounding box center [325, 19] width 15 height 11
click at [50, 355] on span at bounding box center [49, 352] width 8 height 11
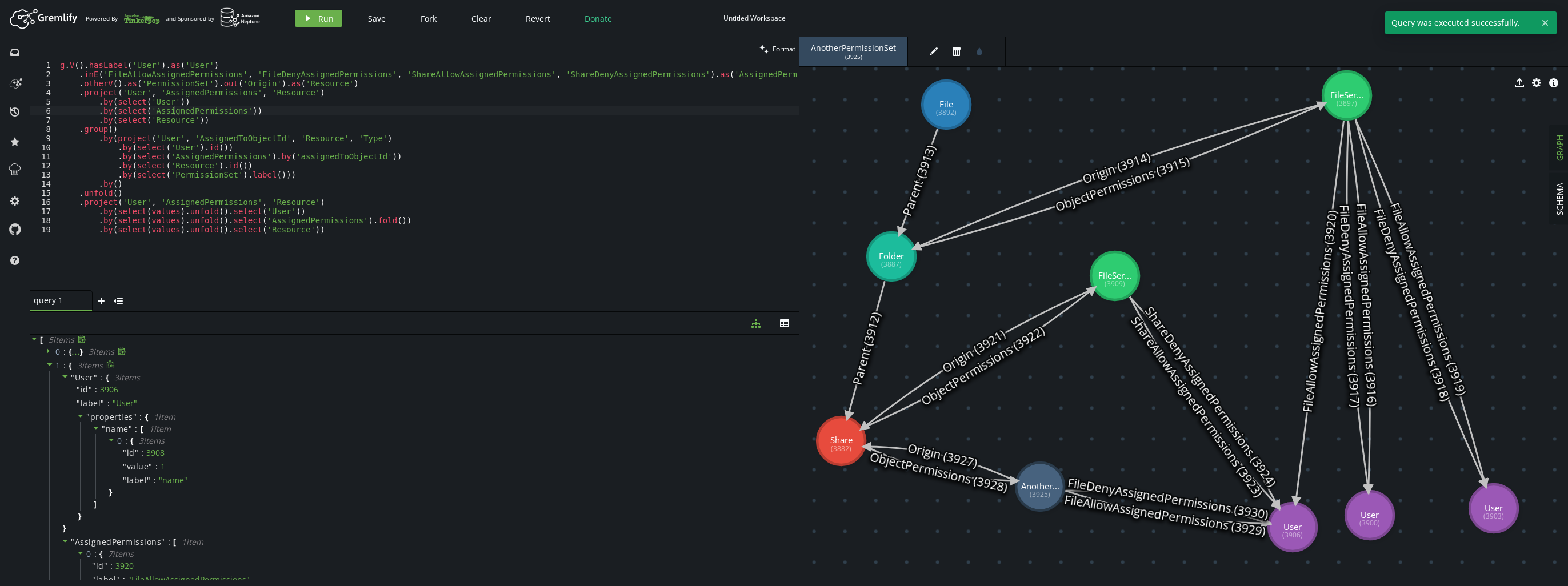
click at [50, 367] on icon at bounding box center [49, 364] width 8 height 8
click at [42, 355] on div "0 : { ... } 3 item s" at bounding box center [416, 352] width 765 height 14
click at [45, 355] on div at bounding box center [50, 352] width 9 height 10
click at [61, 364] on icon at bounding box center [65, 362] width 8 height 8
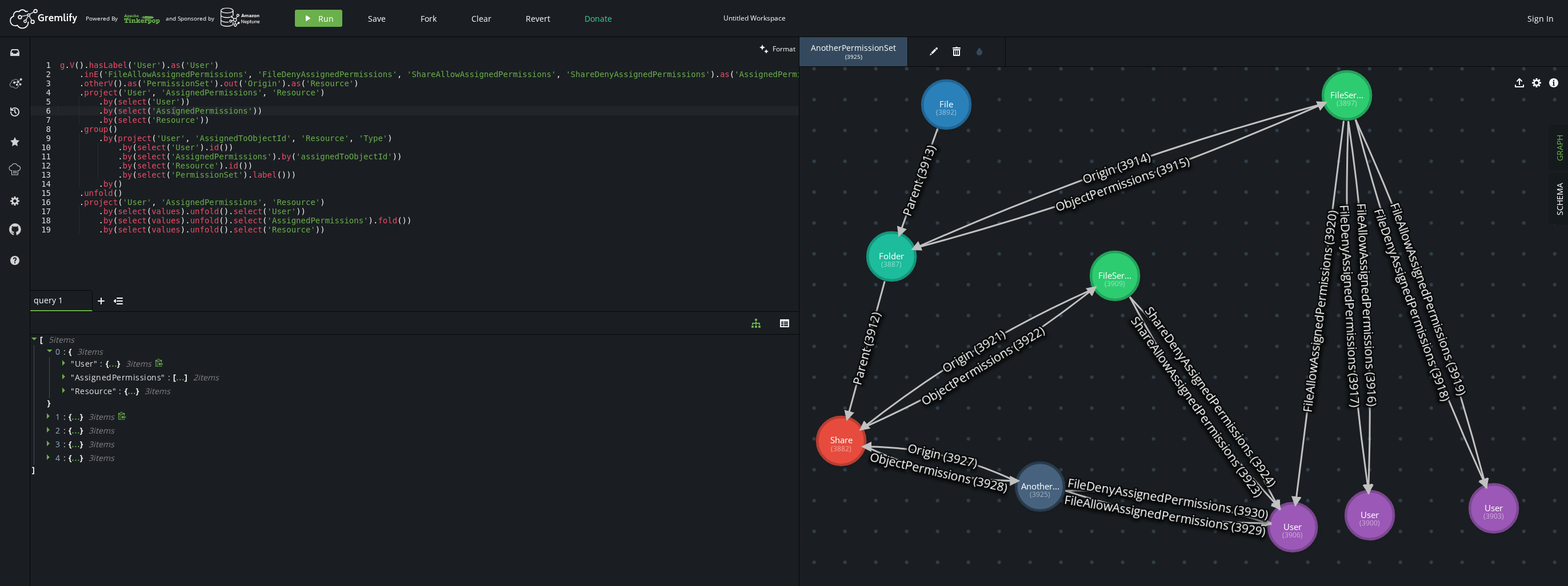
click at [64, 371] on div "" User " : { ... } 3 item s" at bounding box center [423, 364] width 747 height 14
click at [64, 377] on icon at bounding box center [65, 377] width 8 height 8
click at [64, 377] on icon at bounding box center [65, 377] width 6 height 3
click at [63, 388] on icon at bounding box center [65, 390] width 8 height 8
click at [80, 431] on icon at bounding box center [80, 429] width 8 height 8
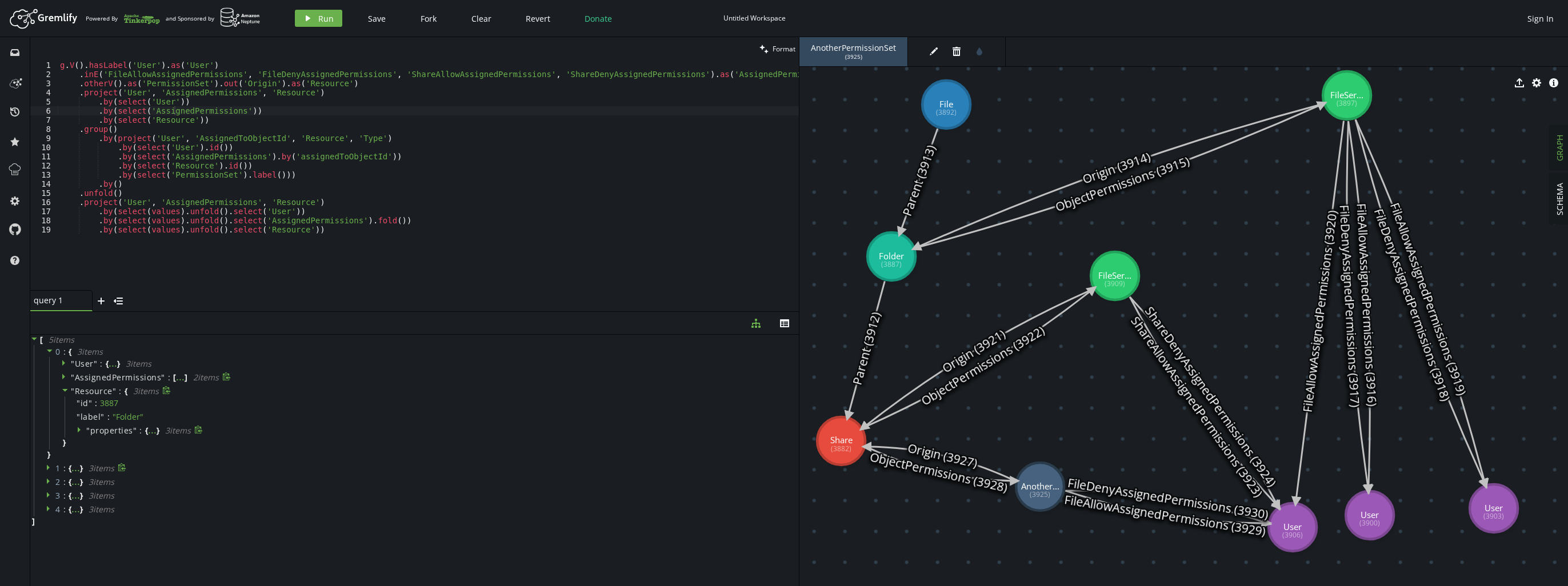
click at [50, 473] on span at bounding box center [49, 469] width 8 height 11
click at [82, 462] on icon at bounding box center [80, 461] width 8 height 8
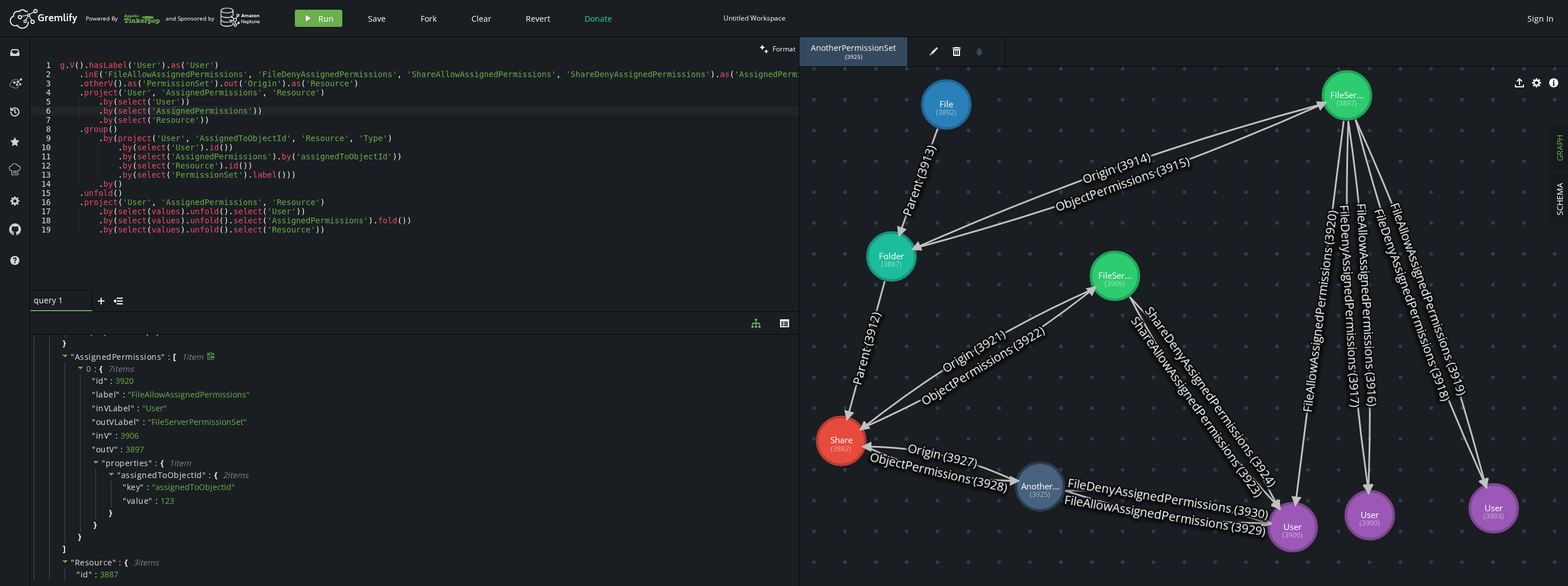
scroll to position [172, 0]
click at [63, 374] on icon at bounding box center [65, 373] width 8 height 8
click at [64, 388] on icon at bounding box center [65, 387] width 8 height 8
click at [50, 561] on icon at bounding box center [49, 562] width 8 height 8
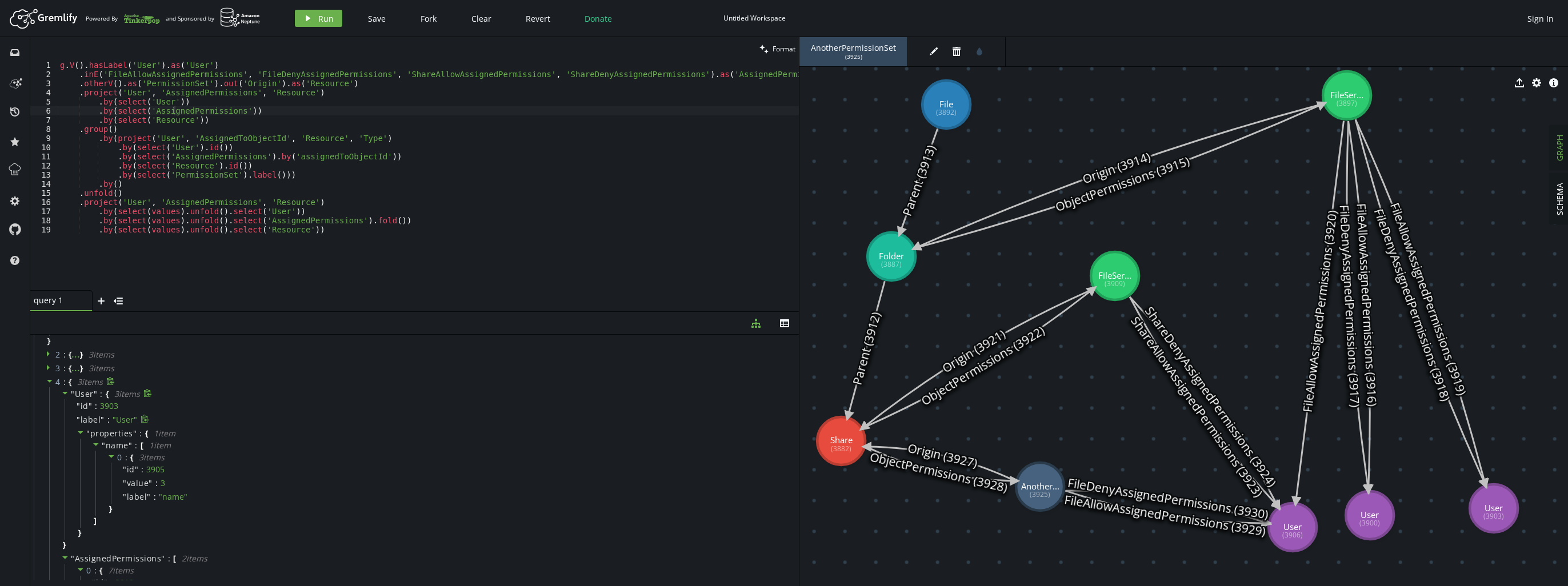
scroll to position [211, 0]
click at [61, 412] on icon at bounding box center [65, 412] width 8 height 8
click at [66, 427] on icon at bounding box center [65, 427] width 8 height 8
click at [66, 437] on icon at bounding box center [65, 440] width 8 height 8
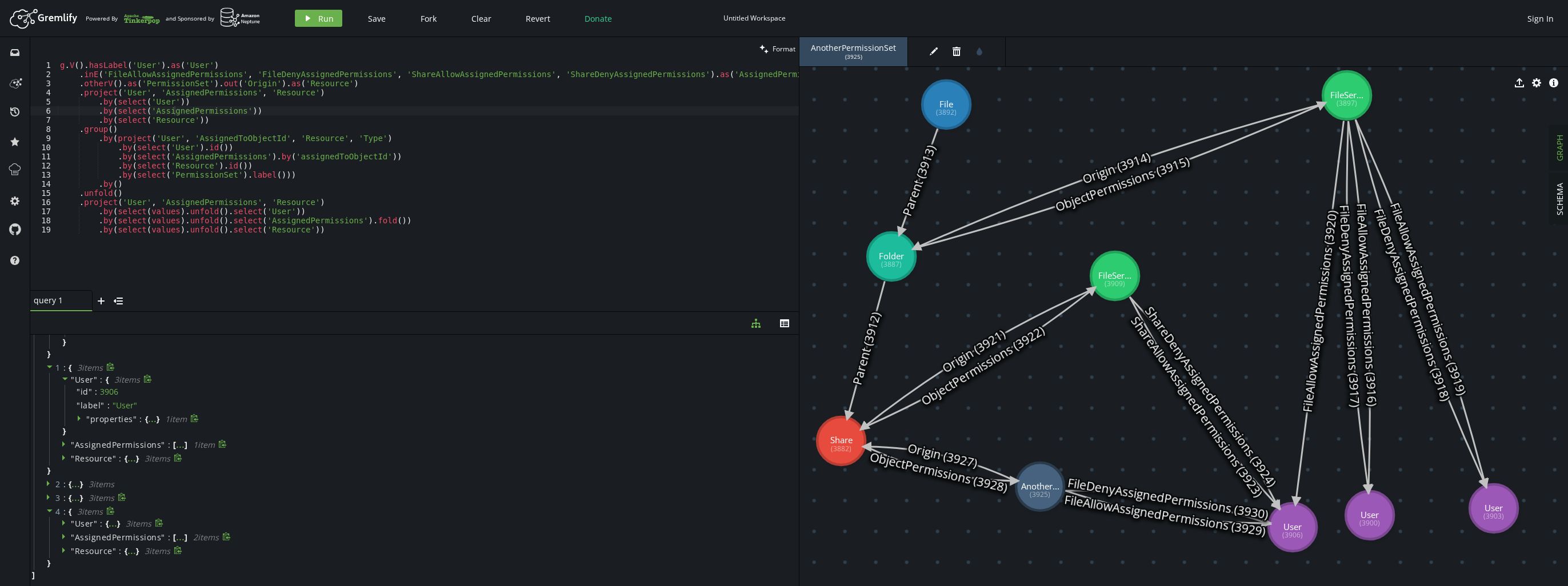
click at [48, 496] on icon at bounding box center [48, 498] width 3 height 6
click at [64, 398] on icon at bounding box center [65, 399] width 6 height 3
click at [49, 376] on icon at bounding box center [49, 373] width 8 height 8
click at [64, 381] on icon at bounding box center [65, 385] width 8 height 8
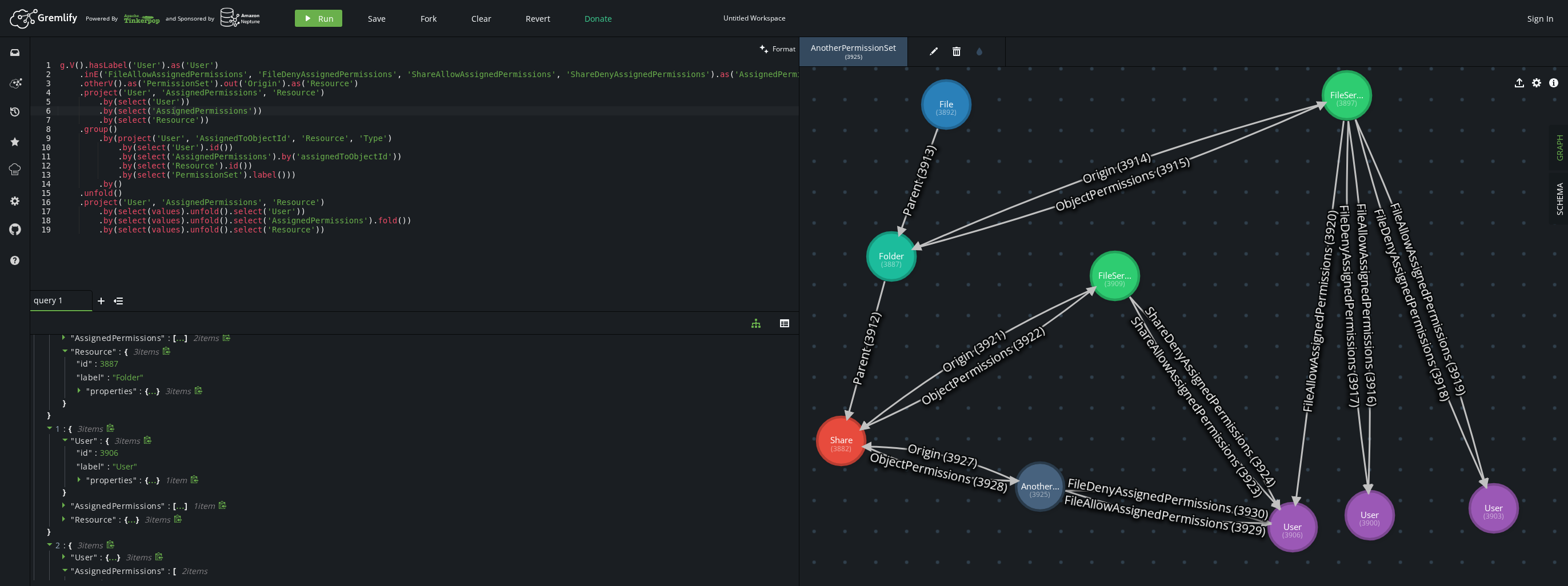
scroll to position [0, 0]
click at [331, 59] on div "clean Format" at bounding box center [414, 48] width 769 height 24
click at [331, 76] on div "g . V ( ) . hasLabel ( 'User' ) . as ( 'User' ) . inE ( 'FileAllowAssignedPermi…" at bounding box center [428, 184] width 742 height 248
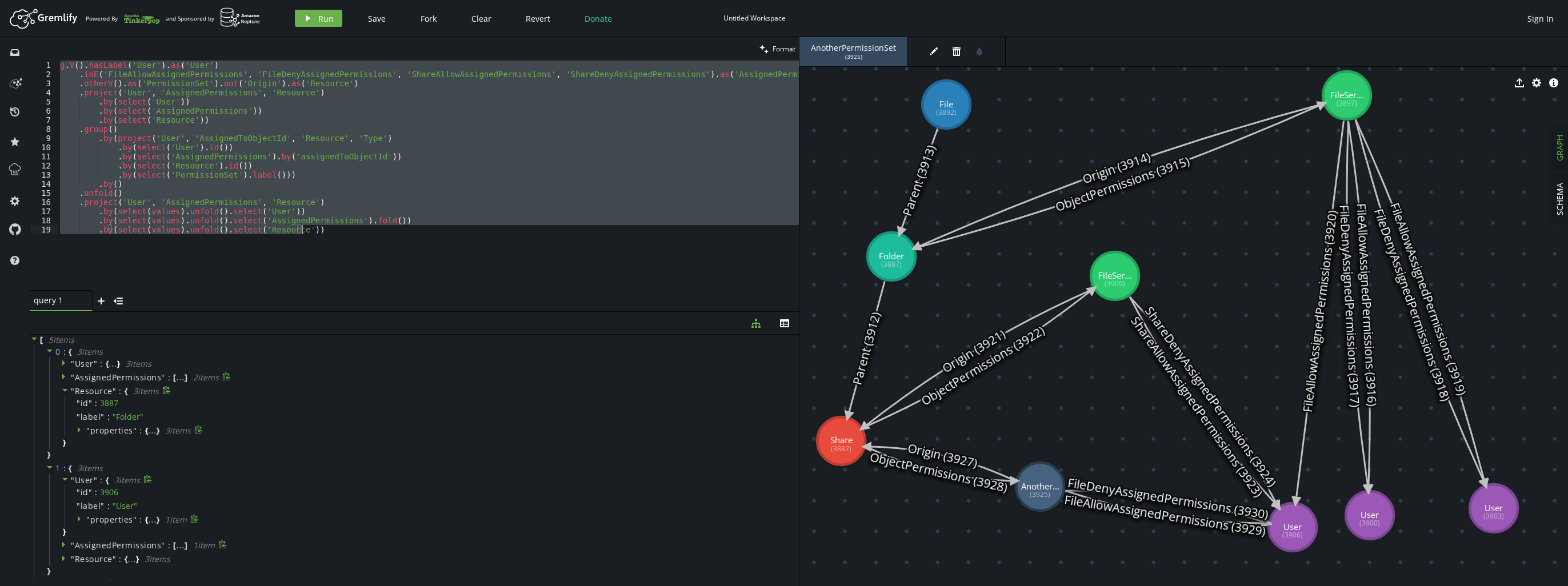
paste textarea
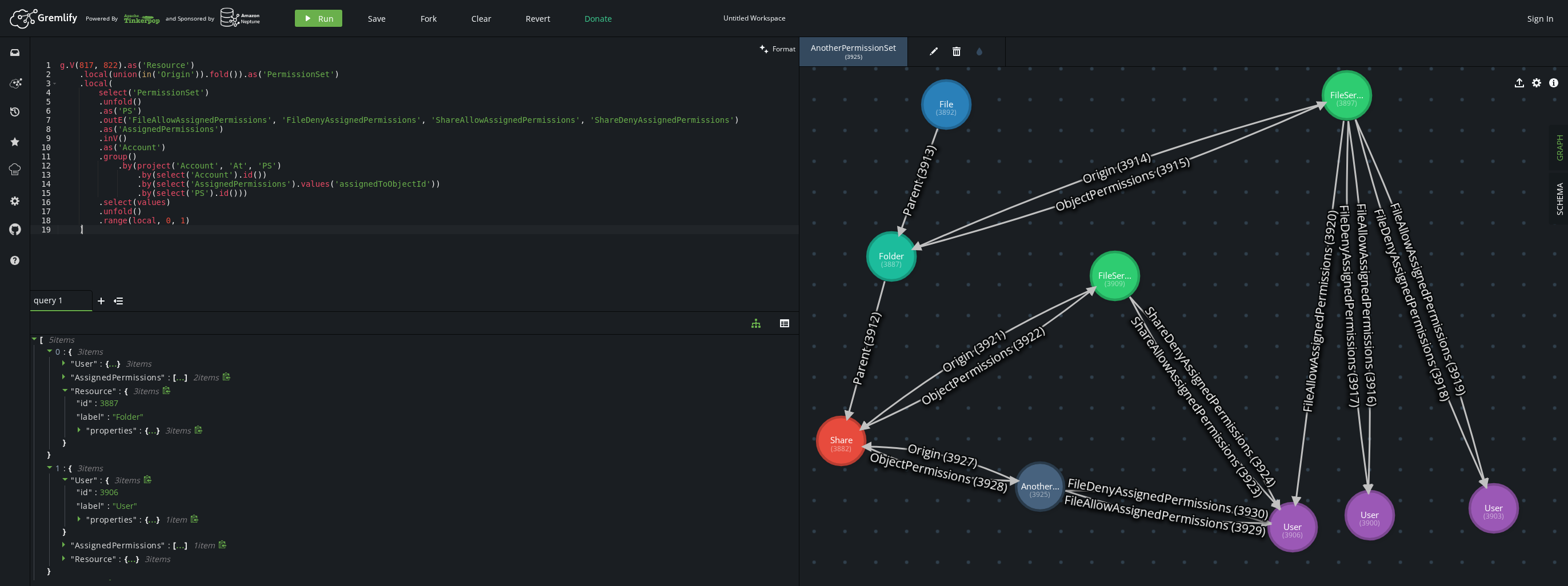
scroll to position [0, 21]
click at [259, 211] on div "g . V ( 817 , 822 ) . as ( 'Resource' ) . local ( union ( in ( 'Origin' )) . fo…" at bounding box center [428, 184] width 742 height 248
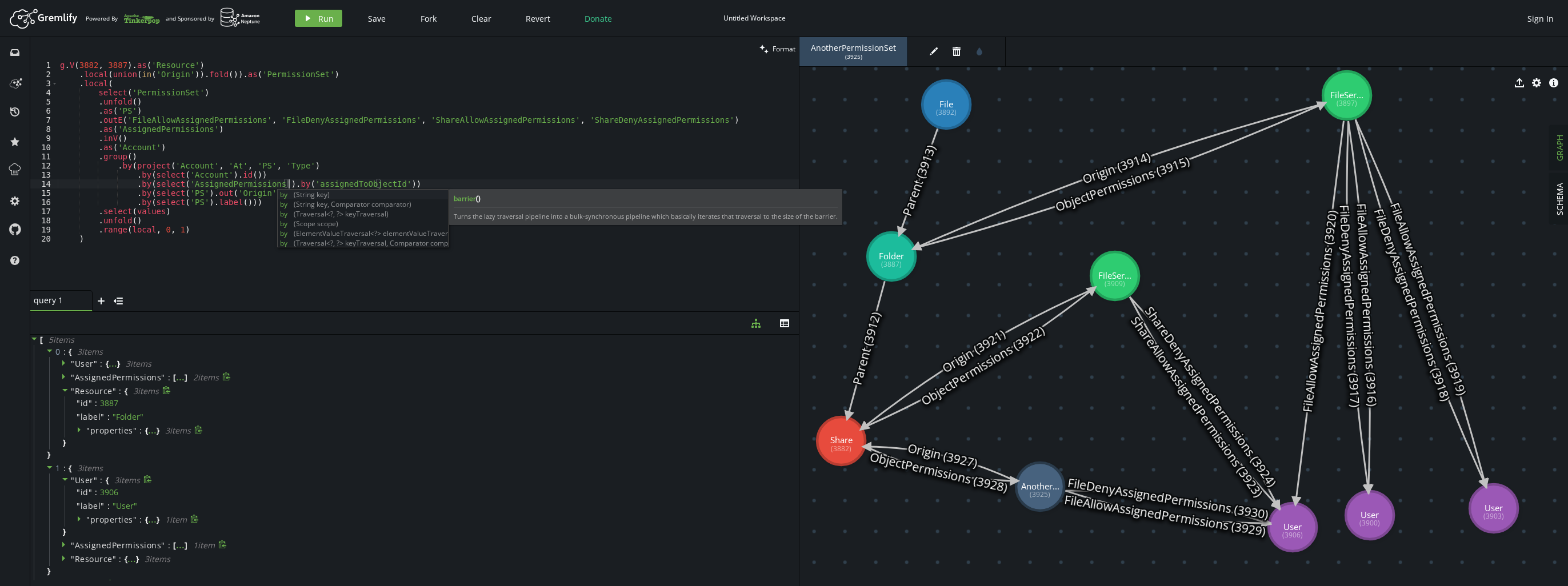
scroll to position [0, 228]
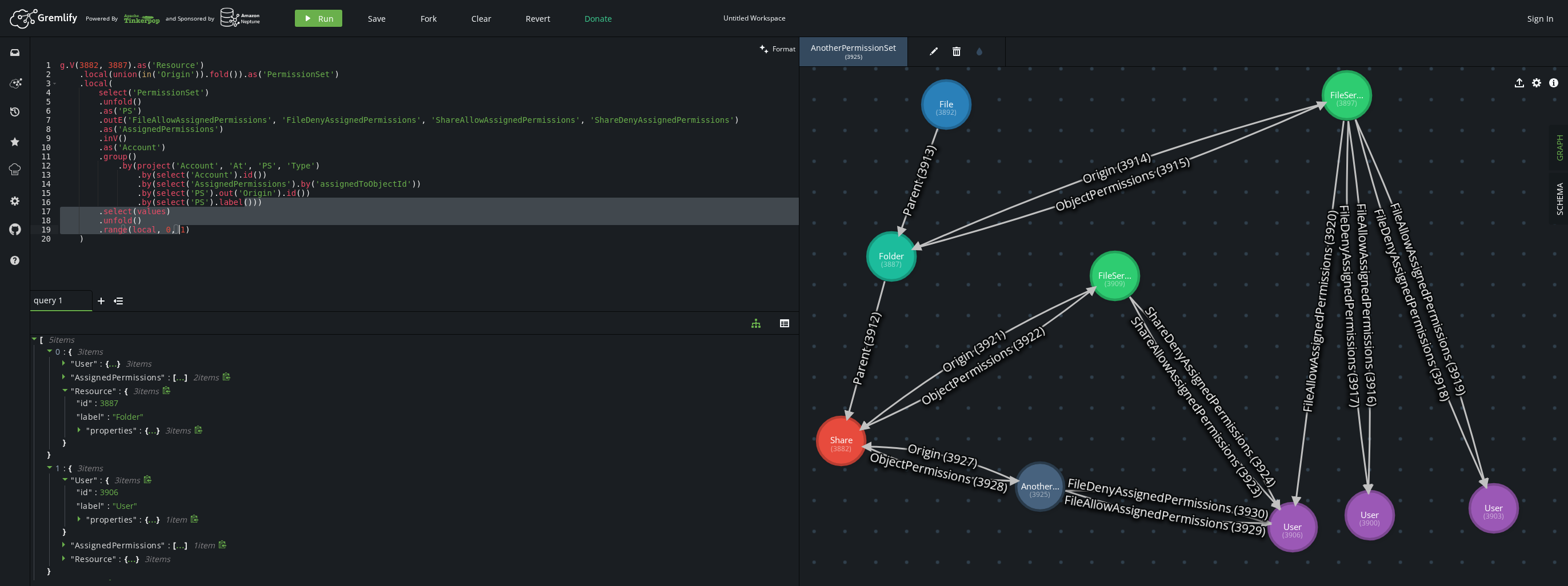
drag, startPoint x: 267, startPoint y: 204, endPoint x: 277, endPoint y: 233, distance: 30.7
click at [277, 233] on div "g . V ( 3882 , 3887 ) . as ( 'Resource' ) . local ( union ( in ( 'Origin' )) . …" at bounding box center [428, 184] width 742 height 248
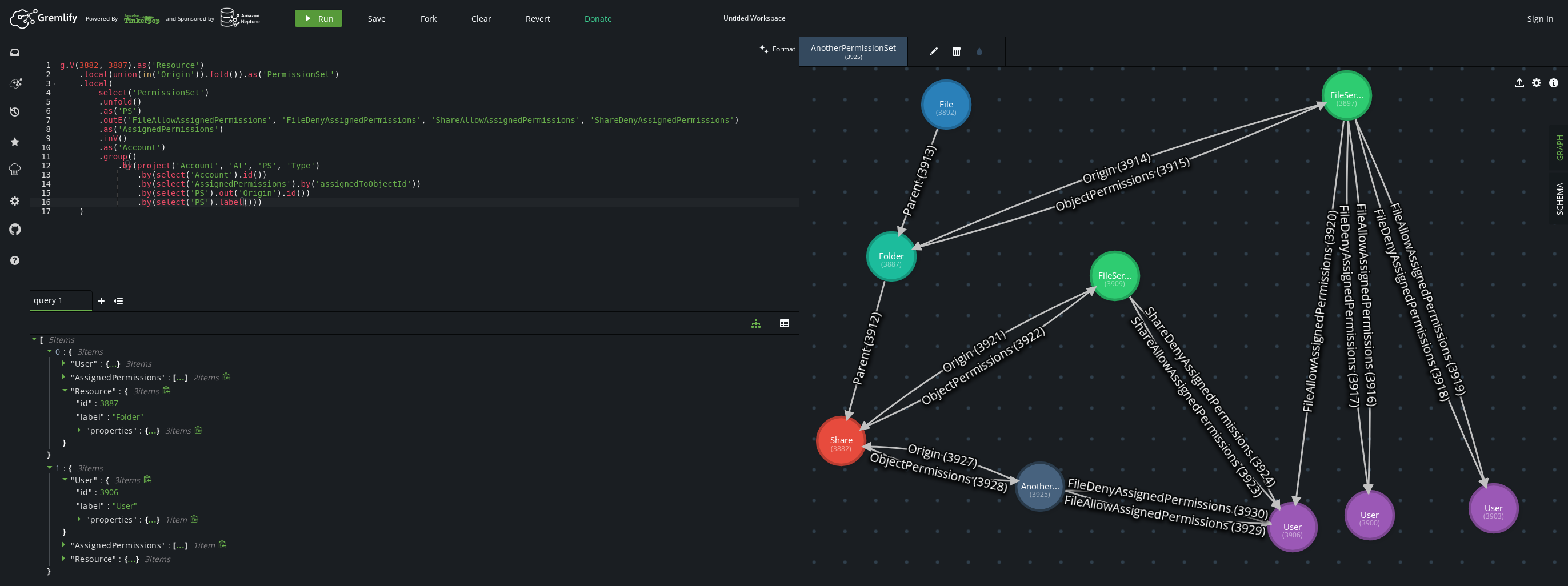
click at [325, 25] on button "play Run" at bounding box center [319, 18] width 47 height 17
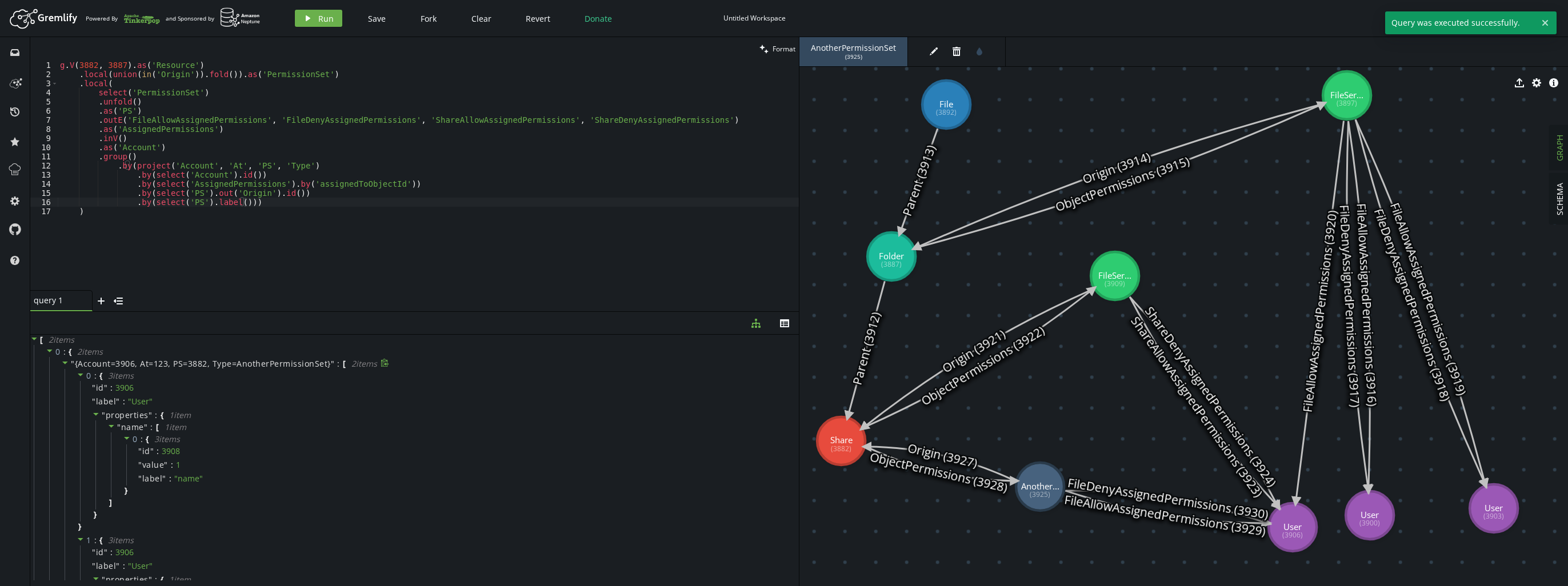
click at [63, 361] on icon at bounding box center [65, 362] width 6 height 3
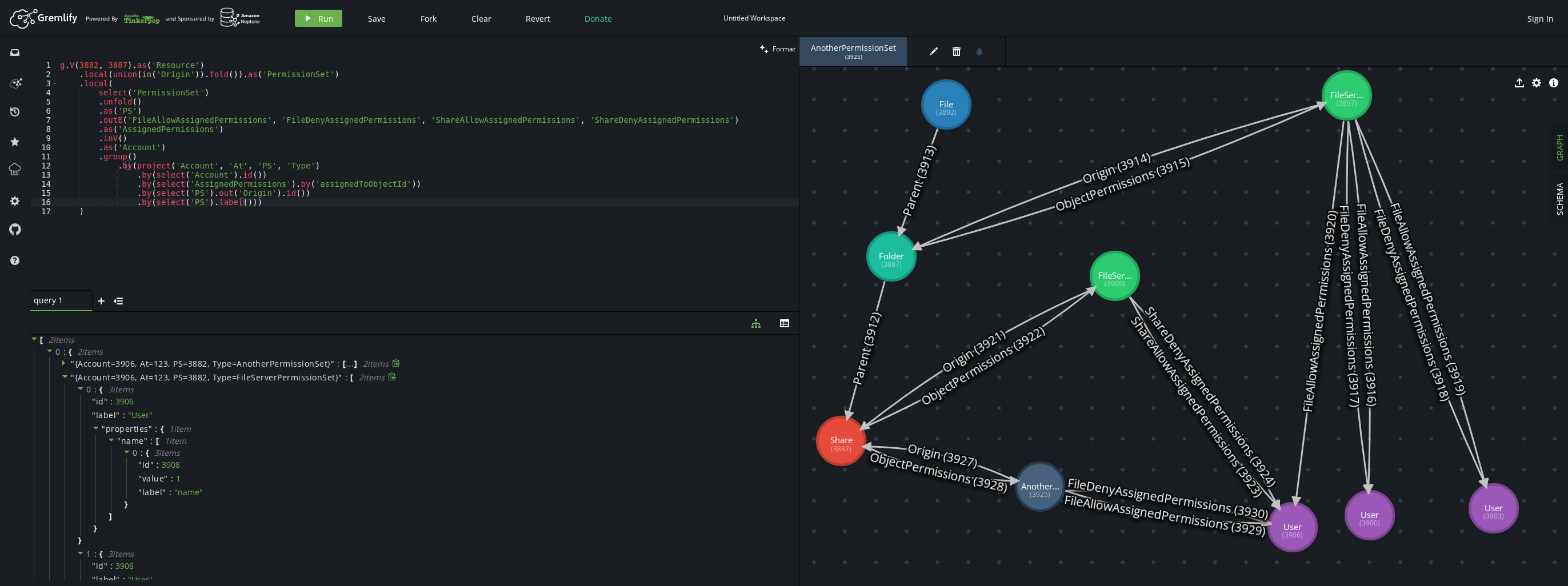
click at [62, 374] on icon at bounding box center [65, 377] width 8 height 8
click at [64, 410] on span at bounding box center [65, 415] width 8 height 11
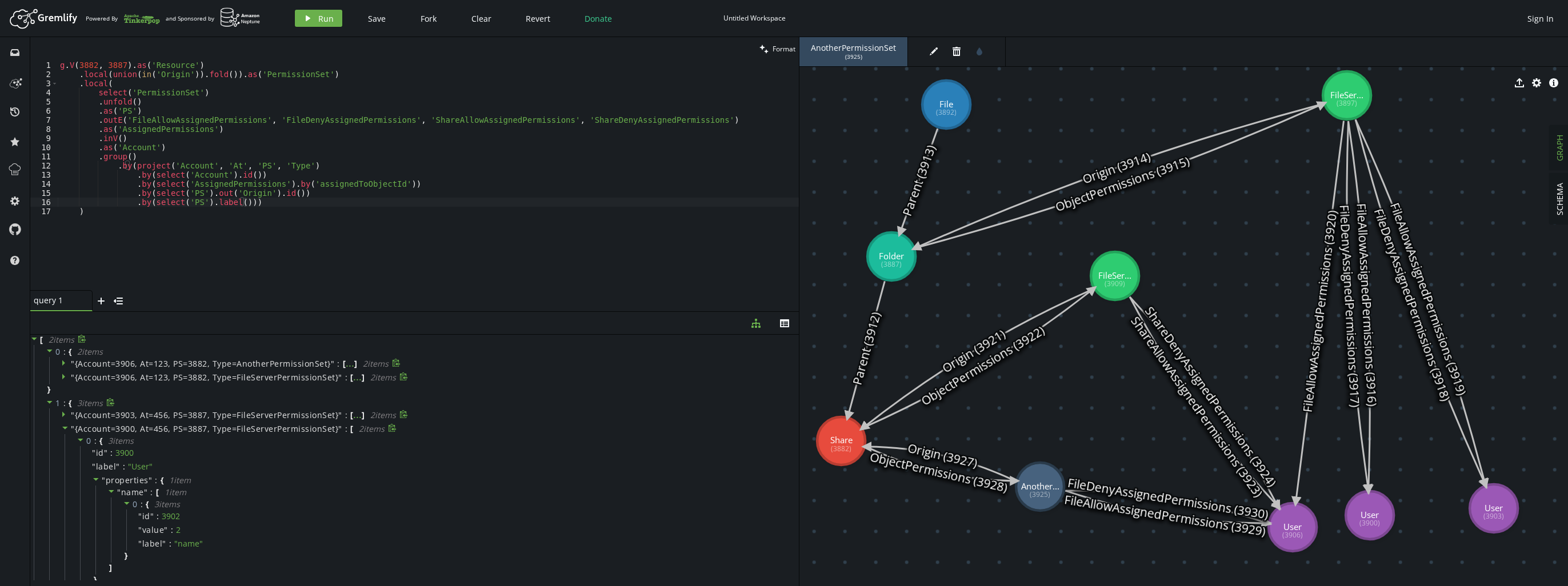
click at [66, 428] on icon at bounding box center [65, 427] width 8 height 8
click at [65, 443] on icon at bounding box center [65, 442] width 6 height 3
click at [215, 196] on div "g . V ( 3882 , 3887 ) . as ( 'Resource' ) . local ( union ( in ( 'Origin' )) . …" at bounding box center [428, 184] width 742 height 248
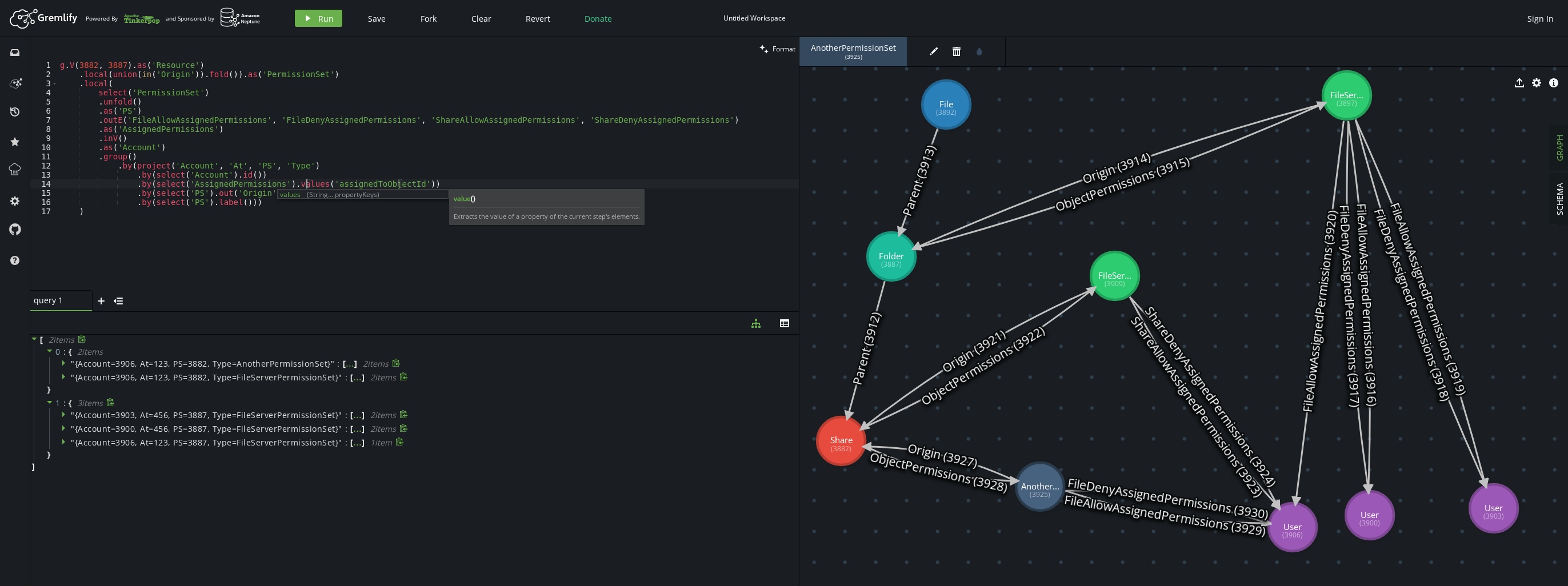
scroll to position [0, 246]
click at [317, 8] on div "Artboard Created with Sketch. Powered By and Sponsored by play Run Save Fork Cl…" at bounding box center [784, 18] width 1557 height 23
click at [314, 21] on button "play Run" at bounding box center [319, 18] width 47 height 17
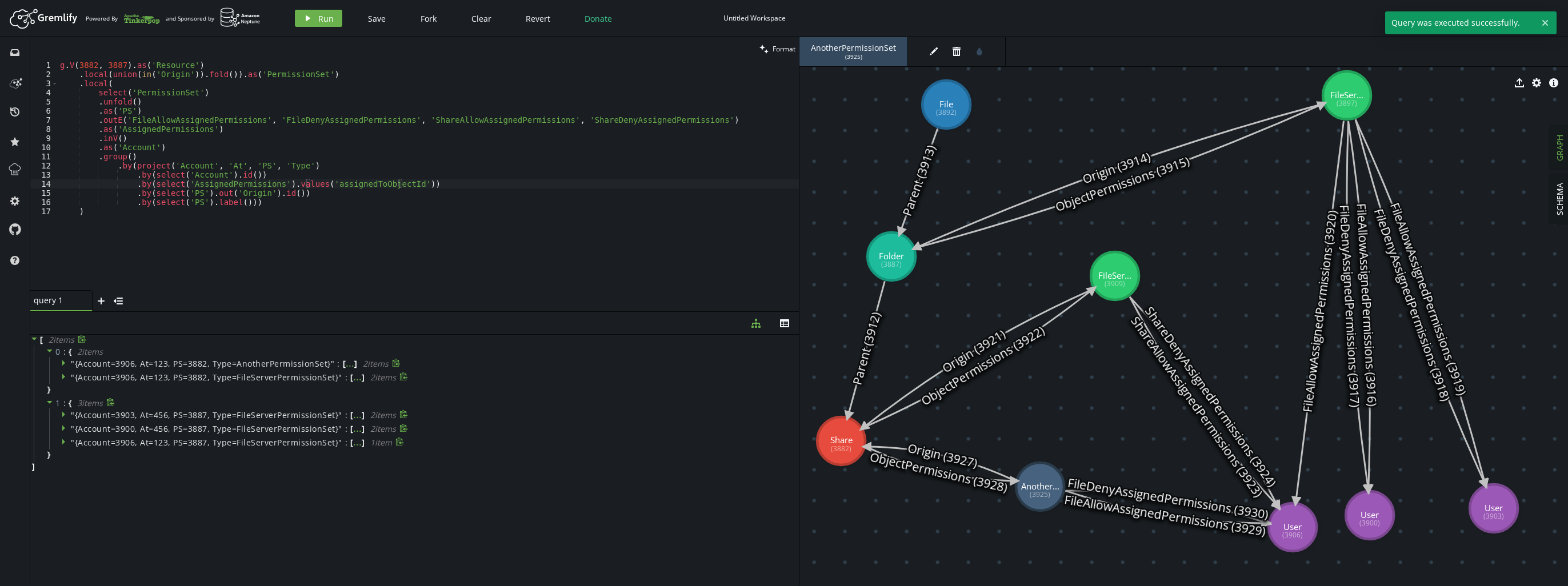
scroll to position [0, 96]
click at [291, 148] on div "g . V ( 3882 , 3887 ) . as ( 'Resource' ) . local ( union ( in ( 'Origin' )) . …" at bounding box center [428, 184] width 742 height 248
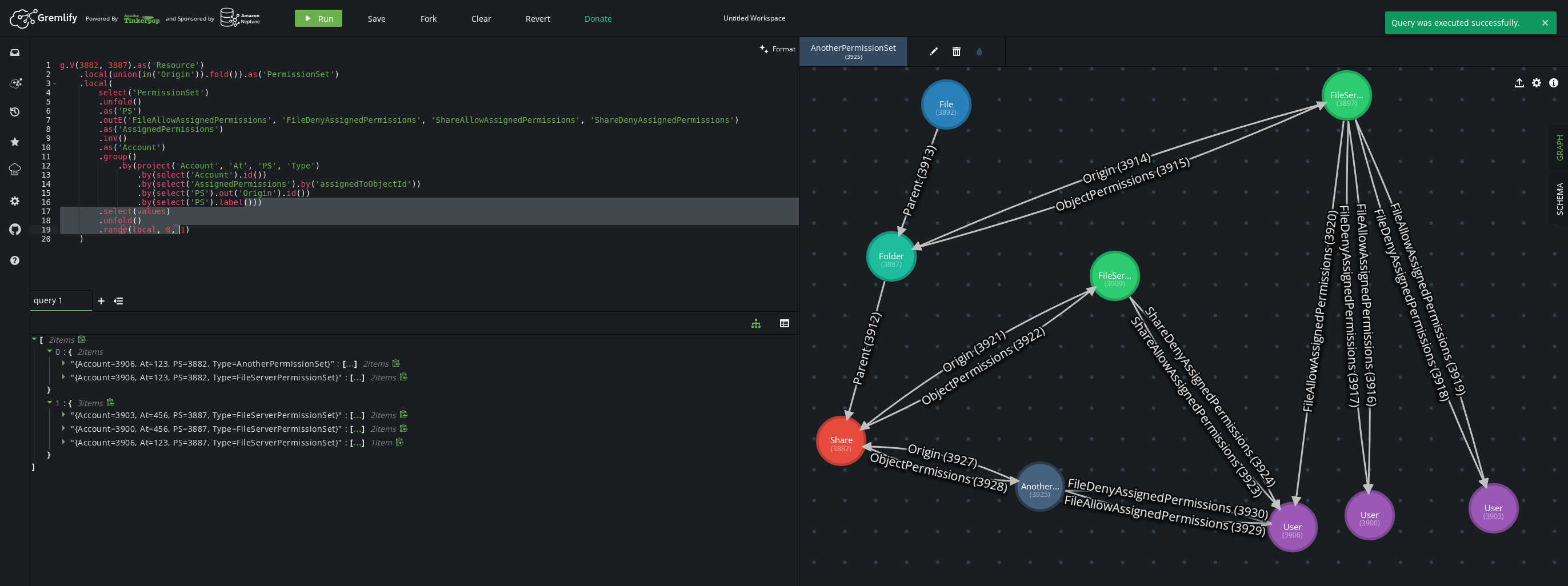
click at [292, 142] on div "g . V ( 3882 , 3887 ) . as ( 'Resource' ) . local ( union ( in ( 'Origin' )) . …" at bounding box center [428, 184] width 742 height 248
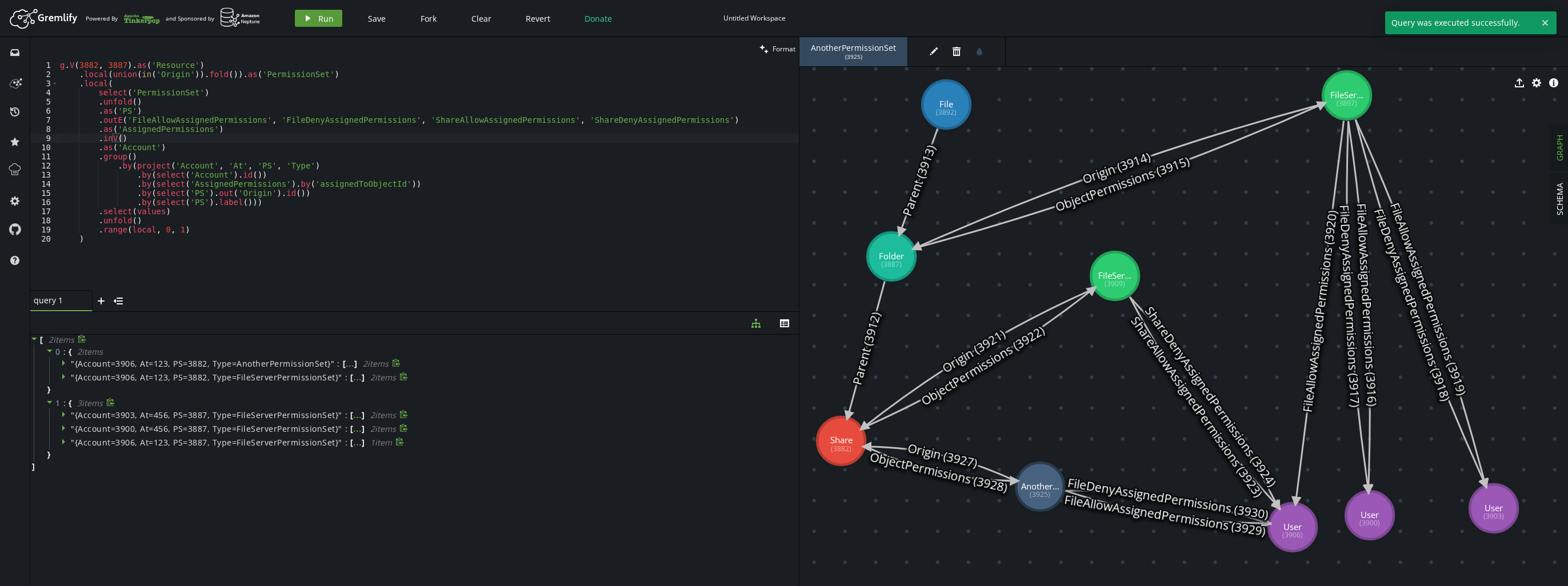
click at [304, 18] on icon "play" at bounding box center [309, 19] width 9 height 9
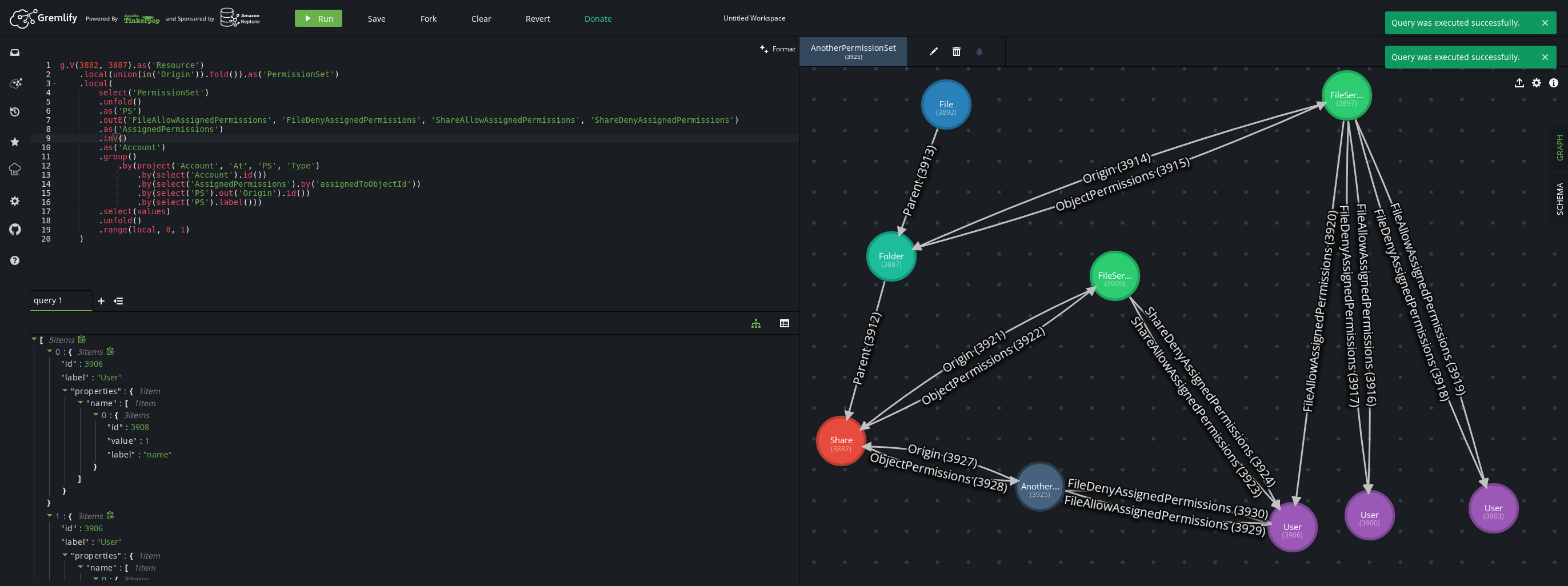
click at [51, 355] on icon at bounding box center [49, 351] width 8 height 8
click at [51, 365] on icon at bounding box center [49, 364] width 8 height 8
click at [53, 377] on icon at bounding box center [49, 378] width 8 height 8
click at [52, 393] on icon at bounding box center [49, 392] width 8 height 8
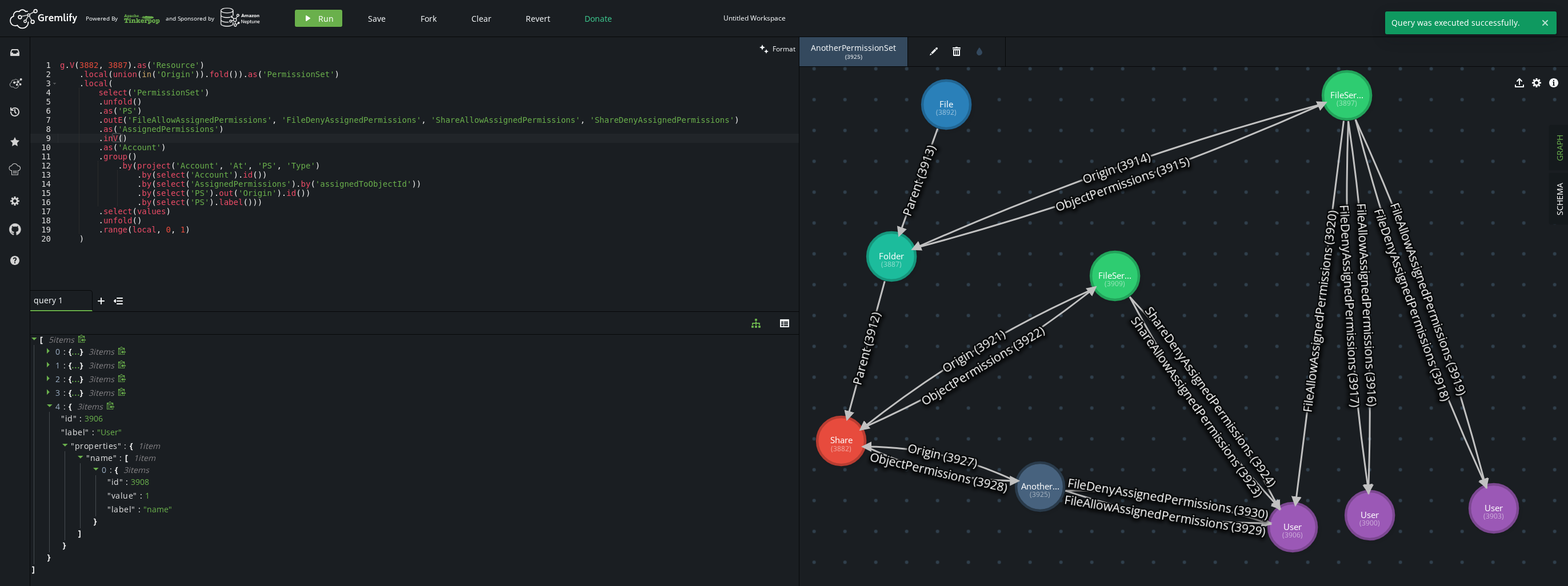
click at [51, 406] on icon at bounding box center [49, 406] width 8 height 8
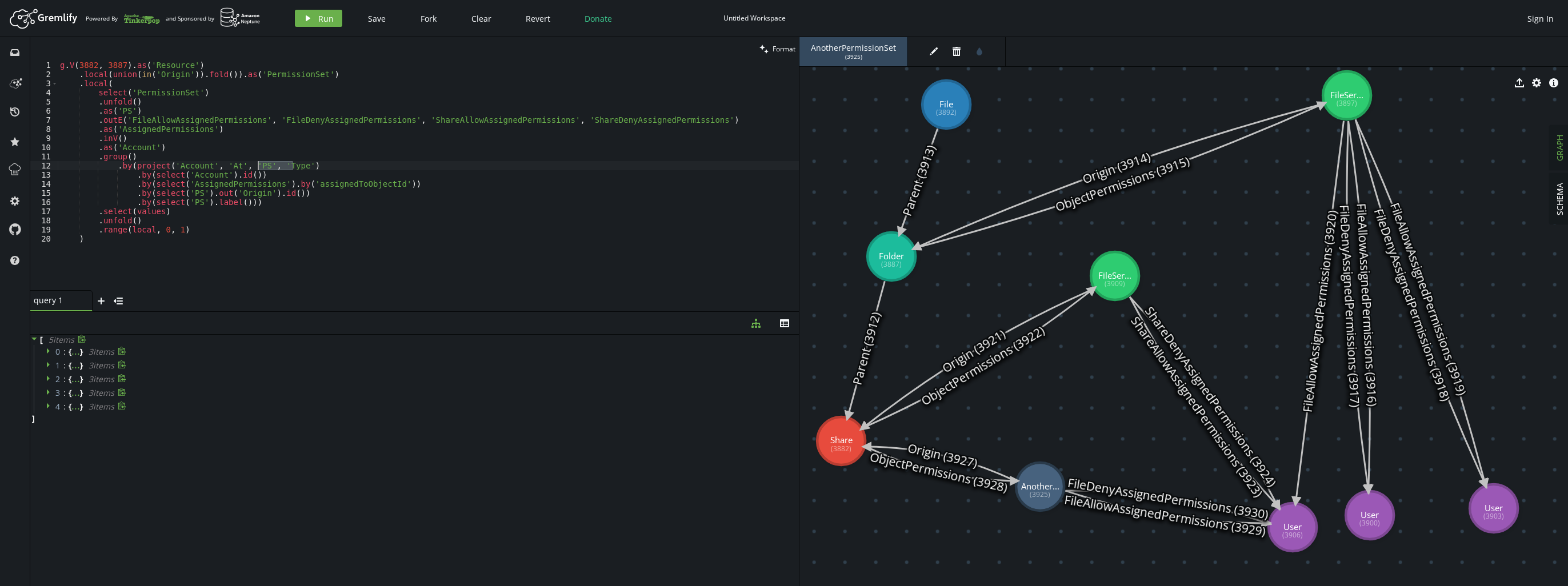
drag, startPoint x: 294, startPoint y: 164, endPoint x: 259, endPoint y: 169, distance: 35.4
click at [259, 169] on div "g . V ( 3882 , 3887 ) . as ( 'Resource' ) . local ( union ( in ( 'Origin' )) . …" at bounding box center [428, 184] width 742 height 248
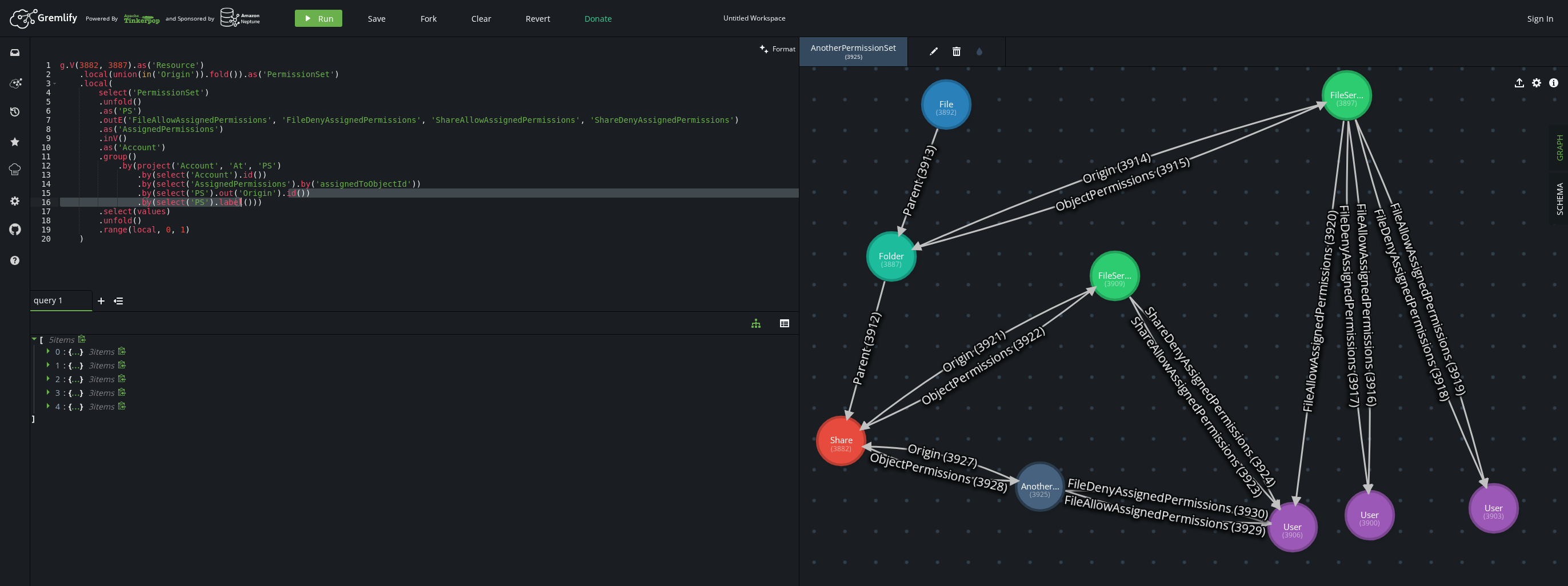
drag, startPoint x: 291, startPoint y: 195, endPoint x: 239, endPoint y: 201, distance: 52.3
click at [239, 201] on div "g . V ( 3882 , 3887 ) . as ( 'Resource' ) . local ( union ( in ( 'Origin' )) . …" at bounding box center [428, 184] width 742 height 248
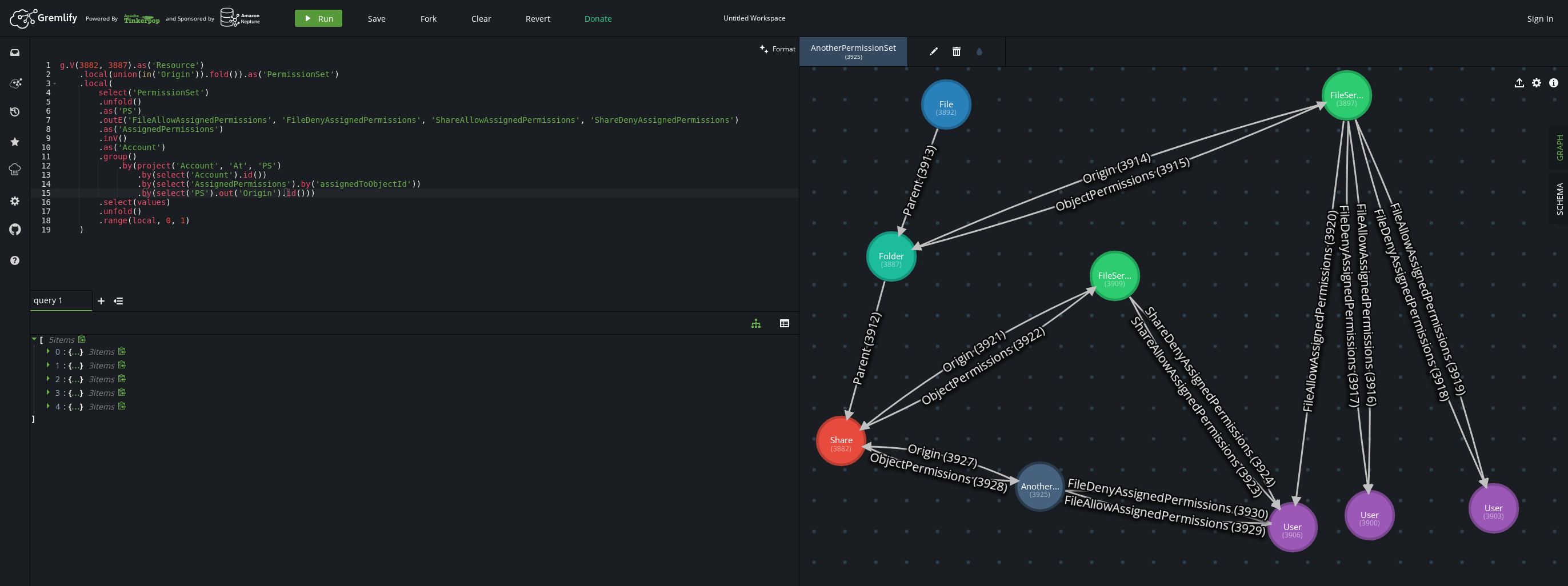
click at [320, 20] on span "Run" at bounding box center [325, 19] width 15 height 11
click at [52, 353] on icon at bounding box center [49, 351] width 8 height 8
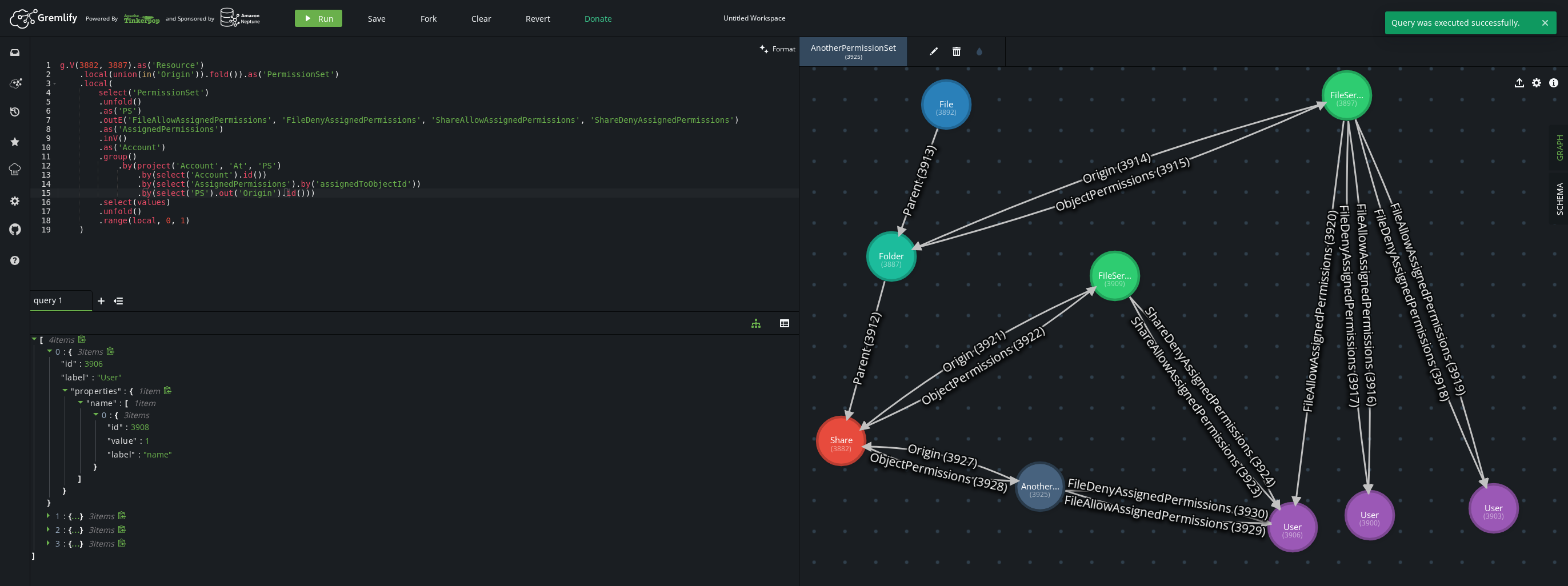
click at [64, 393] on icon at bounding box center [65, 390] width 8 height 8
type textarea ".as('PS')"
click at [439, 113] on div "g . V ( 3882 , 3887 ) . as ( 'Resource' ) . local ( union ( in ( 'Origin' )) . …" at bounding box center [428, 184] width 742 height 248
